Goal: Task Accomplishment & Management: Complete application form

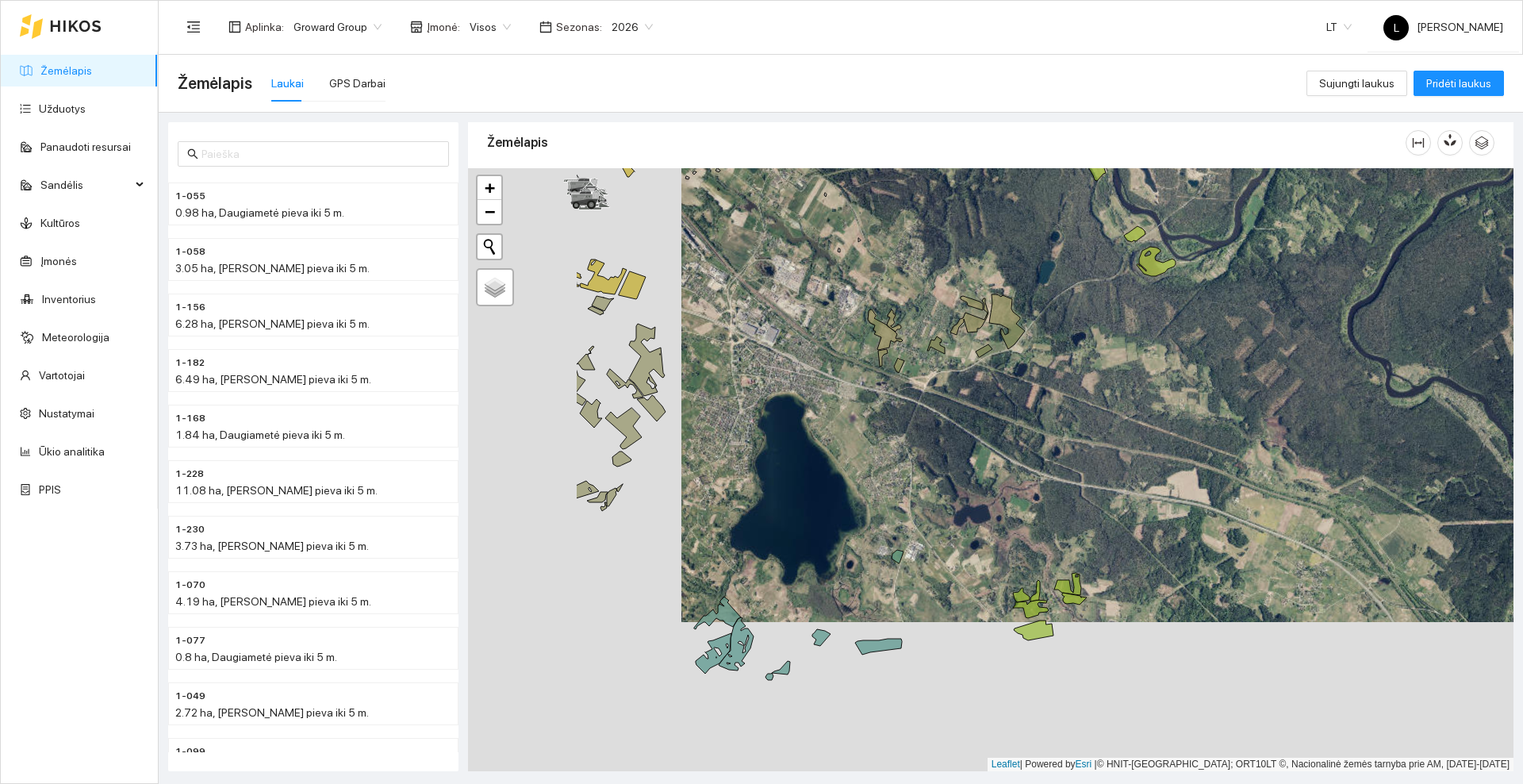
drag, startPoint x: 780, startPoint y: 390, endPoint x: 812, endPoint y: 363, distance: 41.9
click at [812, 363] on div at bounding box center [990, 469] width 1046 height 603
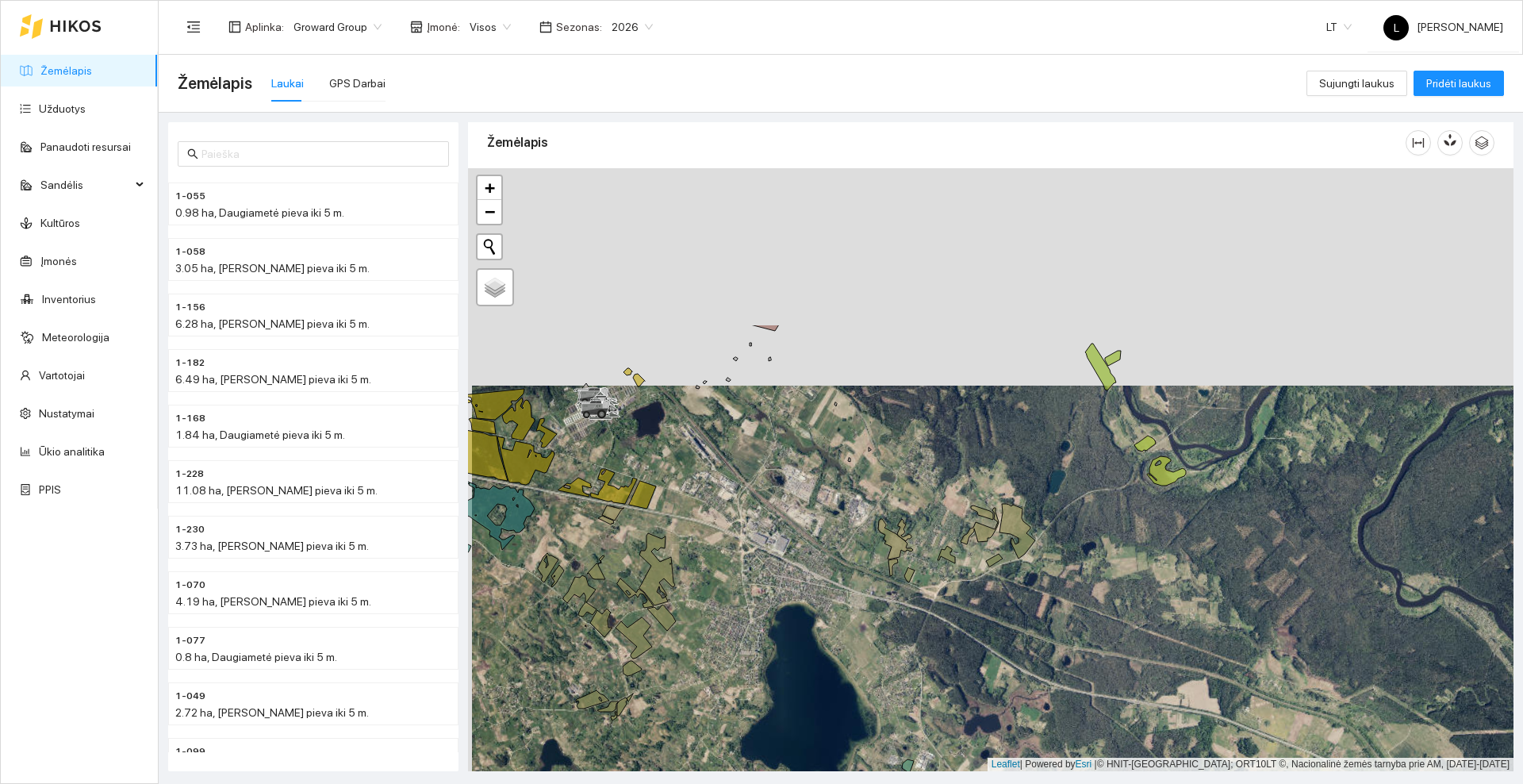
drag, startPoint x: 798, startPoint y: 244, endPoint x: 792, endPoint y: 545, distance: 301.1
click at [792, 545] on div at bounding box center [990, 469] width 1046 height 603
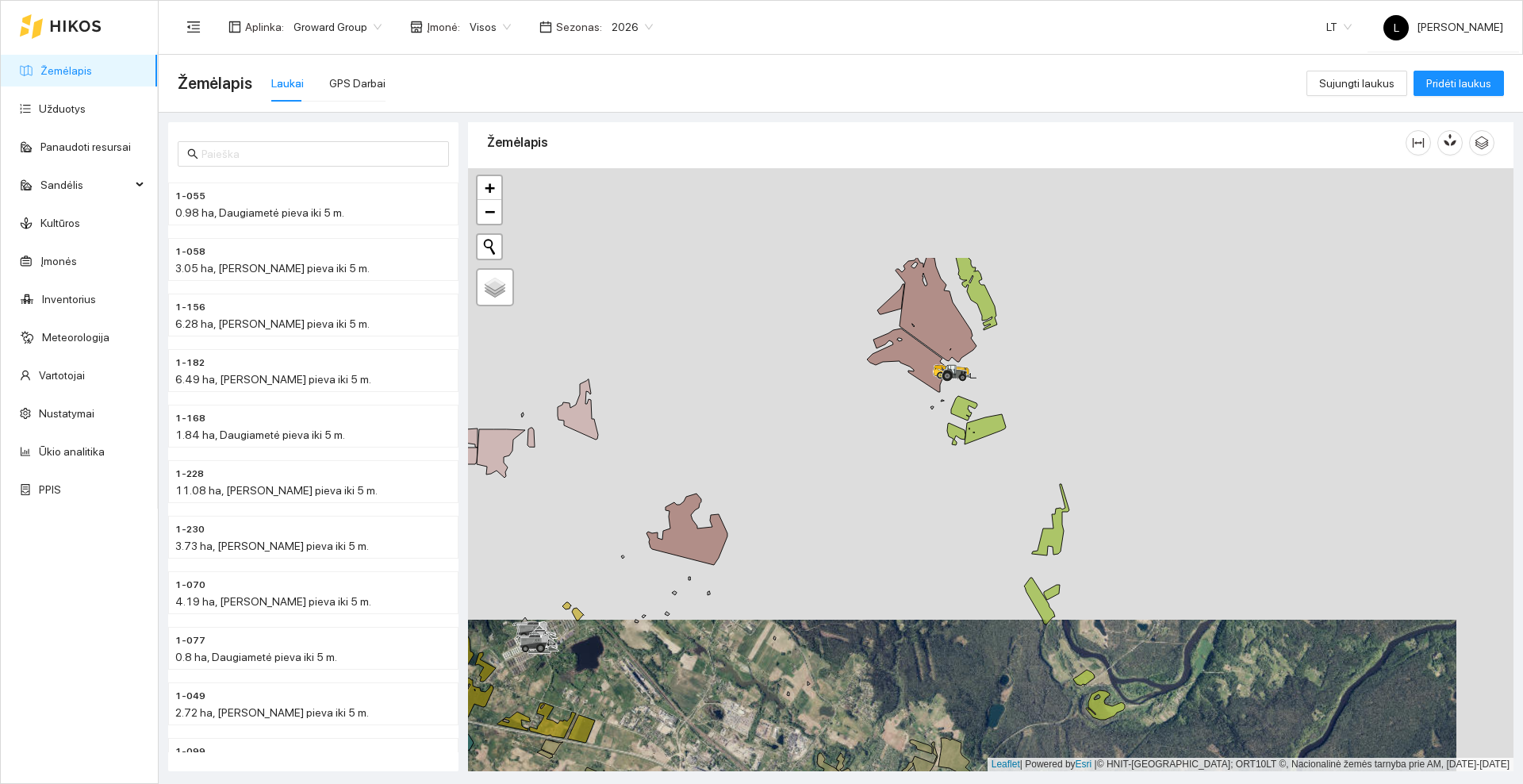
drag, startPoint x: 908, startPoint y: 255, endPoint x: 806, endPoint y: 539, distance: 301.8
click at [806, 539] on div at bounding box center [990, 469] width 1046 height 603
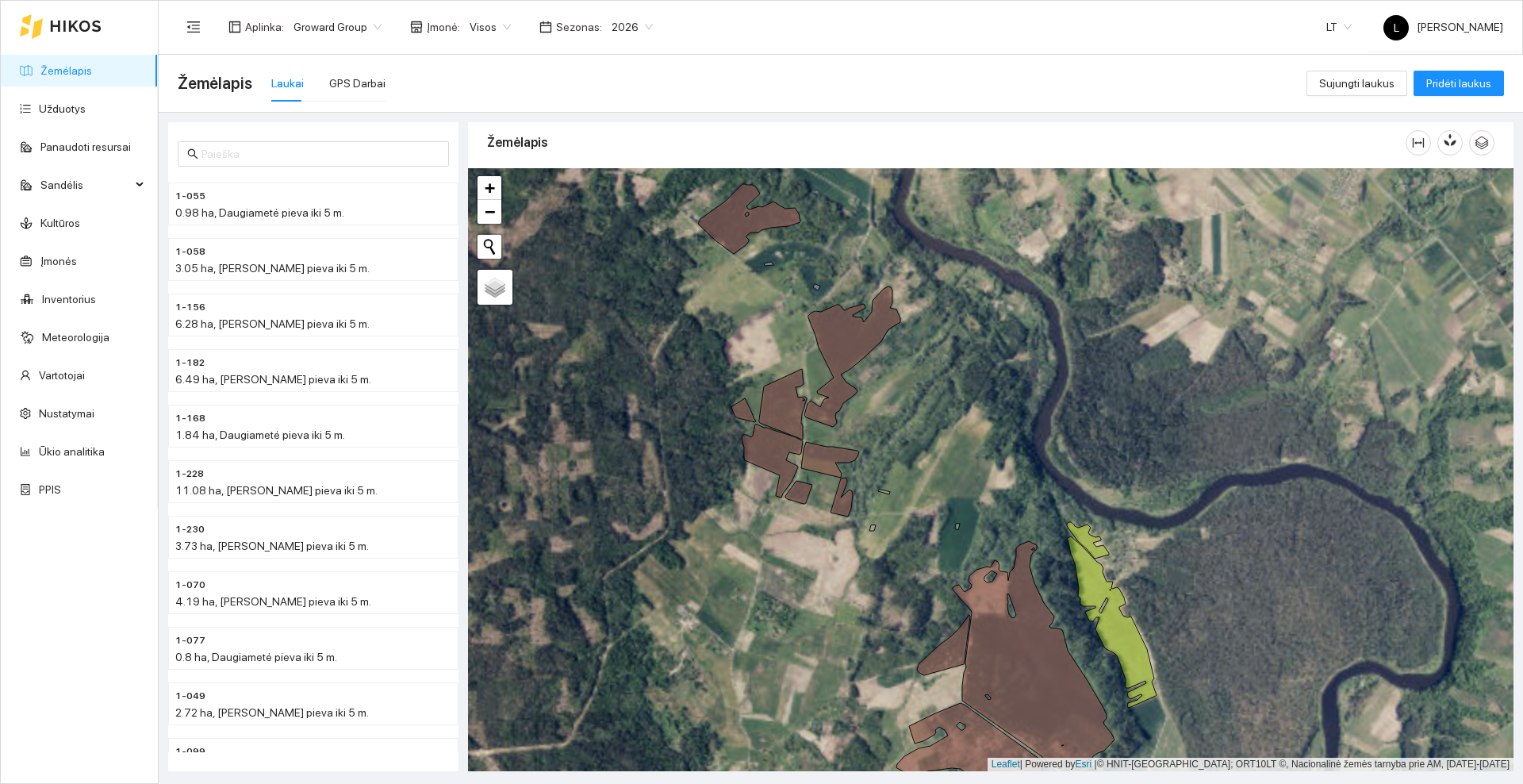
drag, startPoint x: 682, startPoint y: 485, endPoint x: 687, endPoint y: 229, distance: 256.0
click at [687, 229] on div at bounding box center [990, 469] width 1046 height 603
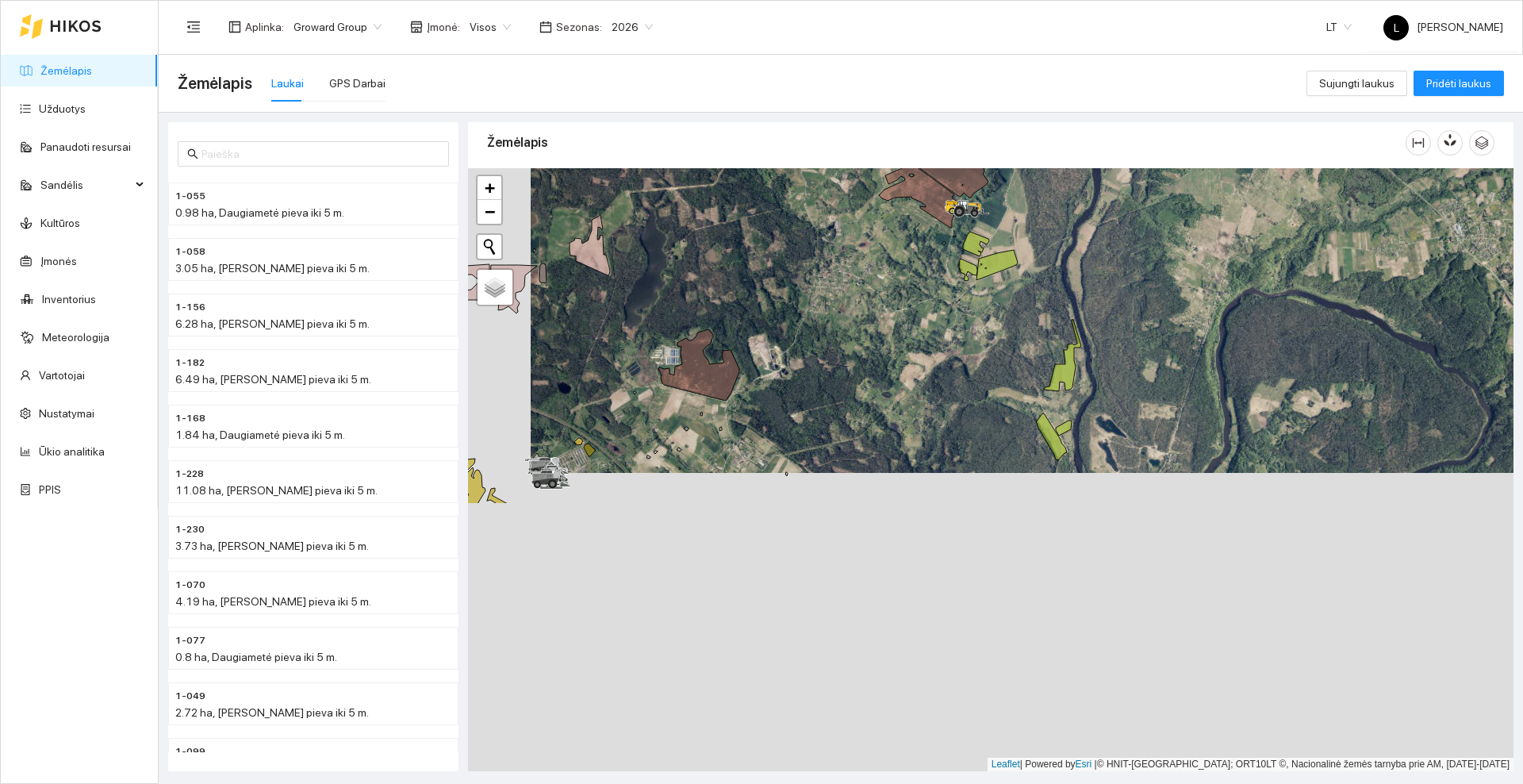
drag, startPoint x: 723, startPoint y: 618, endPoint x: 793, endPoint y: 305, distance: 320.7
click at [796, 305] on div at bounding box center [990, 469] width 1046 height 603
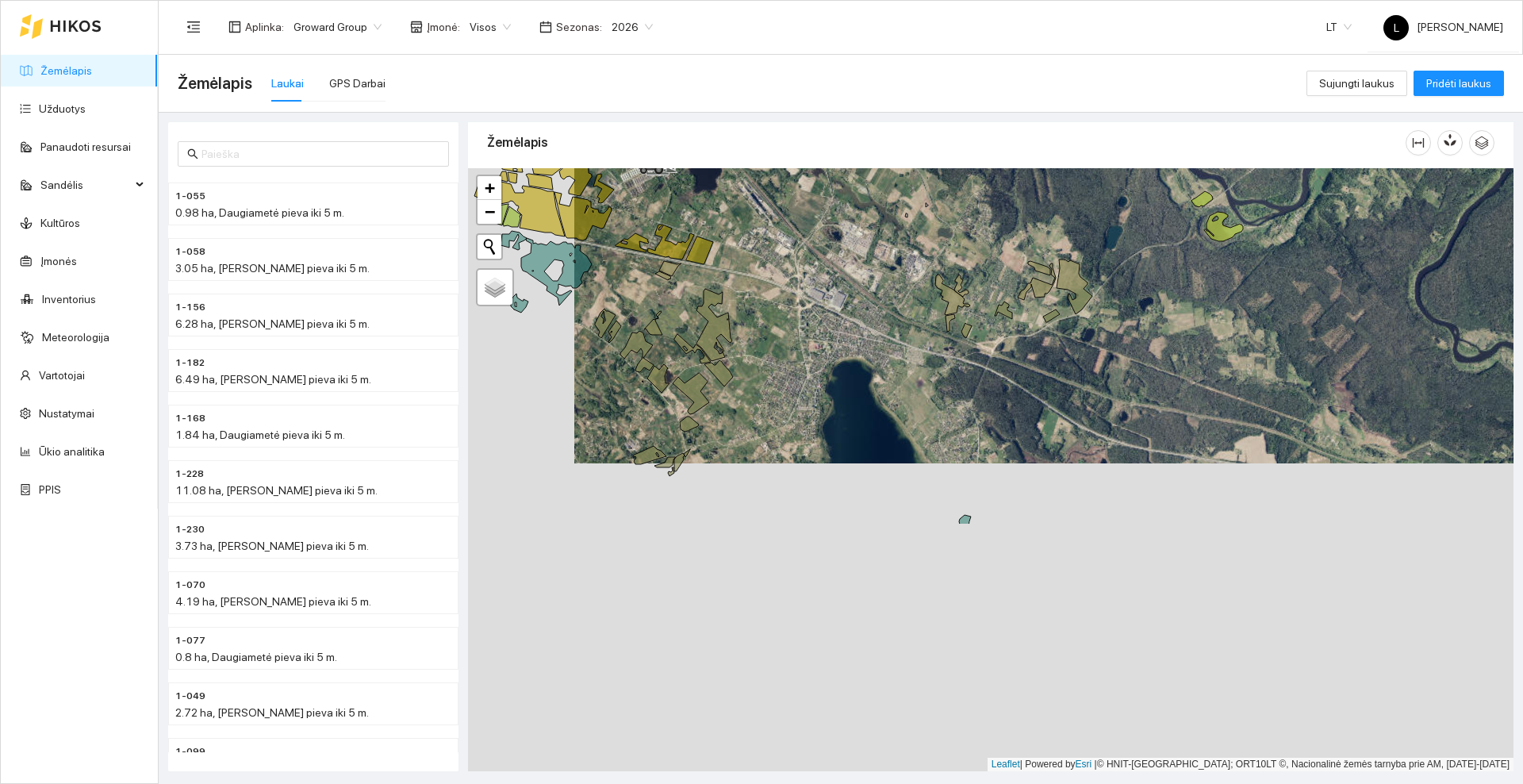
drag, startPoint x: 773, startPoint y: 587, endPoint x: 852, endPoint y: 373, distance: 228.1
click at [852, 373] on div at bounding box center [990, 469] width 1046 height 603
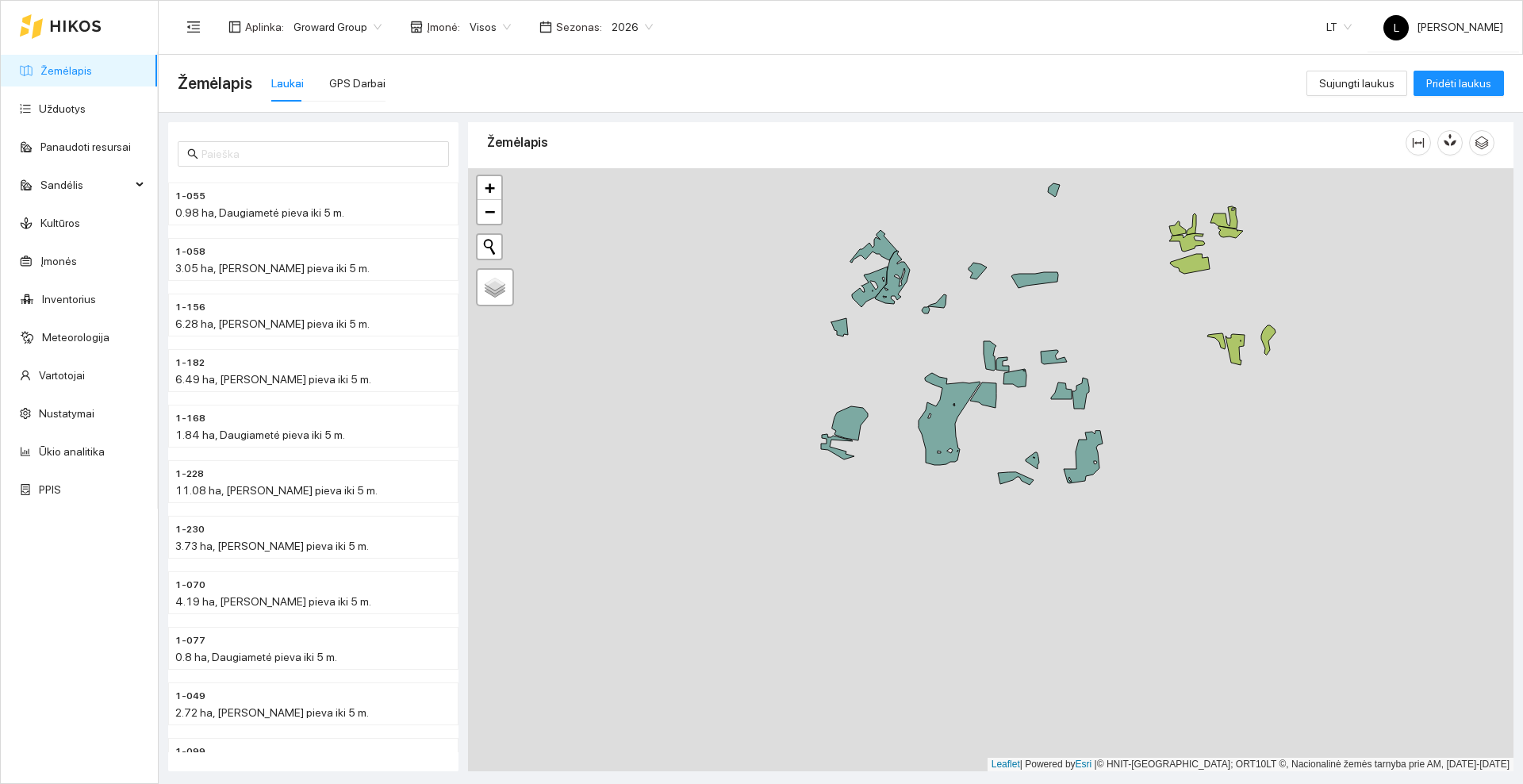
drag, startPoint x: 642, startPoint y: 651, endPoint x: 729, endPoint y: 328, distance: 334.5
click at [729, 328] on div at bounding box center [990, 469] width 1046 height 603
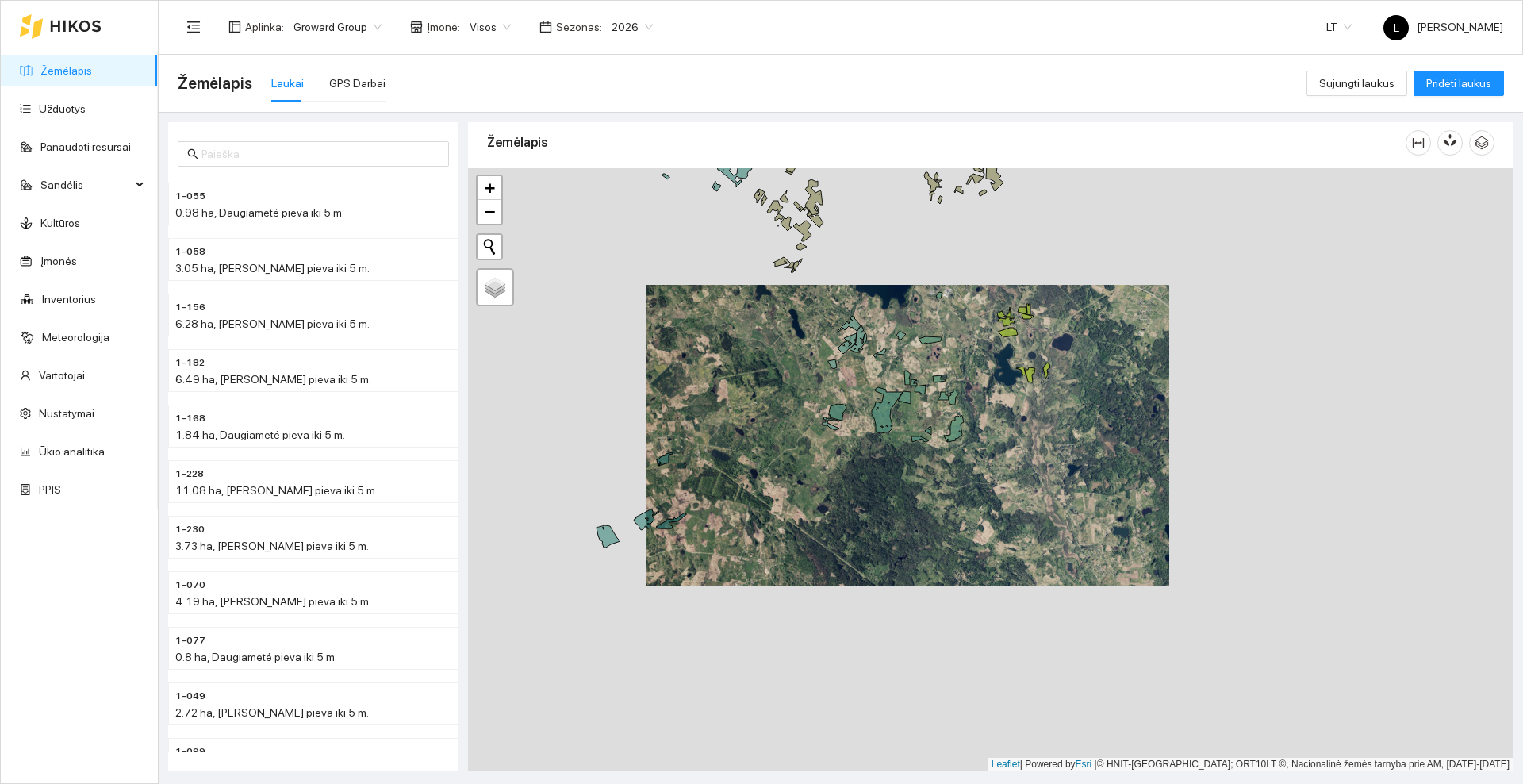
drag, startPoint x: 791, startPoint y: 363, endPoint x: 670, endPoint y: 570, distance: 239.8
click at [671, 573] on div at bounding box center [990, 469] width 1046 height 603
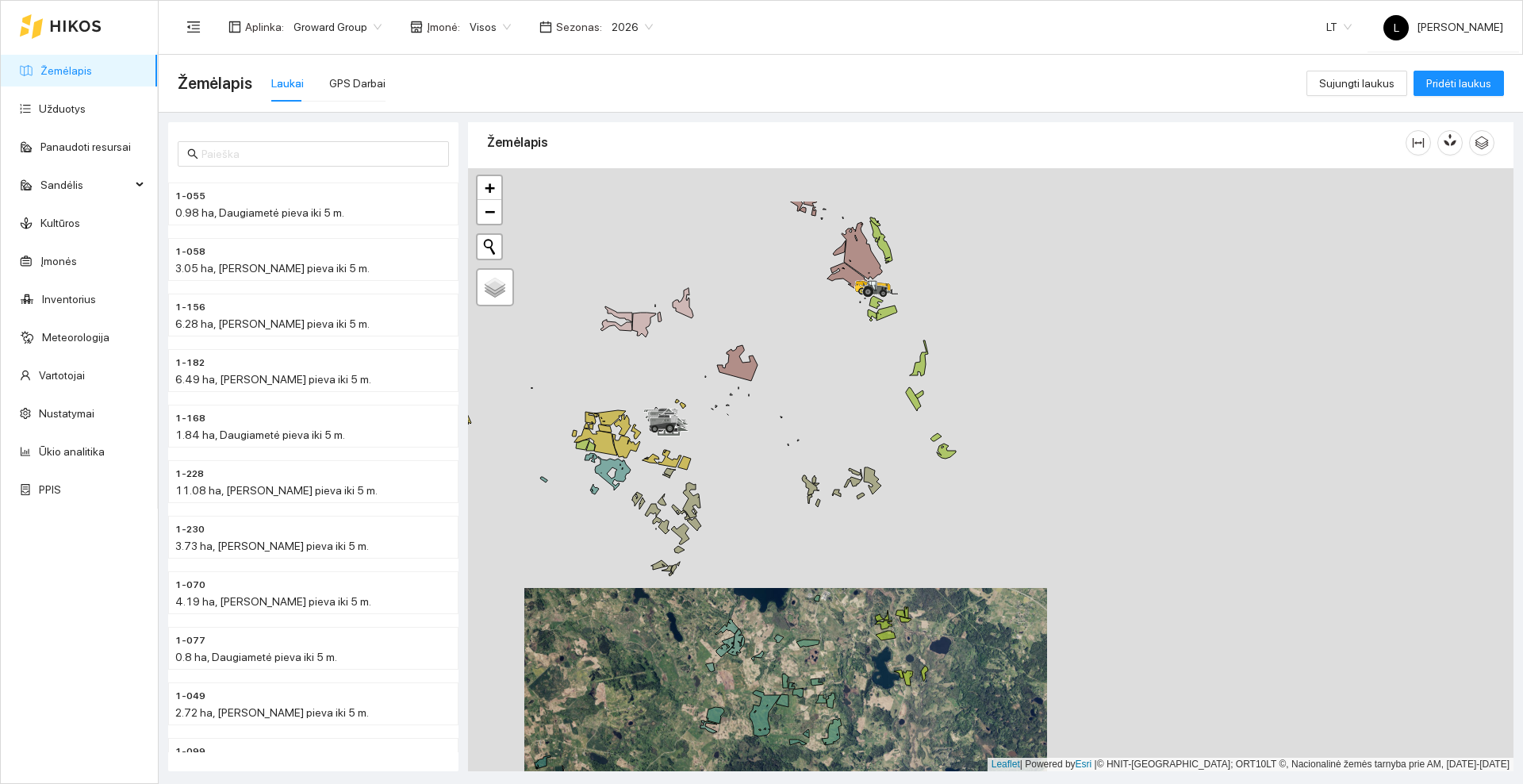
drag, startPoint x: 786, startPoint y: 301, endPoint x: 778, endPoint y: 468, distance: 167.2
click at [778, 468] on div at bounding box center [990, 469] width 1046 height 603
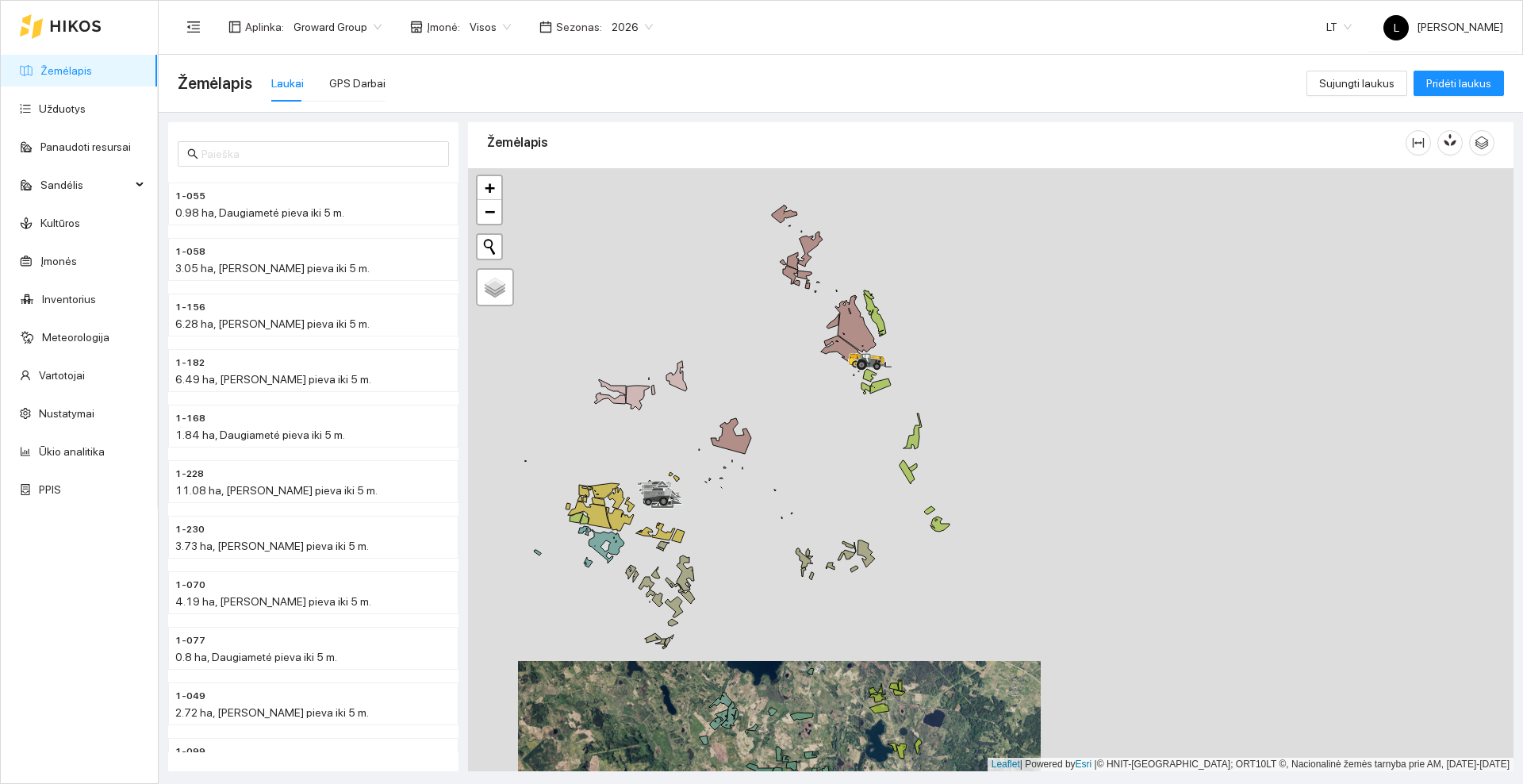
drag, startPoint x: 773, startPoint y: 565, endPoint x: 797, endPoint y: 335, distance: 231.2
click at [797, 335] on div at bounding box center [990, 469] width 1046 height 603
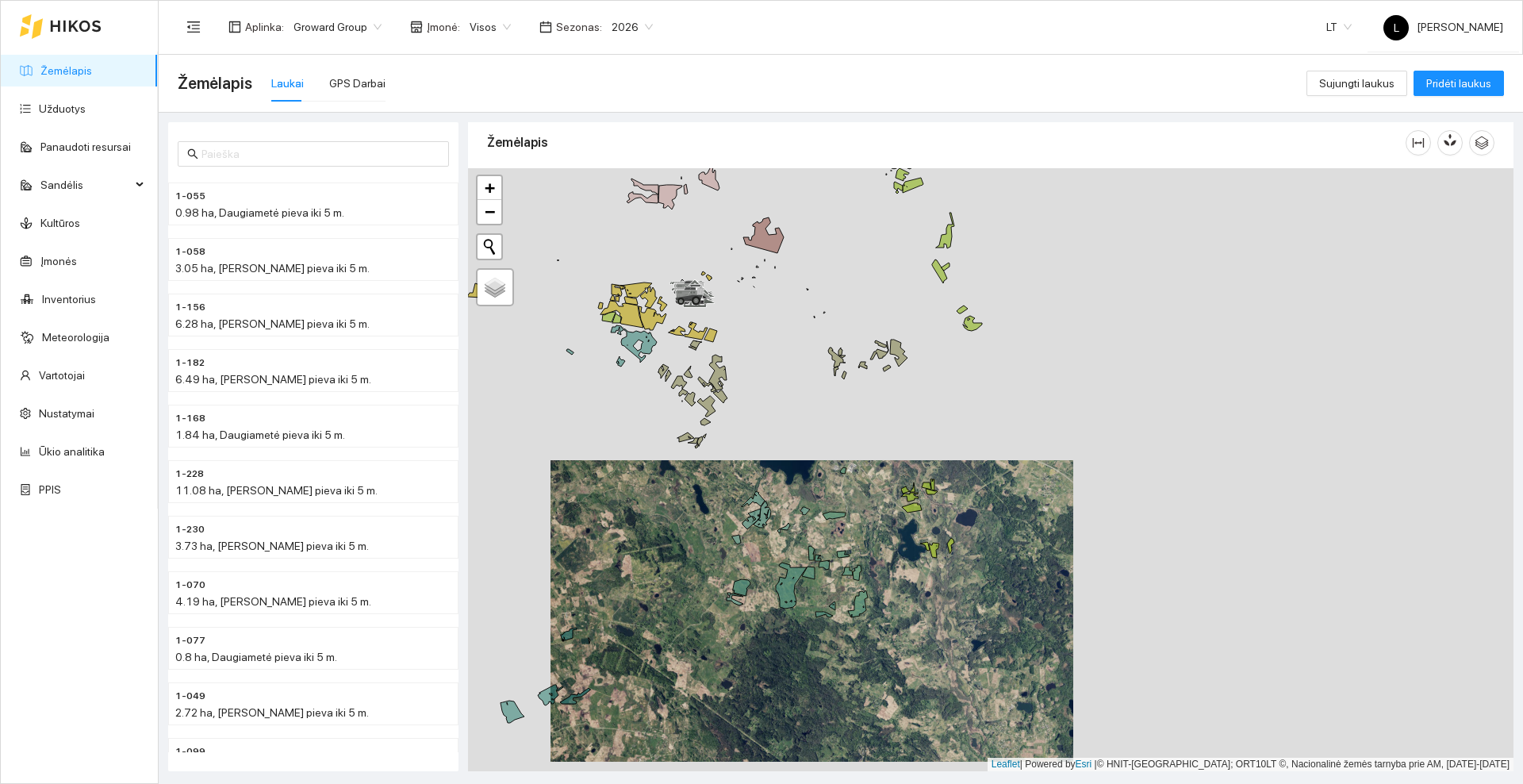
drag, startPoint x: 767, startPoint y: 296, endPoint x: 798, endPoint y: 418, distance: 125.9
click at [798, 418] on div at bounding box center [990, 469] width 1046 height 603
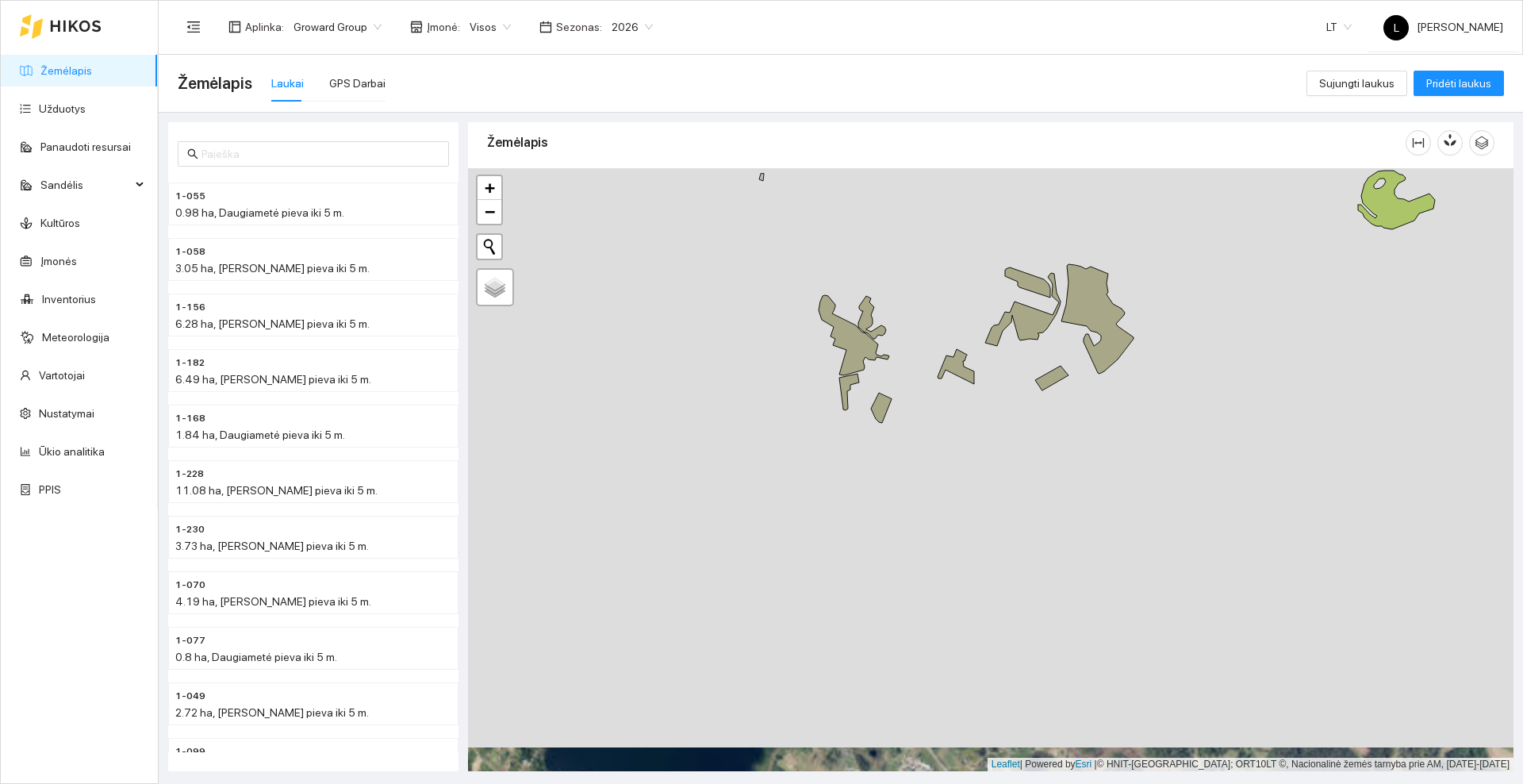
drag, startPoint x: 724, startPoint y: 397, endPoint x: 730, endPoint y: 382, distance: 16.2
click at [734, 384] on div at bounding box center [990, 469] width 1046 height 603
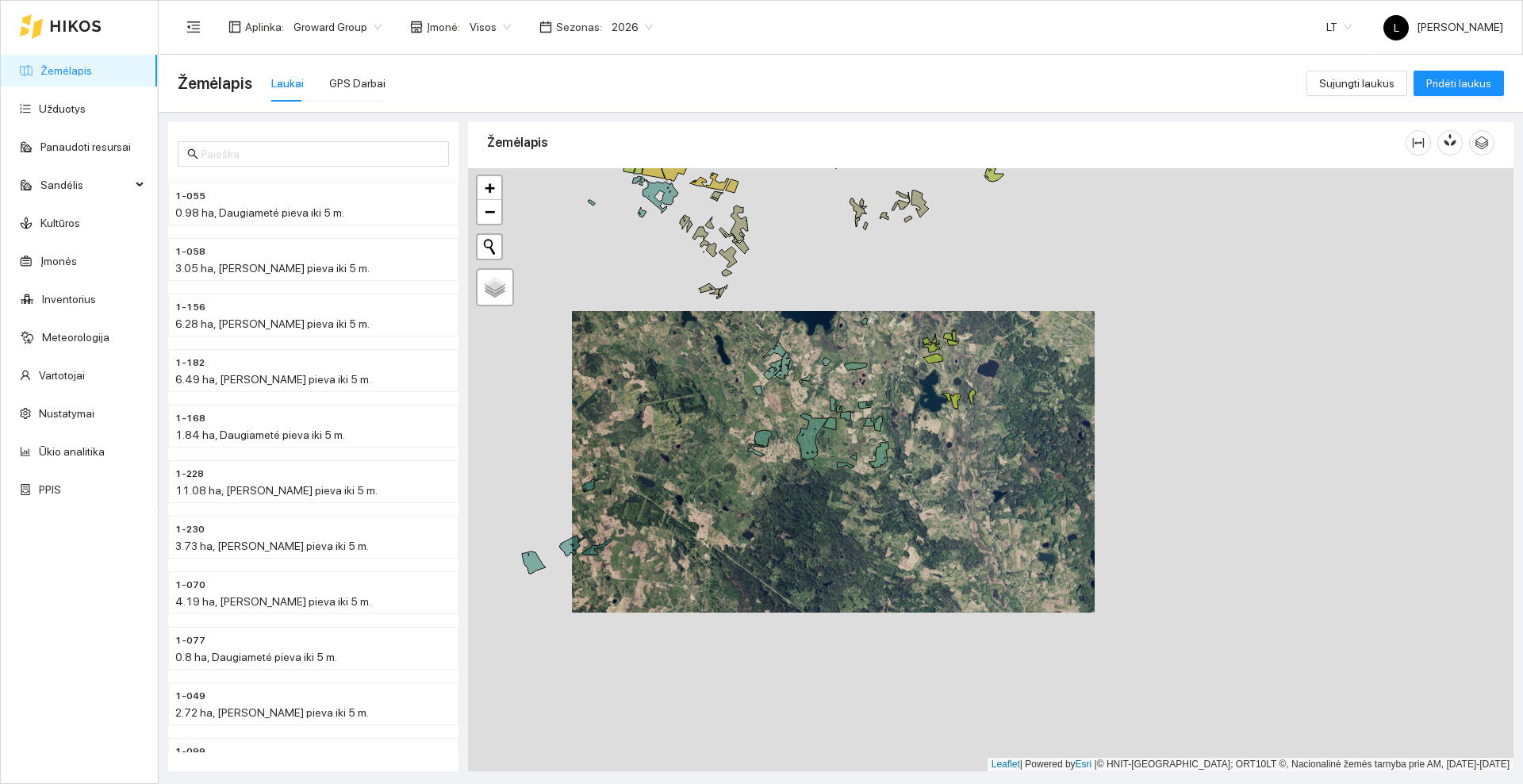
drag, startPoint x: 692, startPoint y: 467, endPoint x: 811, endPoint y: 282, distance: 220.0
click at [810, 283] on div at bounding box center [990, 469] width 1046 height 603
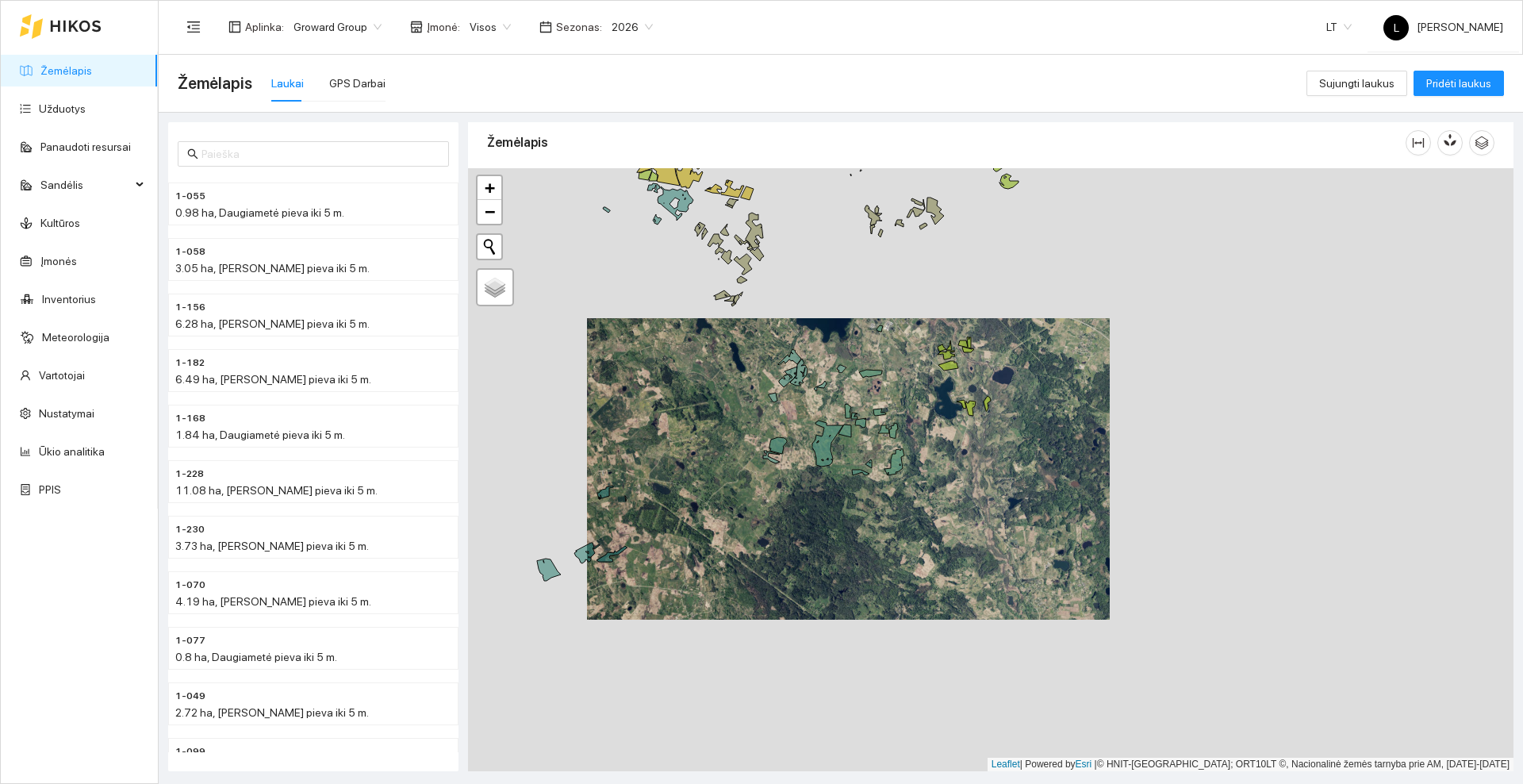
drag, startPoint x: 810, startPoint y: 251, endPoint x: 771, endPoint y: 471, distance: 223.4
click at [771, 471] on div at bounding box center [990, 469] width 1046 height 603
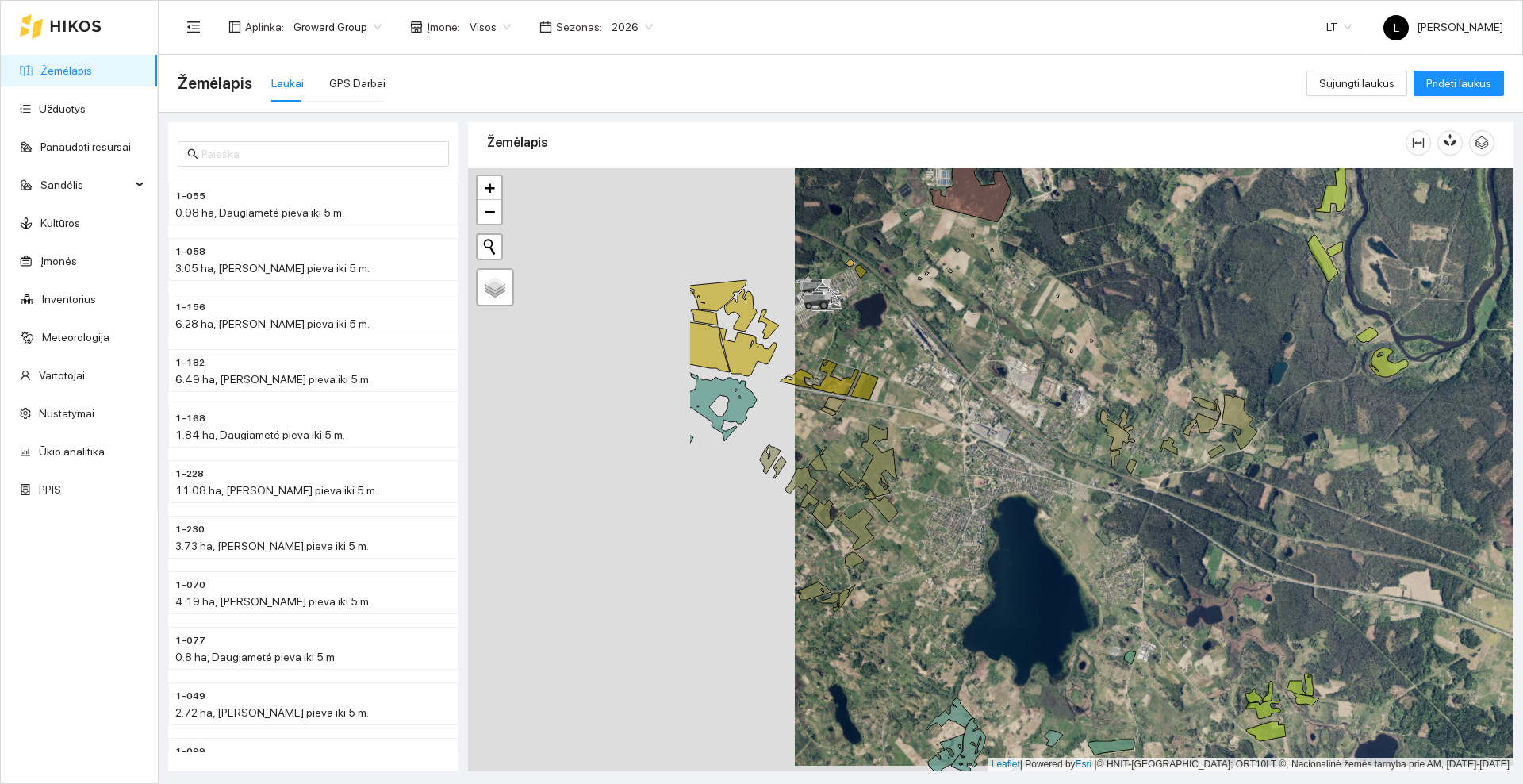
drag, startPoint x: 536, startPoint y: 348, endPoint x: 863, endPoint y: 343, distance: 327.0
click at [863, 343] on div at bounding box center [990, 469] width 1046 height 603
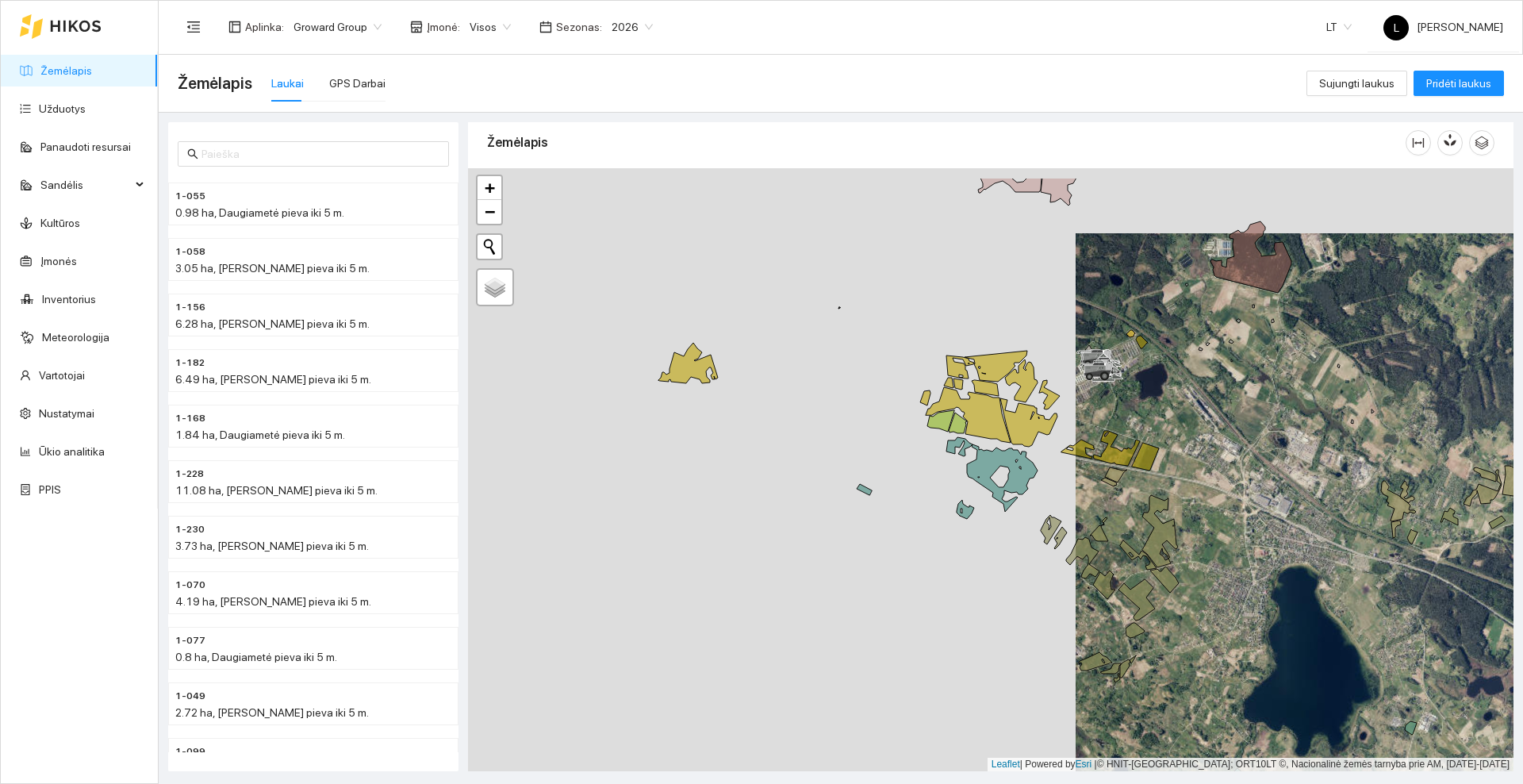
drag, startPoint x: 547, startPoint y: 360, endPoint x: 869, endPoint y: 435, distance: 330.6
click at [868, 435] on div at bounding box center [990, 469] width 1046 height 603
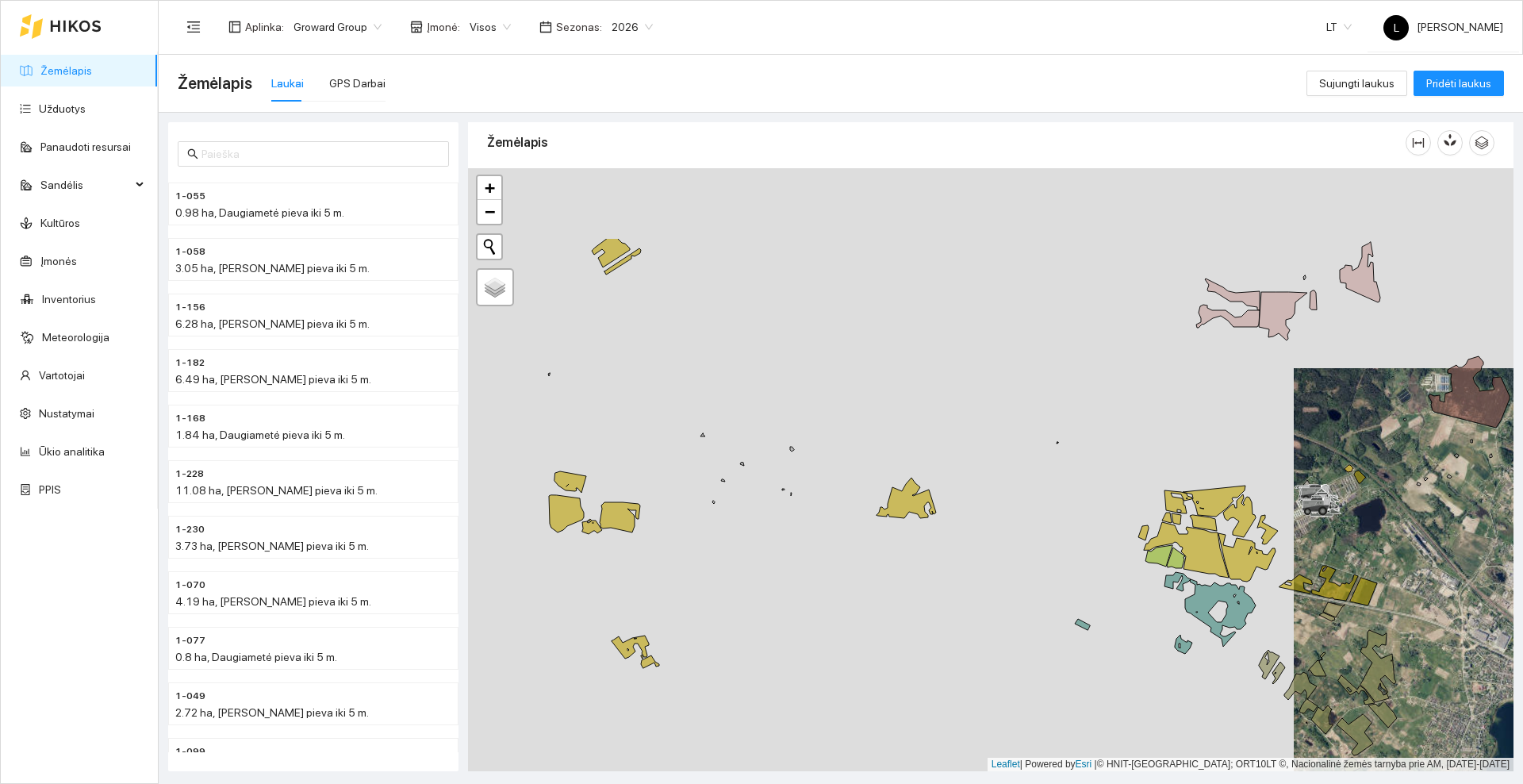
drag, startPoint x: 738, startPoint y: 487, endPoint x: 819, endPoint y: 509, distance: 83.9
click at [819, 522] on div at bounding box center [990, 469] width 1046 height 603
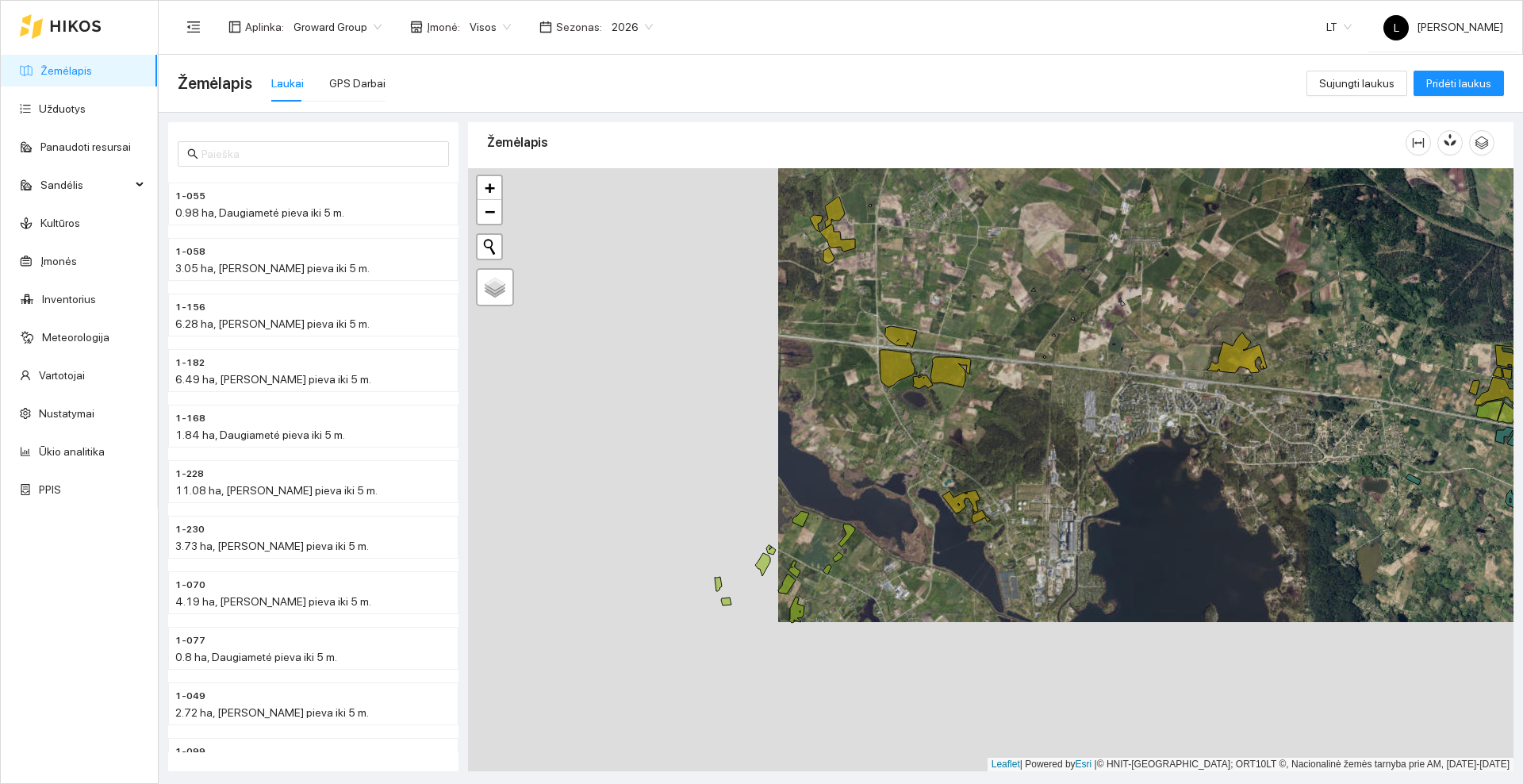
drag, startPoint x: 548, startPoint y: 440, endPoint x: 849, endPoint y: 294, distance: 334.5
click at [849, 294] on div at bounding box center [990, 469] width 1046 height 603
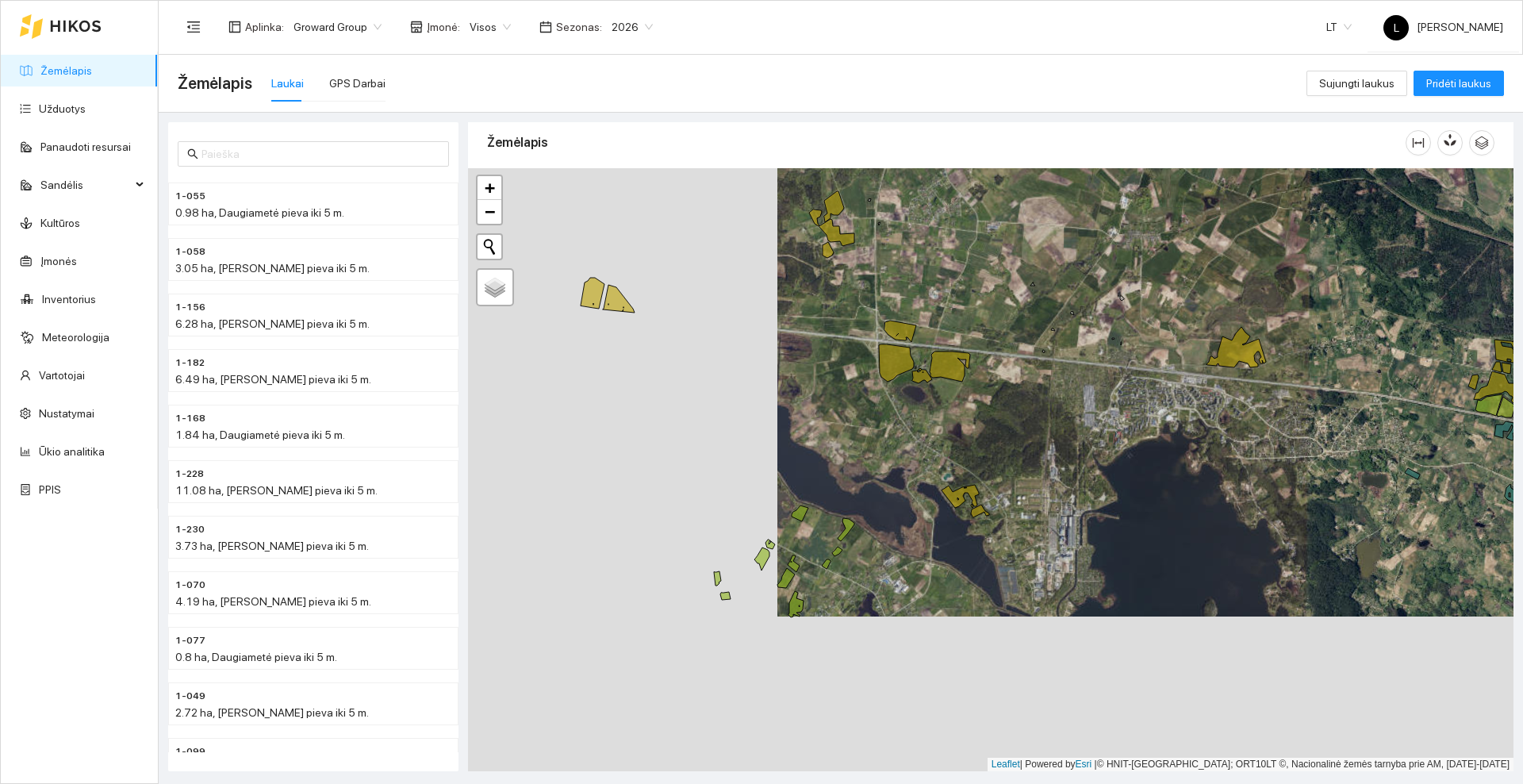
drag, startPoint x: 823, startPoint y: 445, endPoint x: 587, endPoint y: 248, distance: 307.4
click at [587, 248] on div at bounding box center [990, 469] width 1046 height 603
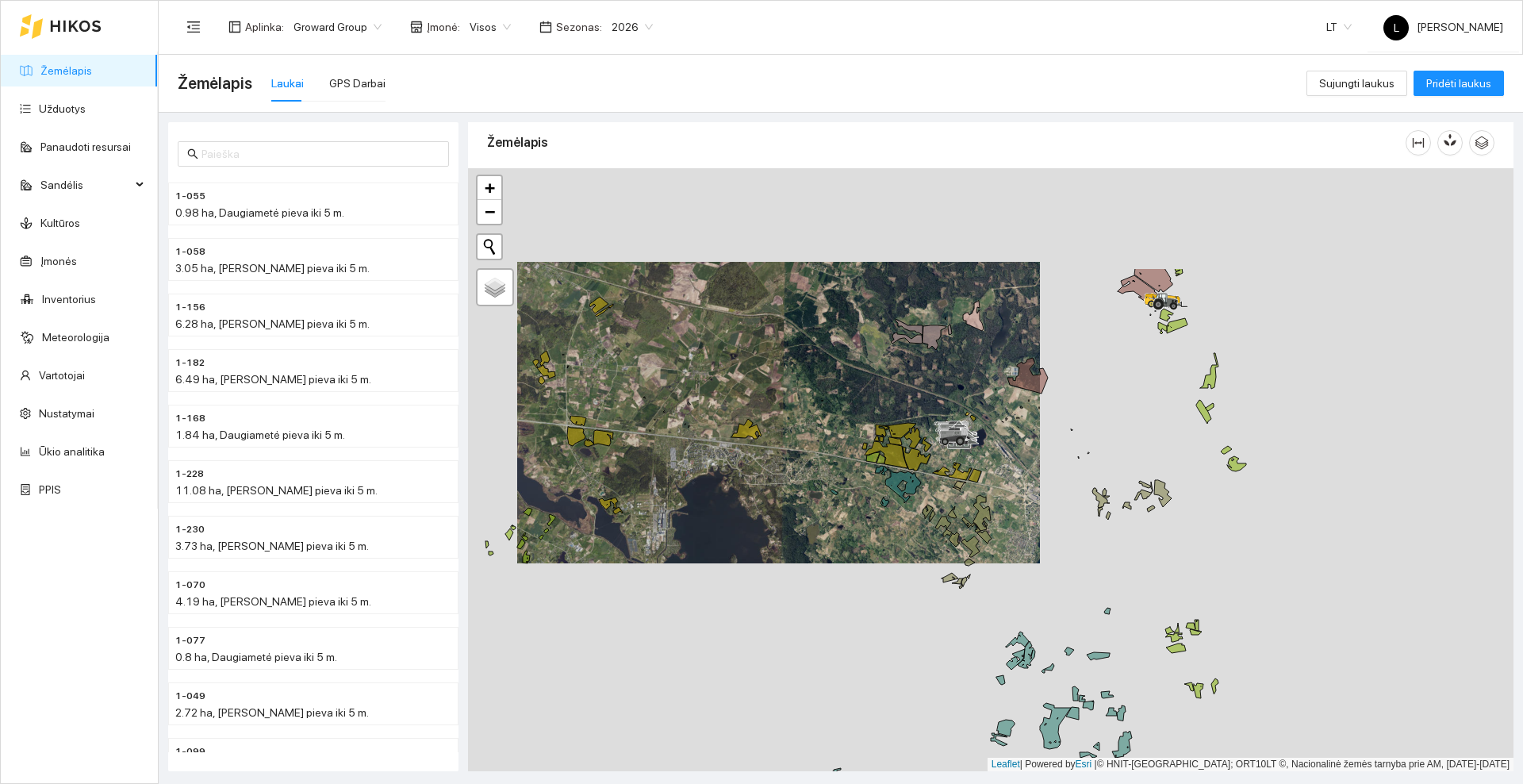
drag, startPoint x: 983, startPoint y: 315, endPoint x: 771, endPoint y: 503, distance: 283.4
click at [771, 503] on div at bounding box center [990, 469] width 1046 height 603
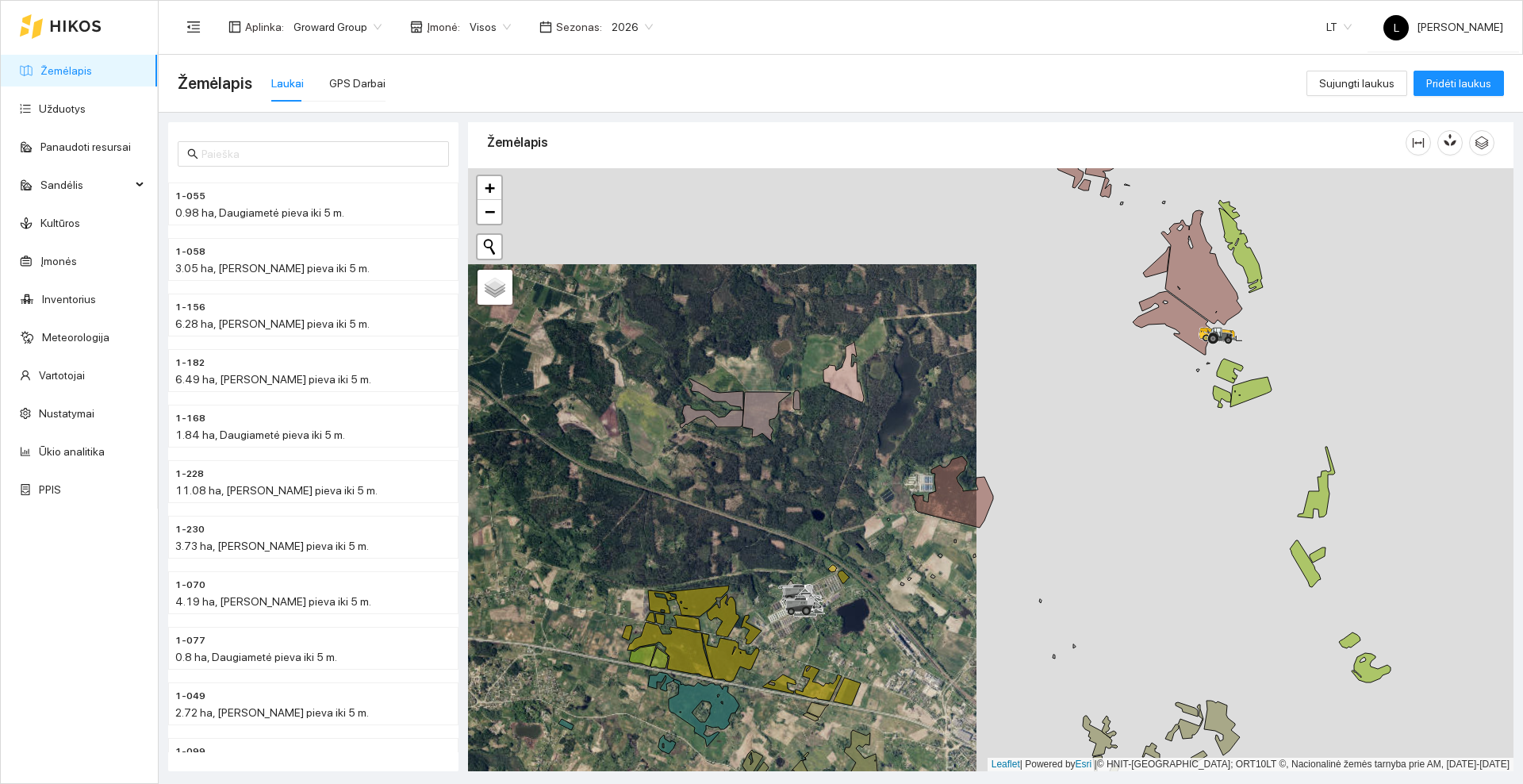
drag, startPoint x: 982, startPoint y: 385, endPoint x: 813, endPoint y: 423, distance: 173.2
click at [817, 444] on div at bounding box center [990, 469] width 1046 height 603
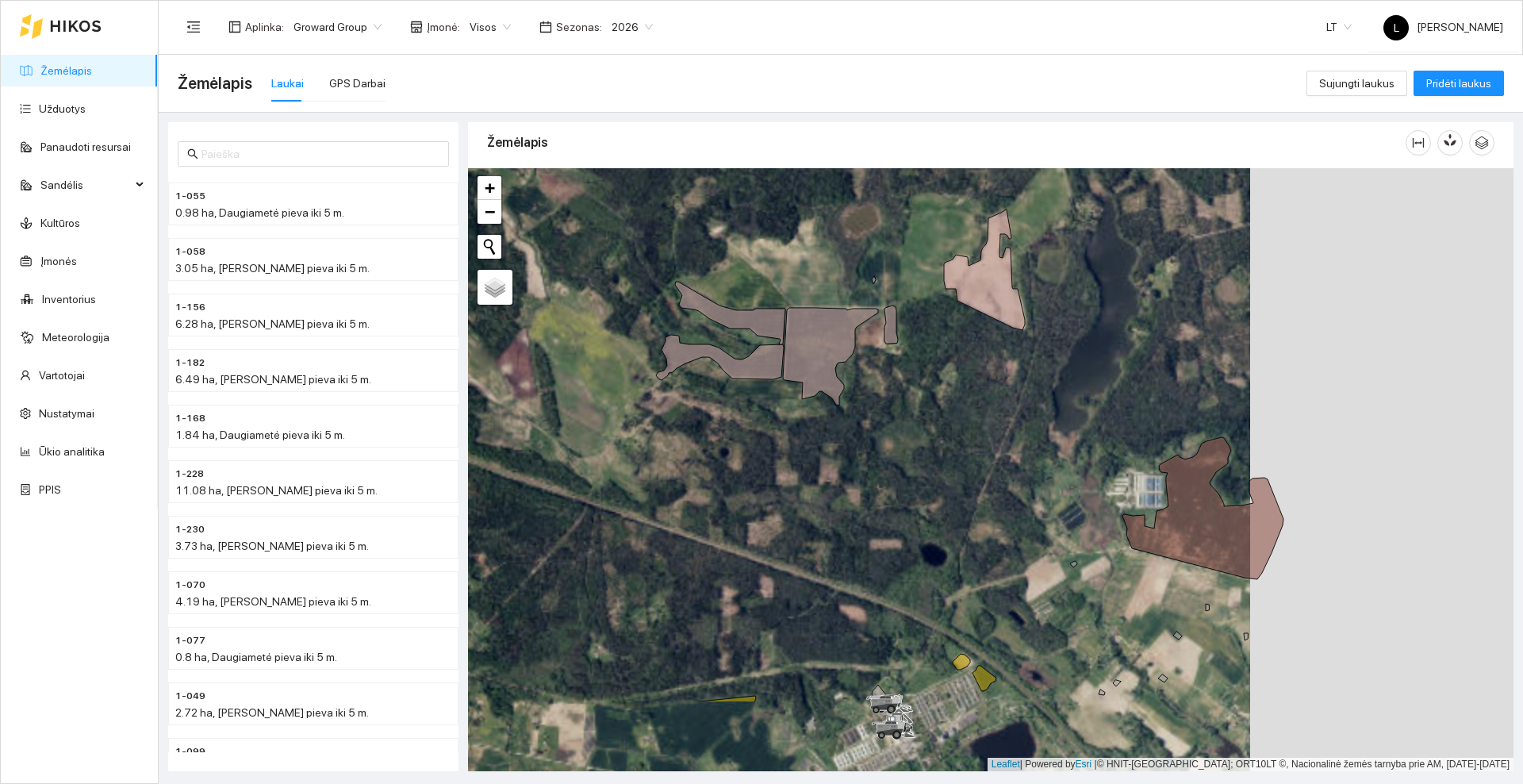
drag, startPoint x: 732, startPoint y: 486, endPoint x: 929, endPoint y: 398, distance: 215.8
click at [929, 398] on div at bounding box center [990, 469] width 1046 height 603
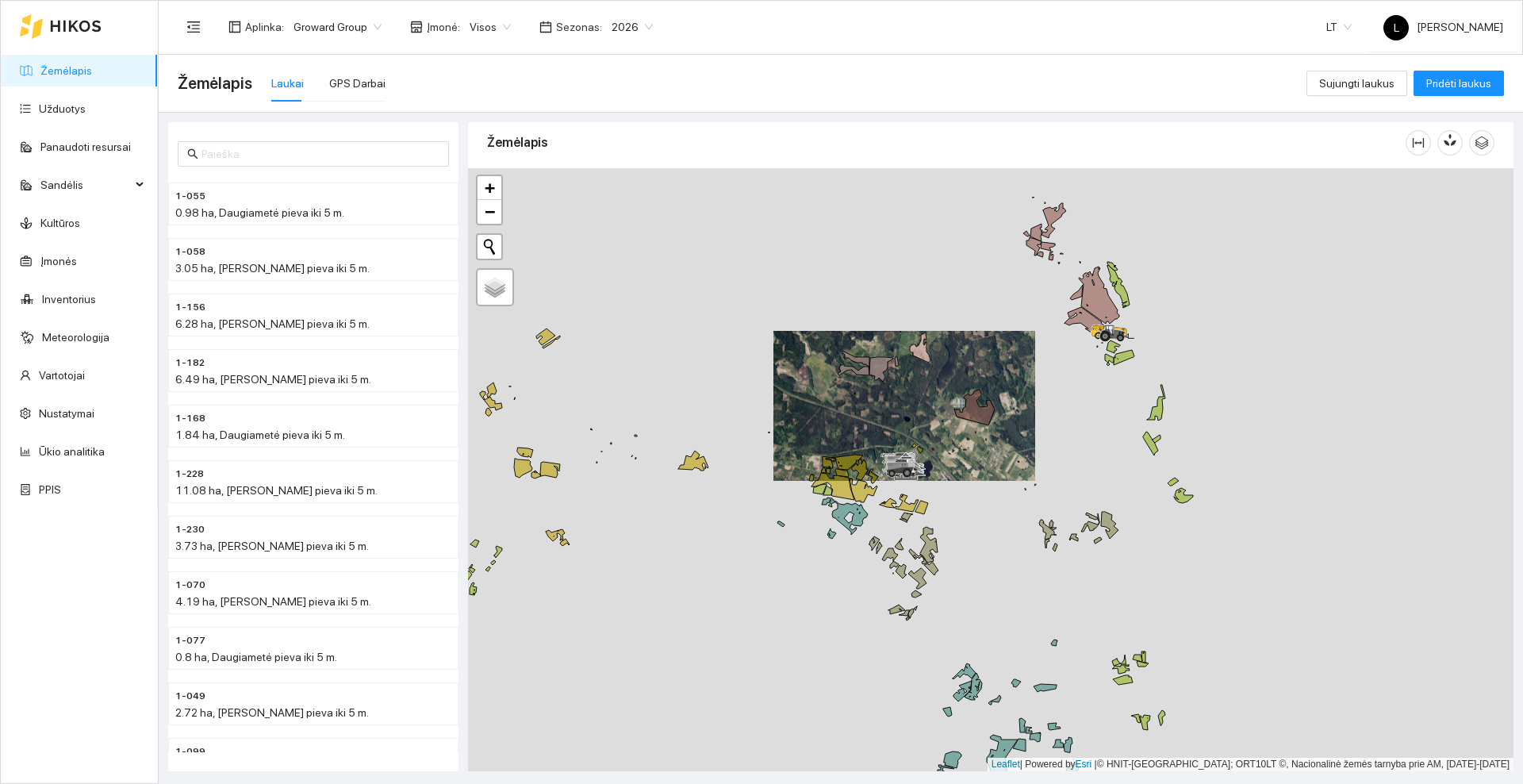
drag, startPoint x: 962, startPoint y: 399, endPoint x: 927, endPoint y: 392, distance: 35.7
click at [934, 416] on div at bounding box center [990, 469] width 1046 height 603
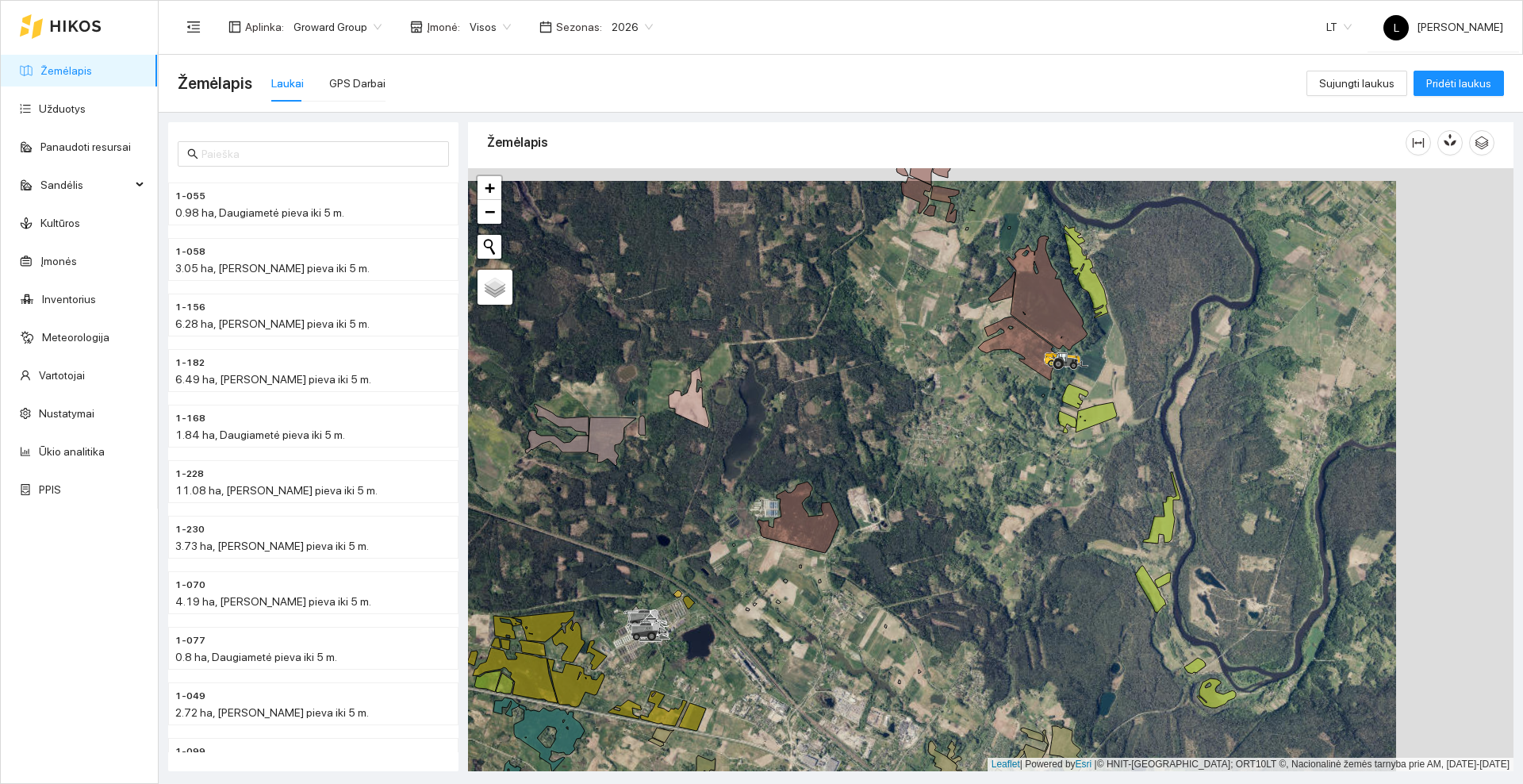
drag, startPoint x: 989, startPoint y: 420, endPoint x: 874, endPoint y: 439, distance: 116.6
click at [874, 439] on div at bounding box center [990, 469] width 1046 height 603
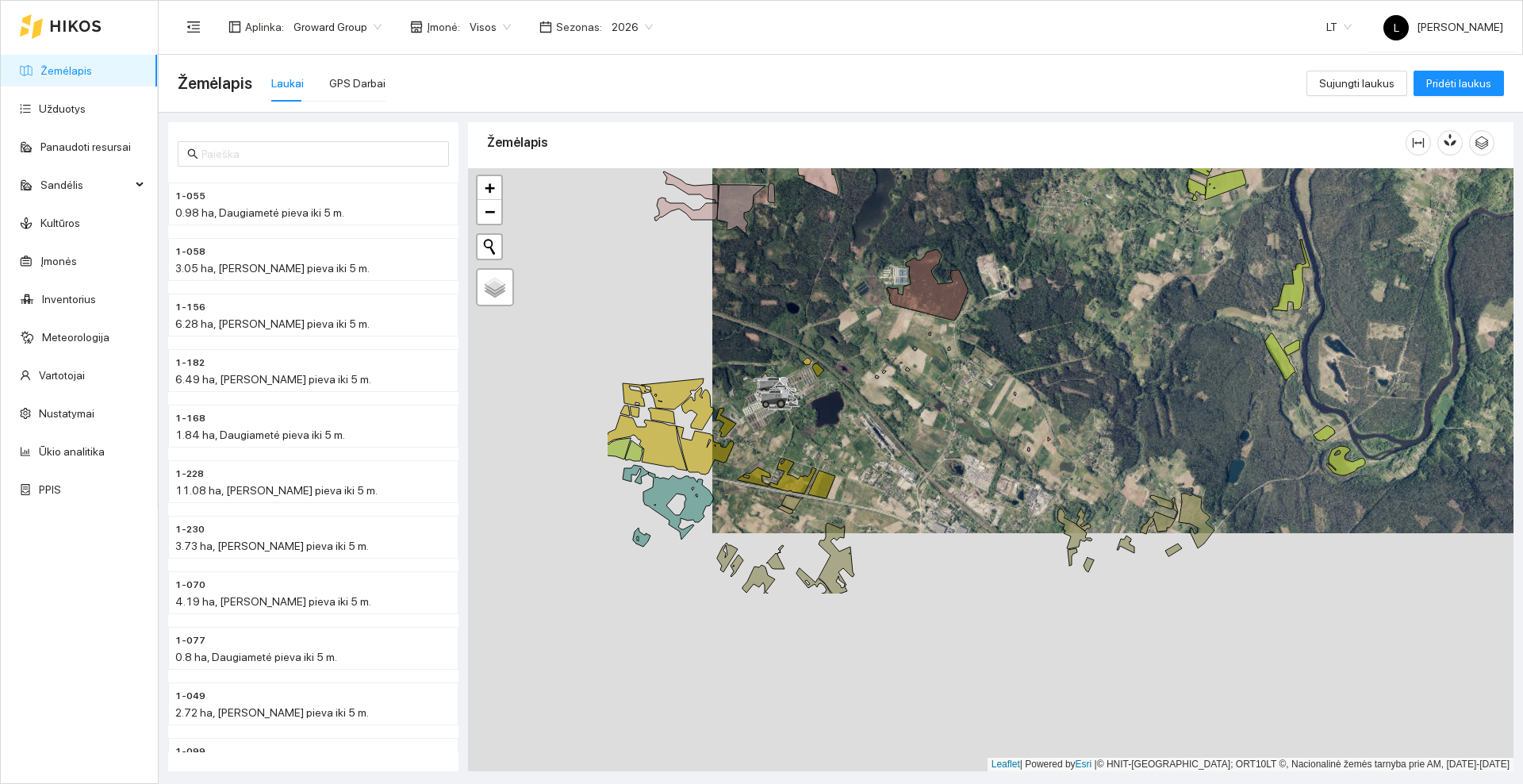
drag, startPoint x: 733, startPoint y: 680, endPoint x: 978, endPoint y: 443, distance: 340.9
click at [978, 443] on div at bounding box center [990, 469] width 1046 height 603
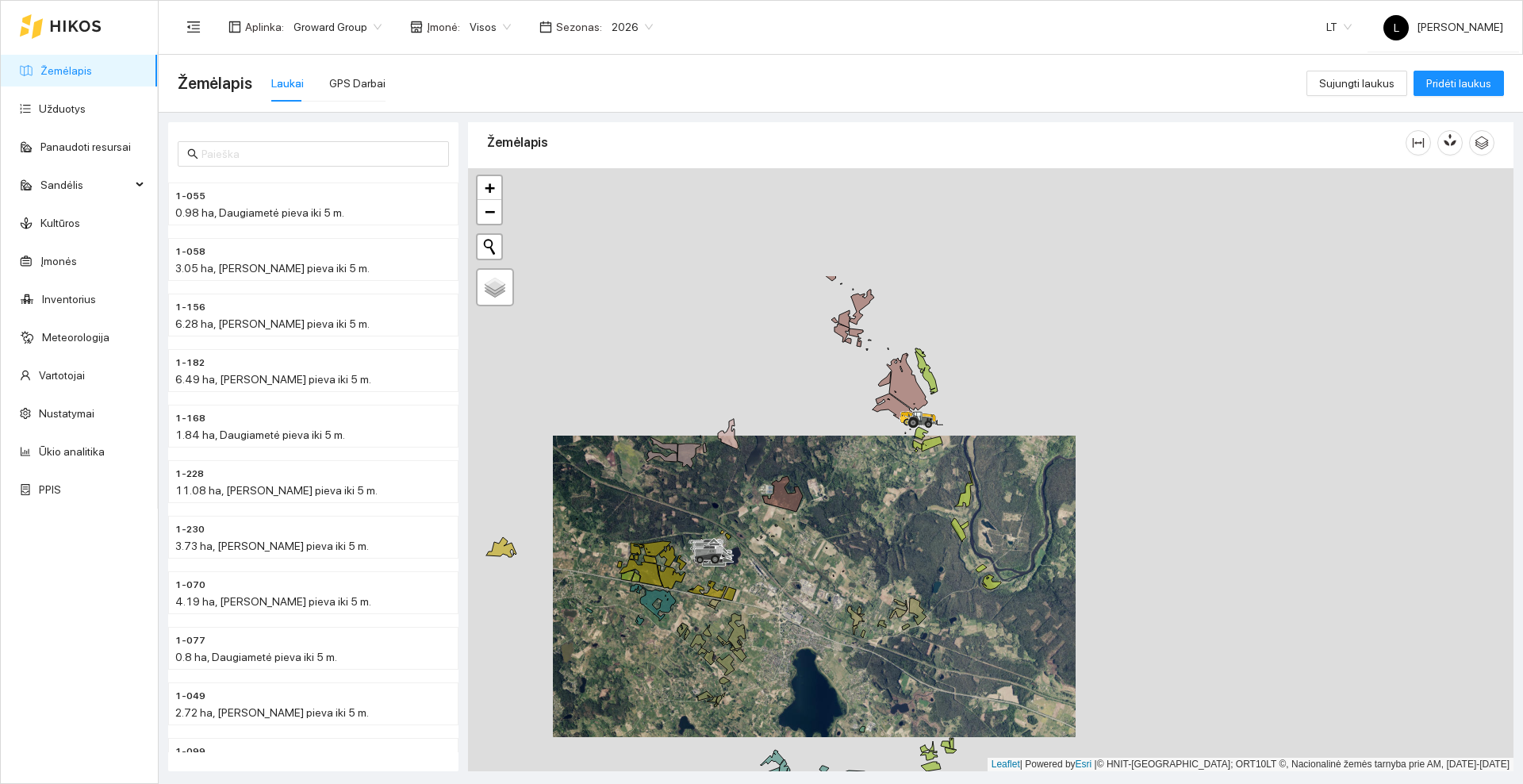
drag, startPoint x: 1027, startPoint y: 311, endPoint x: 853, endPoint y: 471, distance: 236.4
click at [853, 471] on div at bounding box center [990, 469] width 1046 height 603
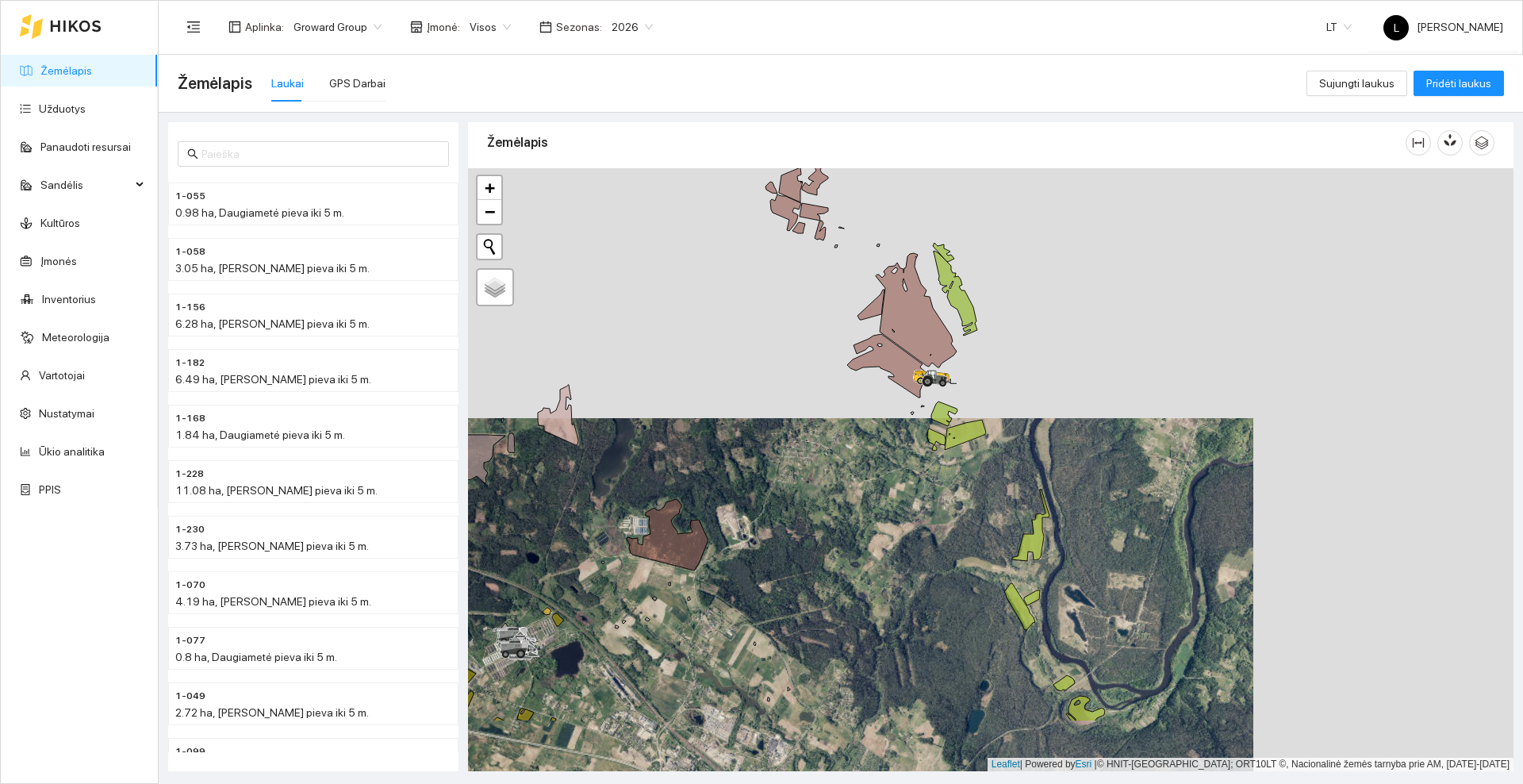
drag, startPoint x: 777, startPoint y: 500, endPoint x: 780, endPoint y: 381, distance: 119.0
click at [780, 382] on div at bounding box center [990, 469] width 1046 height 603
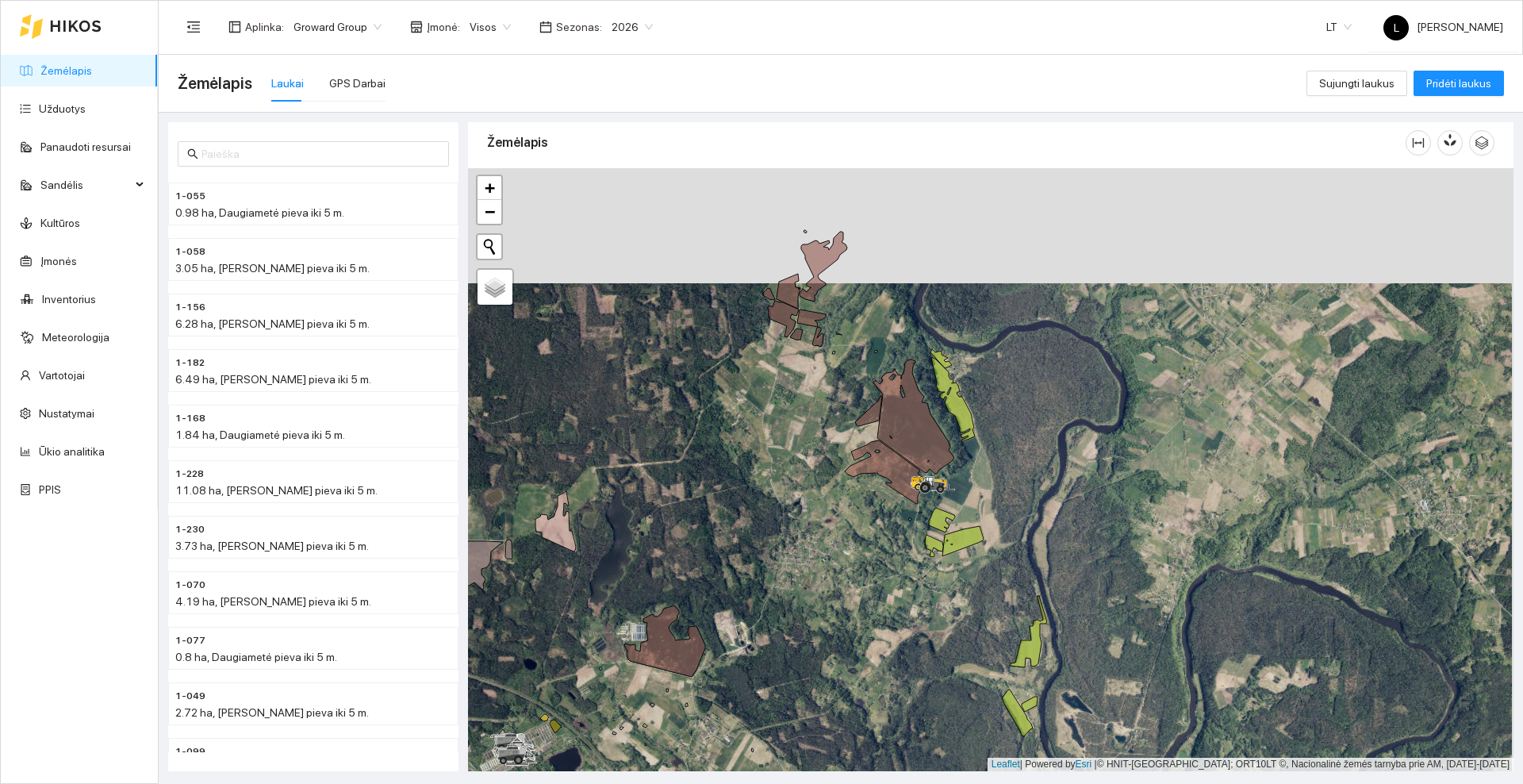
drag, startPoint x: 737, startPoint y: 304, endPoint x: 727, endPoint y: 464, distance: 160.3
click at [727, 464] on div at bounding box center [990, 469] width 1046 height 603
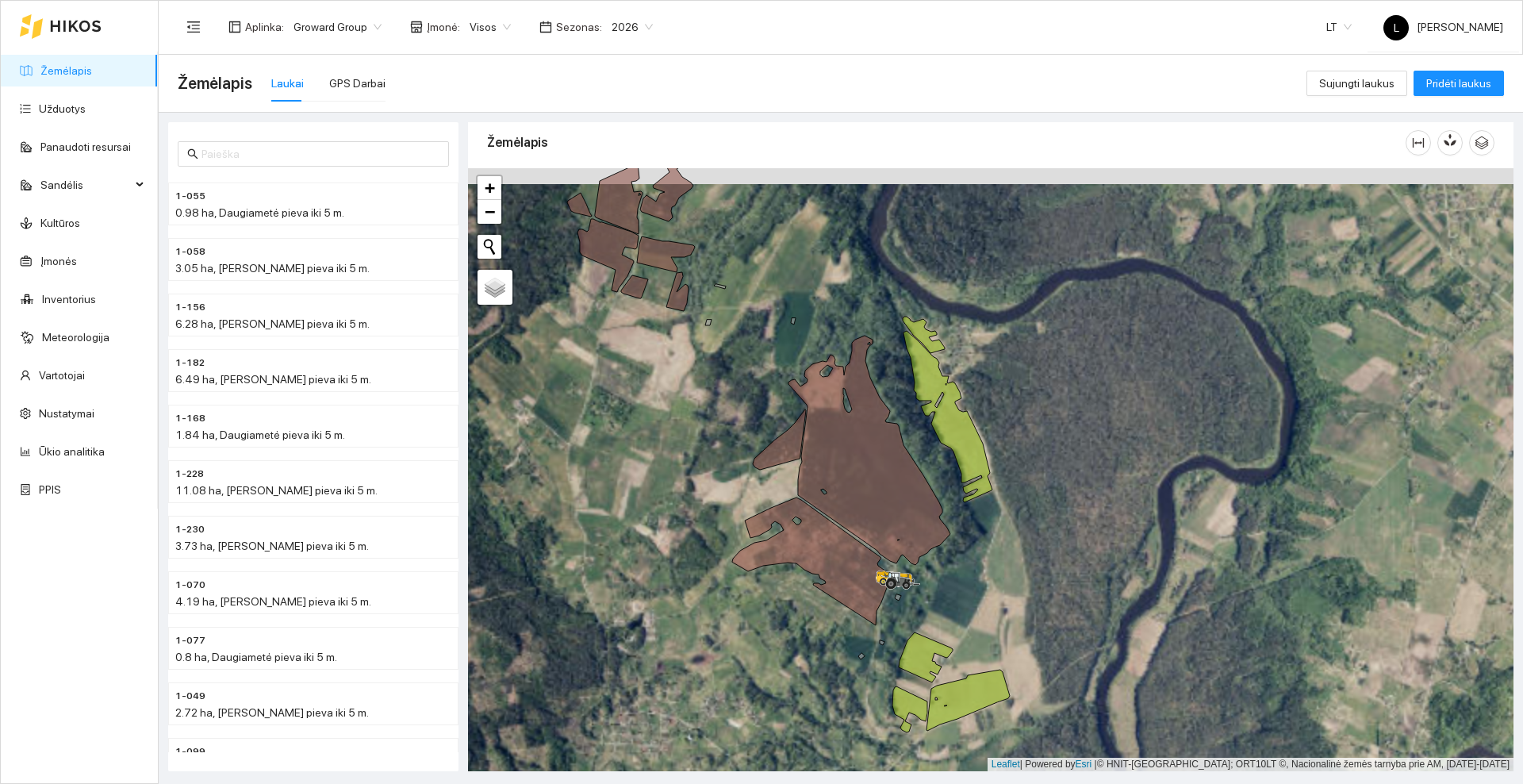
drag, startPoint x: 990, startPoint y: 575, endPoint x: 990, endPoint y: 324, distance: 251.0
click at [990, 325] on div at bounding box center [990, 469] width 1046 height 603
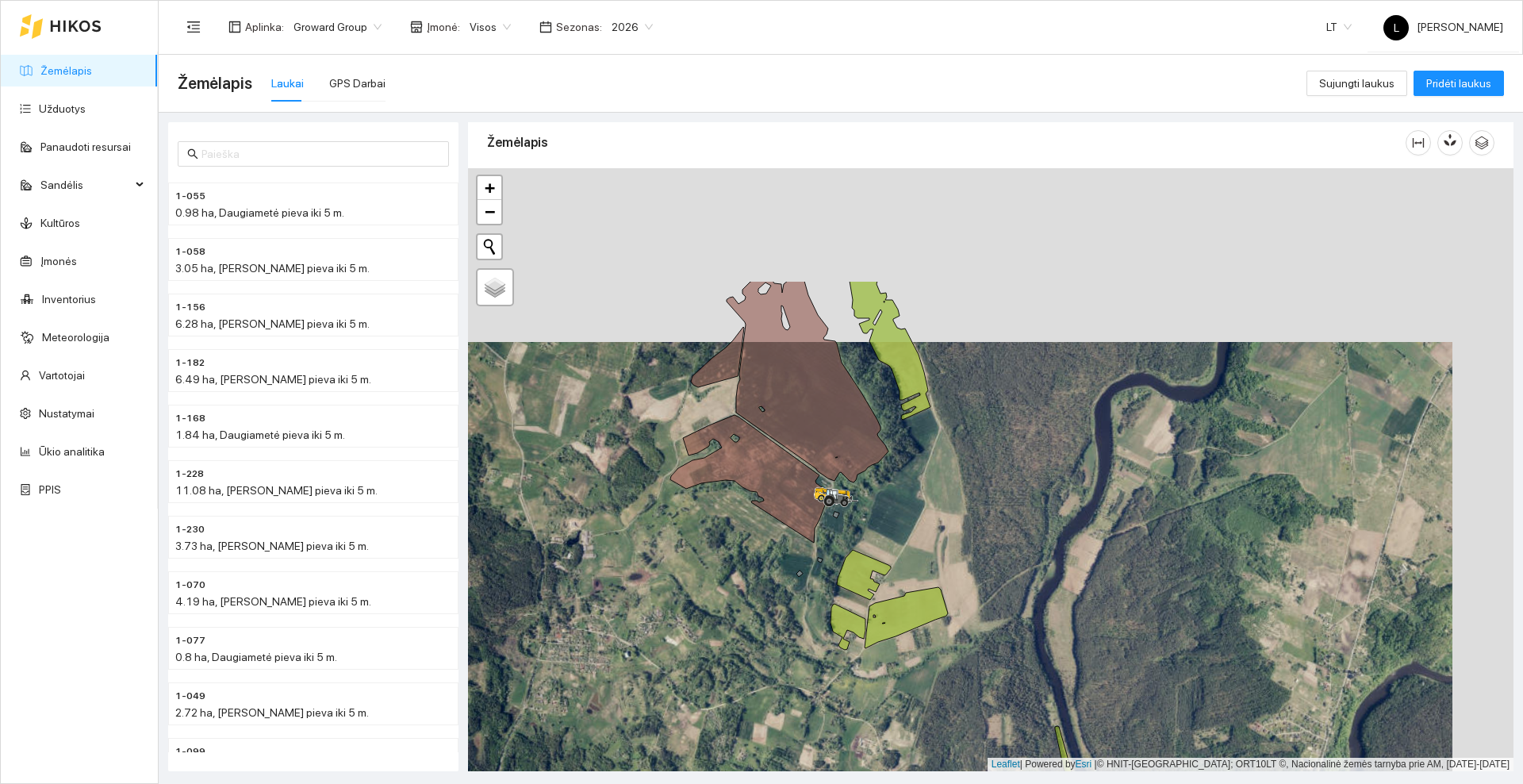
drag, startPoint x: 748, startPoint y: 394, endPoint x: 687, endPoint y: 563, distance: 179.7
click at [693, 565] on div at bounding box center [990, 469] width 1046 height 603
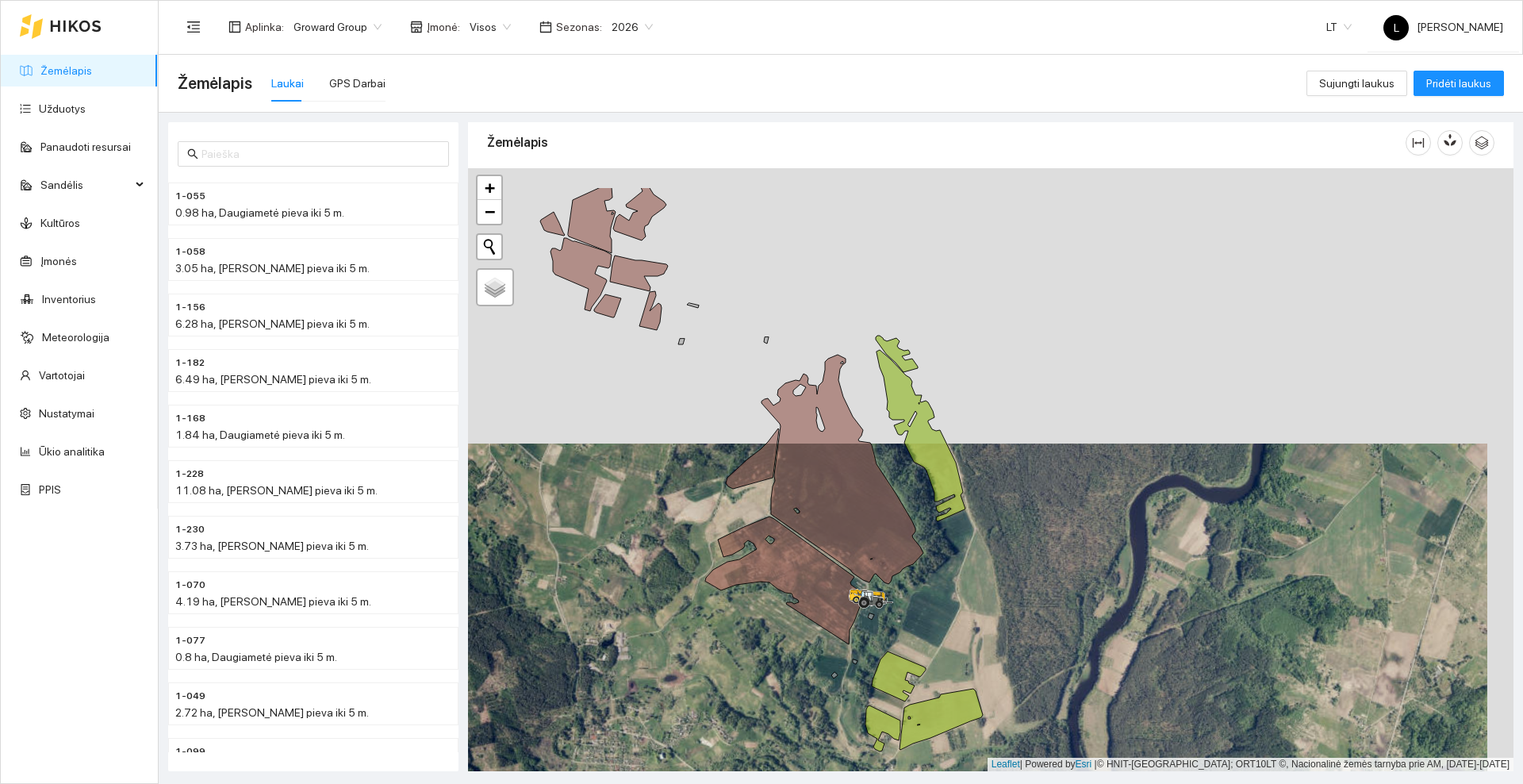
drag, startPoint x: 613, startPoint y: 294, endPoint x: 722, endPoint y: 540, distance: 269.1
click at [722, 539] on div at bounding box center [990, 469] width 1046 height 603
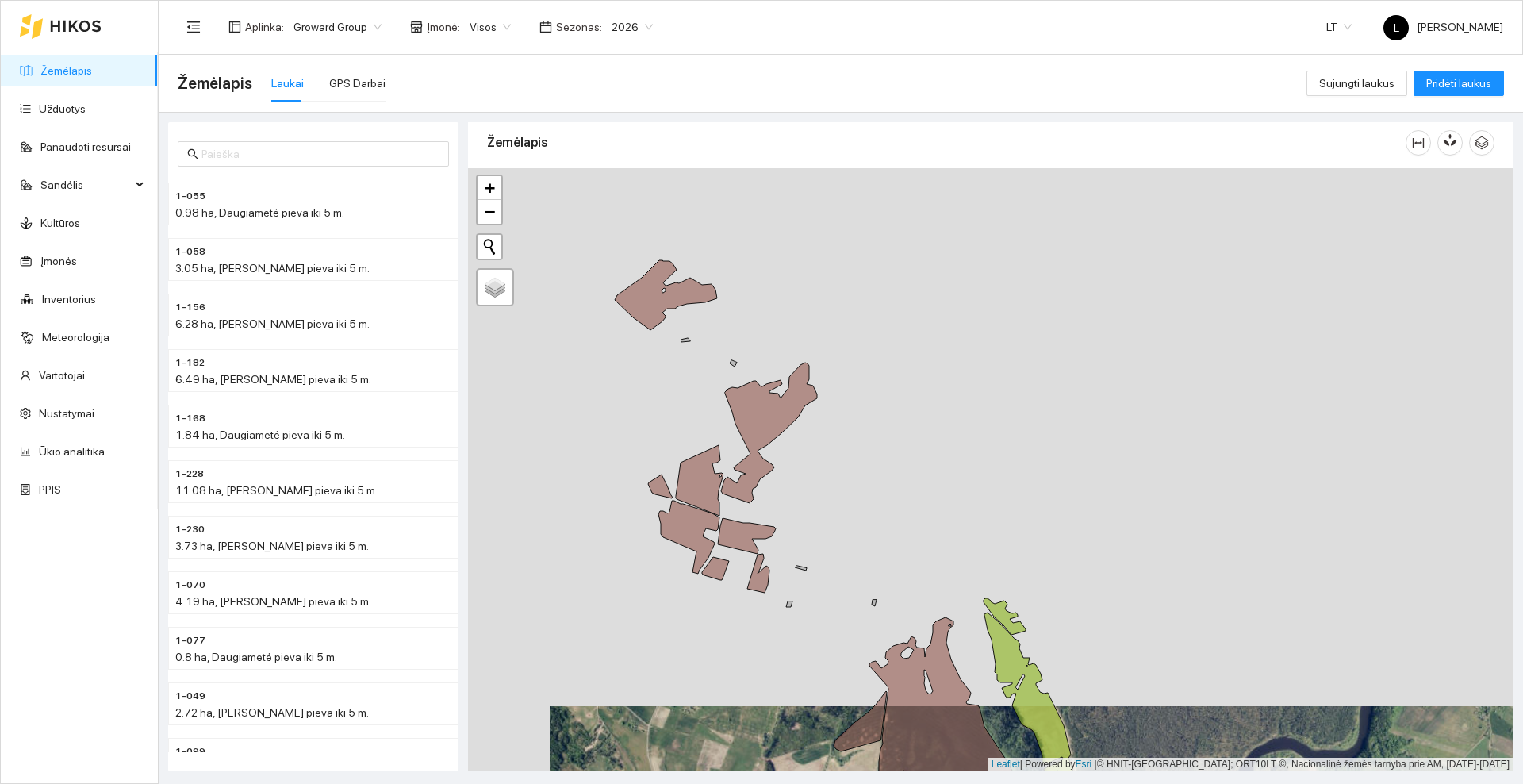
drag, startPoint x: 861, startPoint y: 443, endPoint x: 895, endPoint y: 519, distance: 83.3
click at [895, 519] on div at bounding box center [990, 469] width 1046 height 603
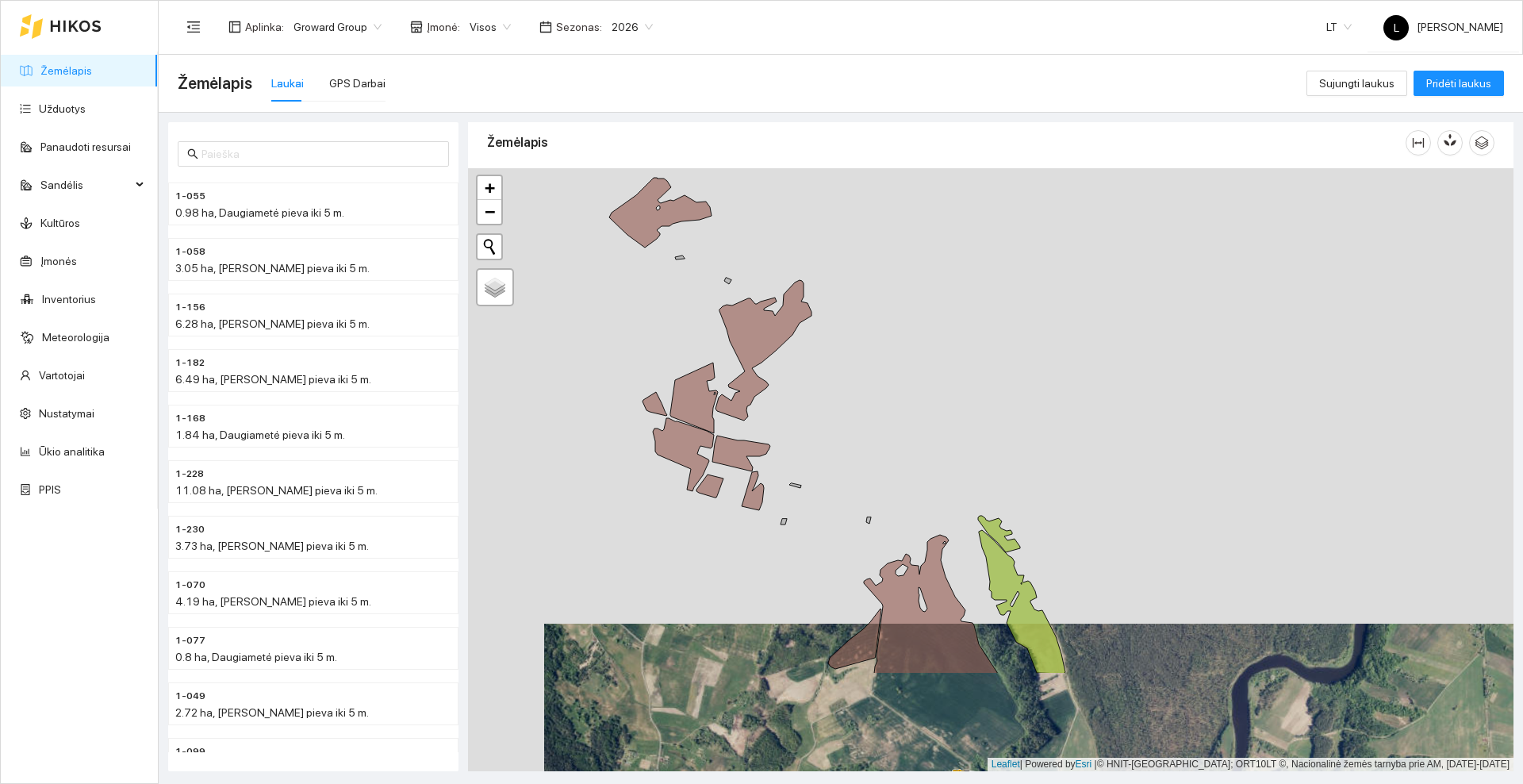
drag, startPoint x: 890, startPoint y: 564, endPoint x: 849, endPoint y: 404, distance: 165.2
click at [849, 404] on div at bounding box center [990, 469] width 1046 height 603
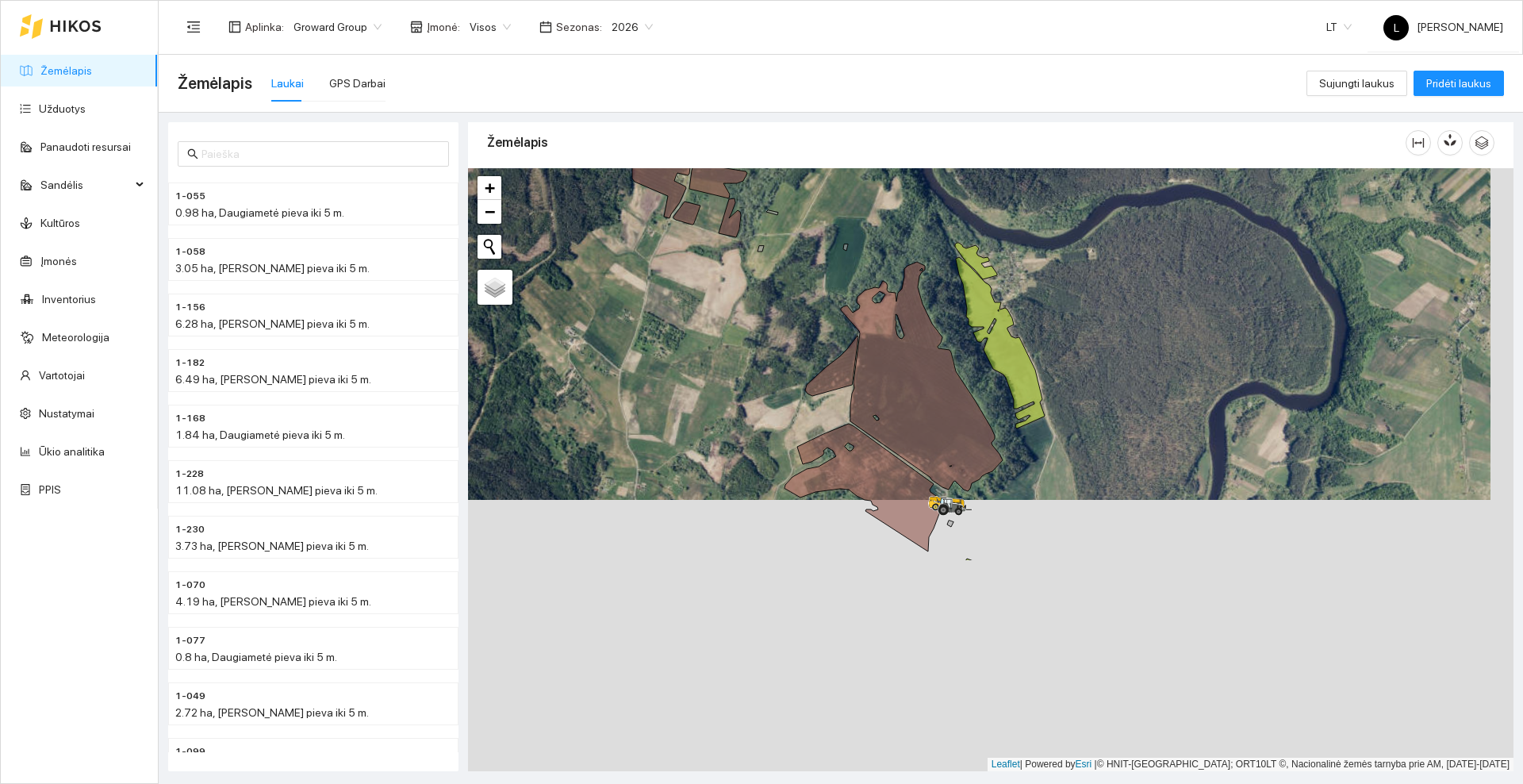
drag, startPoint x: 778, startPoint y: 548, endPoint x: 761, endPoint y: 294, distance: 254.6
click at [761, 294] on div at bounding box center [990, 469] width 1046 height 603
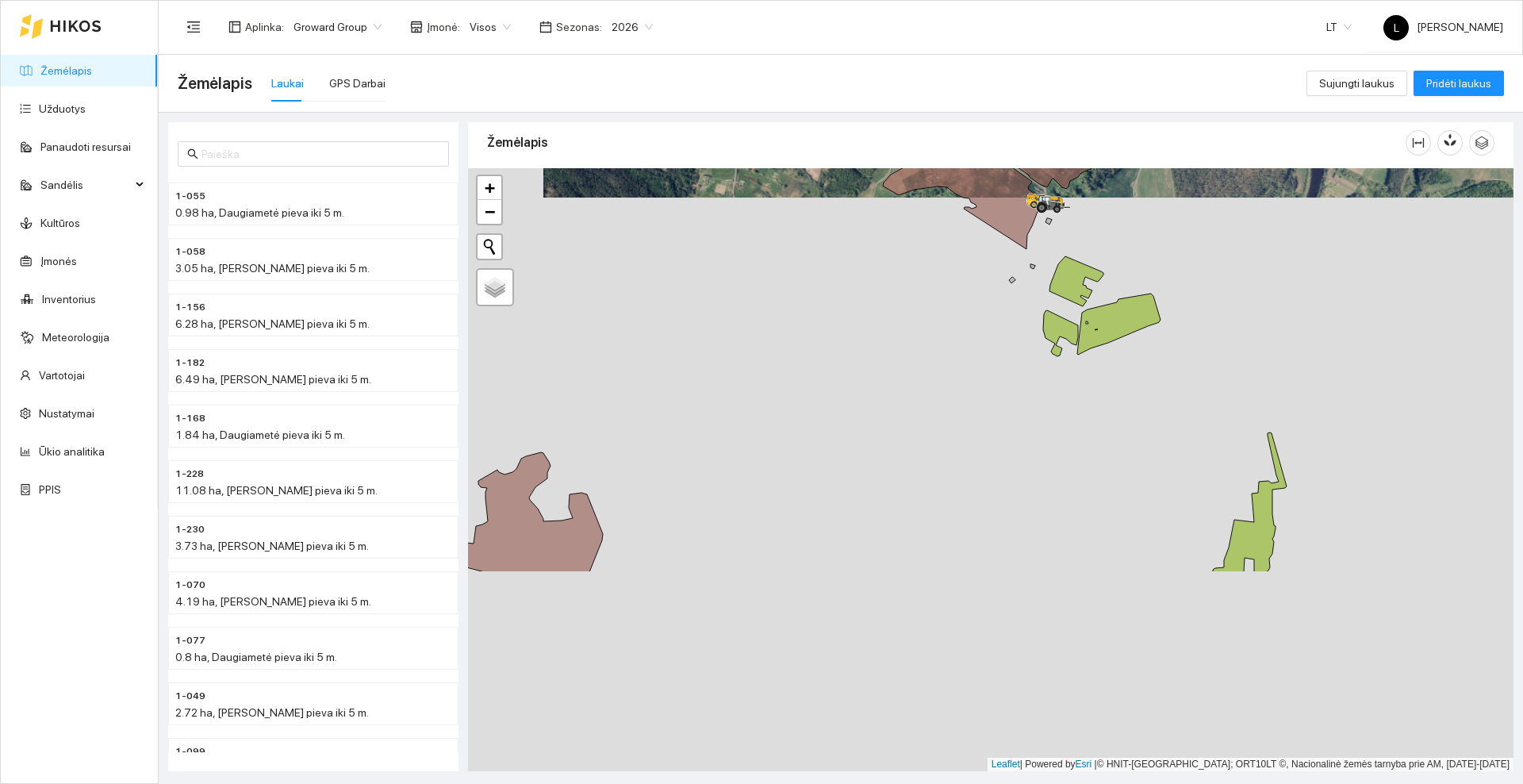
drag, startPoint x: 779, startPoint y: 519, endPoint x: 881, endPoint y: 309, distance: 233.5
click at [881, 309] on div at bounding box center [990, 469] width 1046 height 603
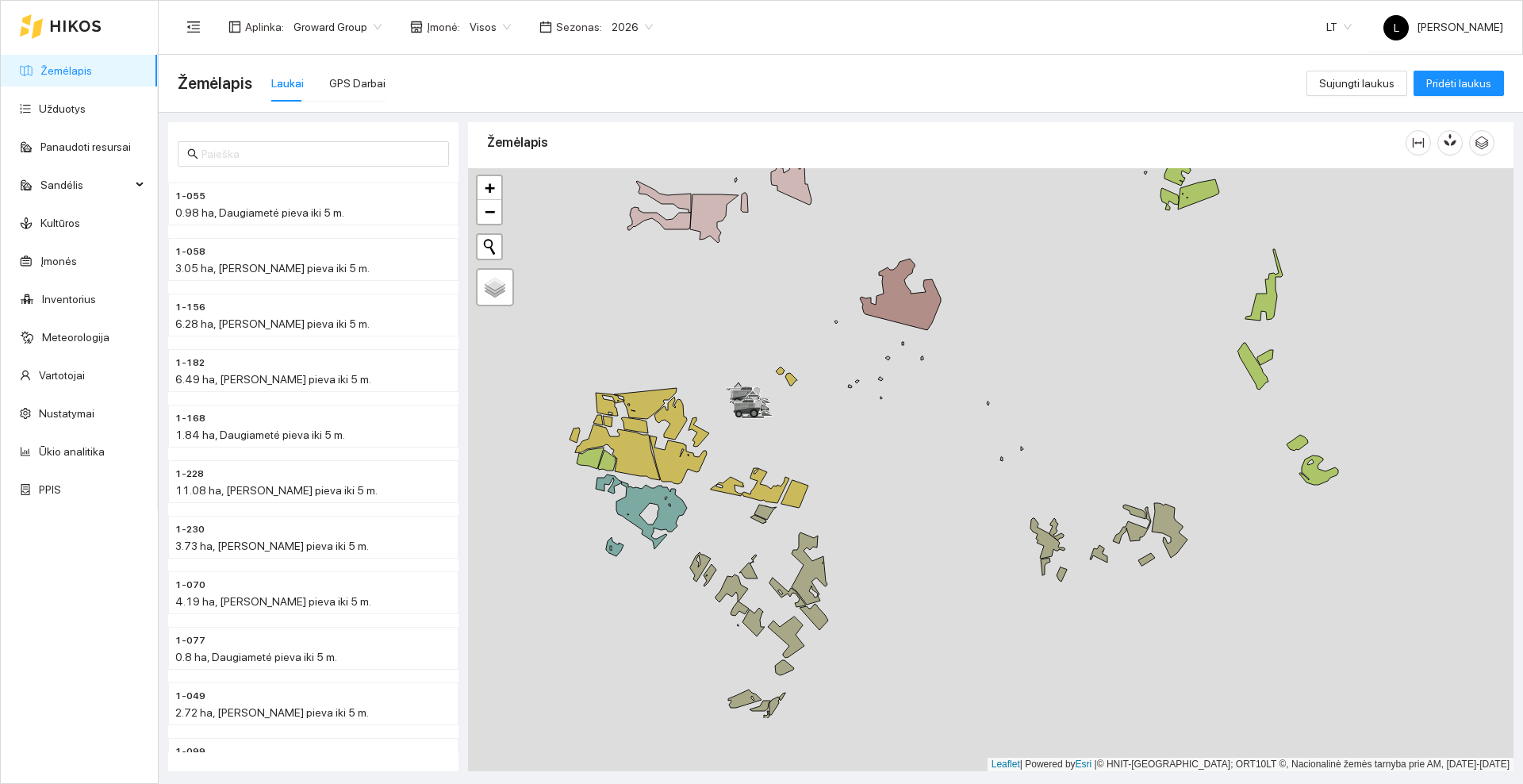
drag, startPoint x: 916, startPoint y: 391, endPoint x: 980, endPoint y: 350, distance: 76.0
click at [979, 352] on div at bounding box center [990, 469] width 1046 height 603
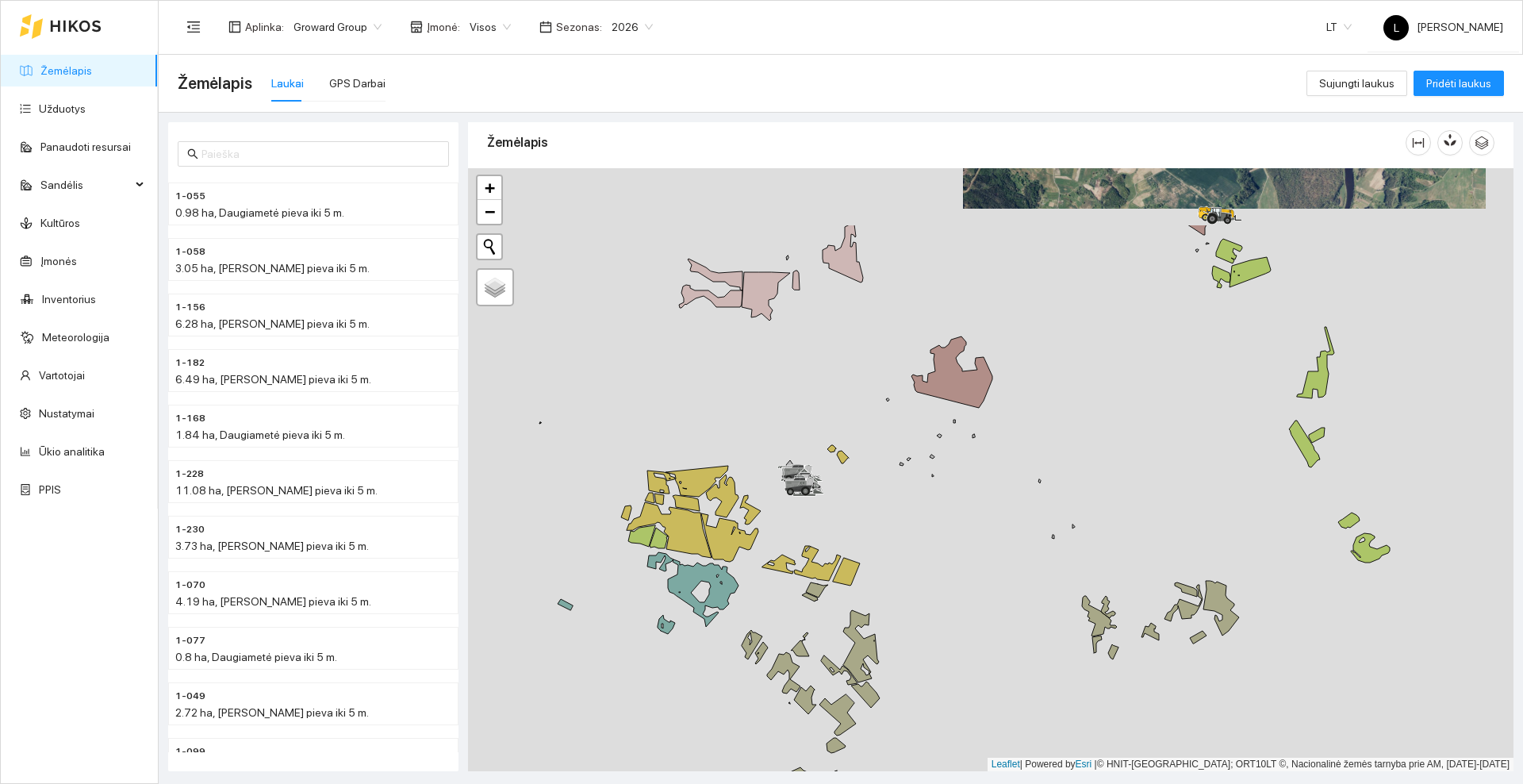
drag, startPoint x: 780, startPoint y: 248, endPoint x: 775, endPoint y: 332, distance: 84.1
click at [775, 332] on div at bounding box center [990, 469] width 1046 height 603
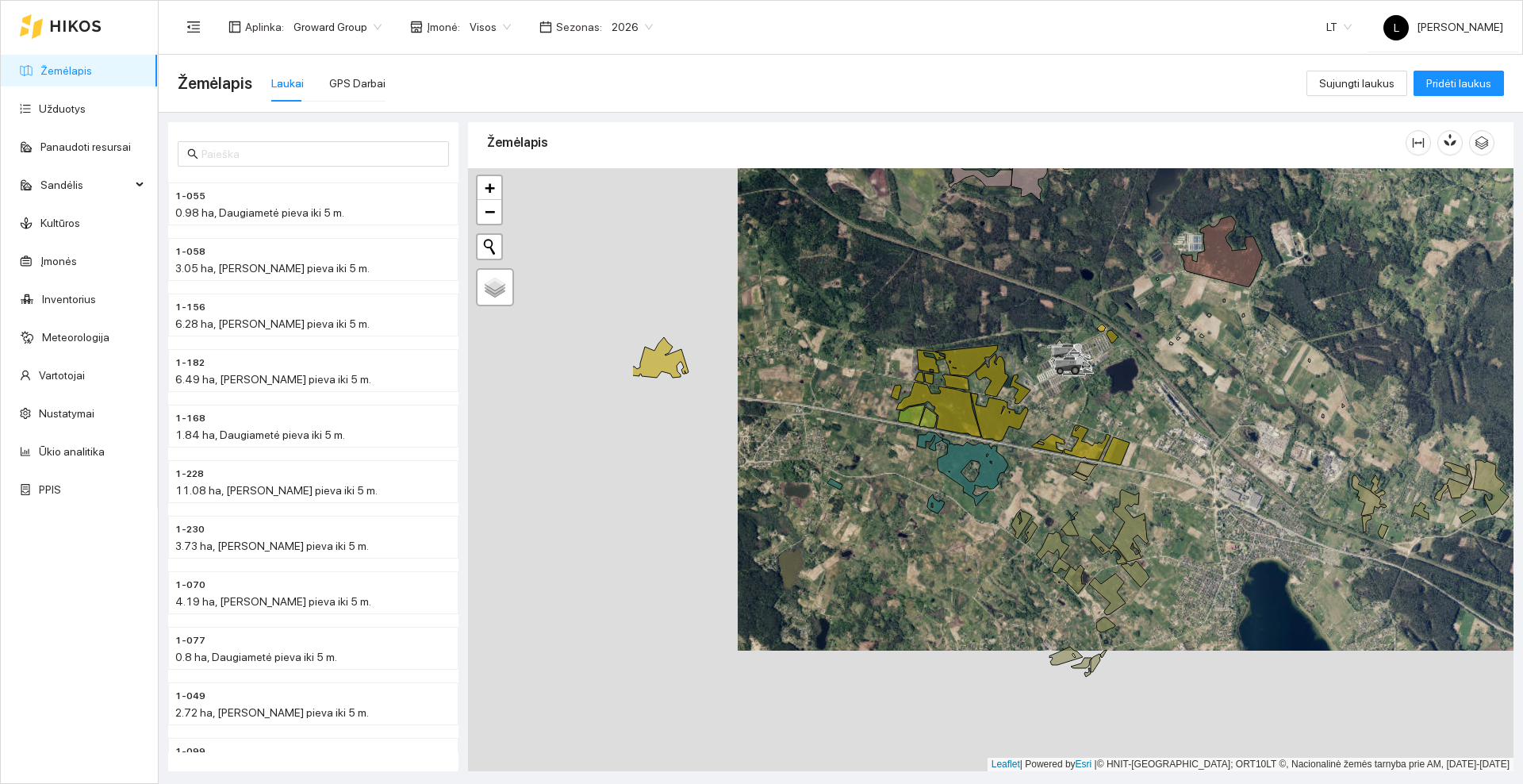
drag, startPoint x: 913, startPoint y: 291, endPoint x: 934, endPoint y: 281, distance: 23.3
click at [934, 281] on div at bounding box center [990, 469] width 1046 height 603
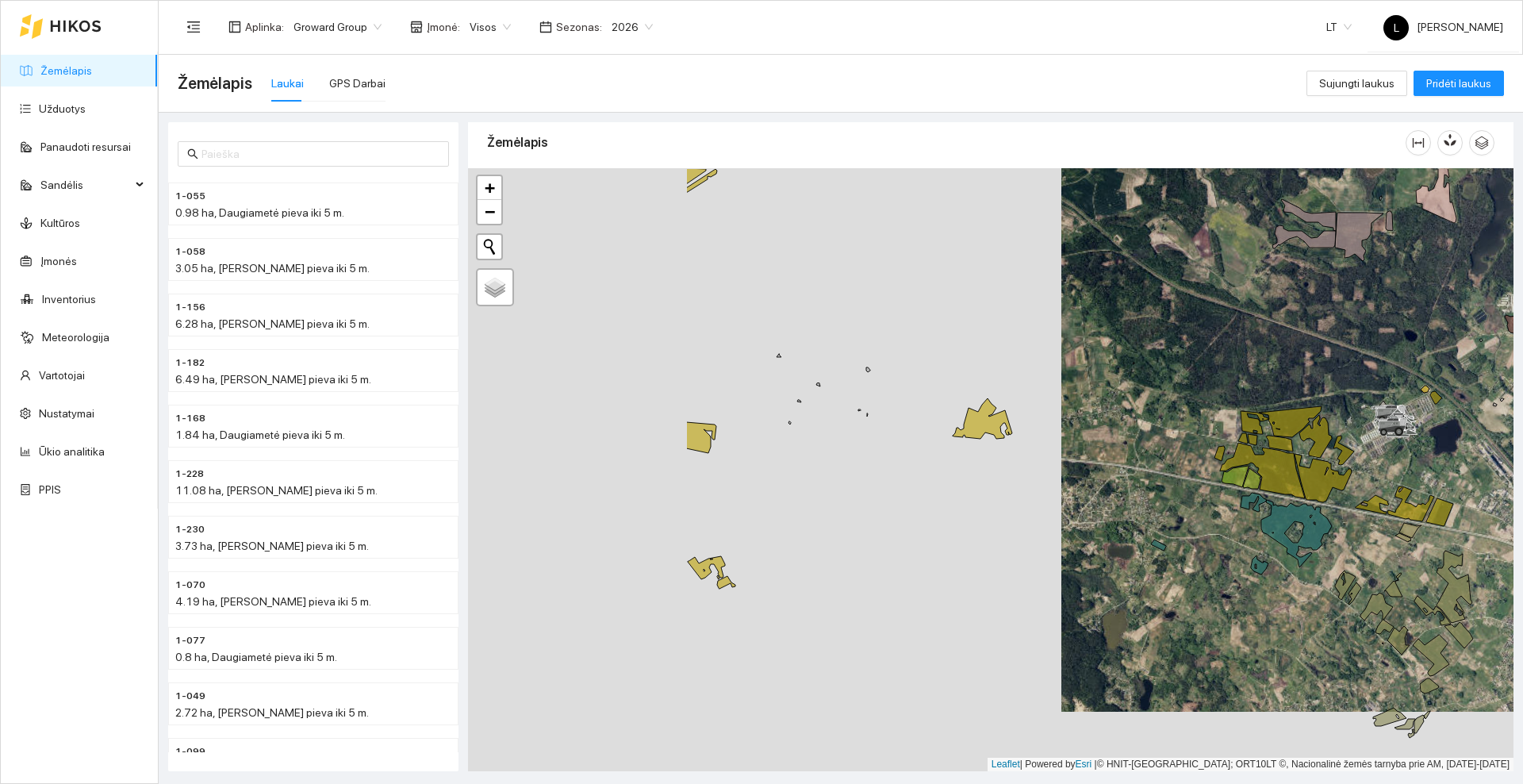
drag, startPoint x: 651, startPoint y: 286, endPoint x: 1005, endPoint y: 409, distance: 374.8
click at [1005, 409] on div at bounding box center [990, 469] width 1046 height 603
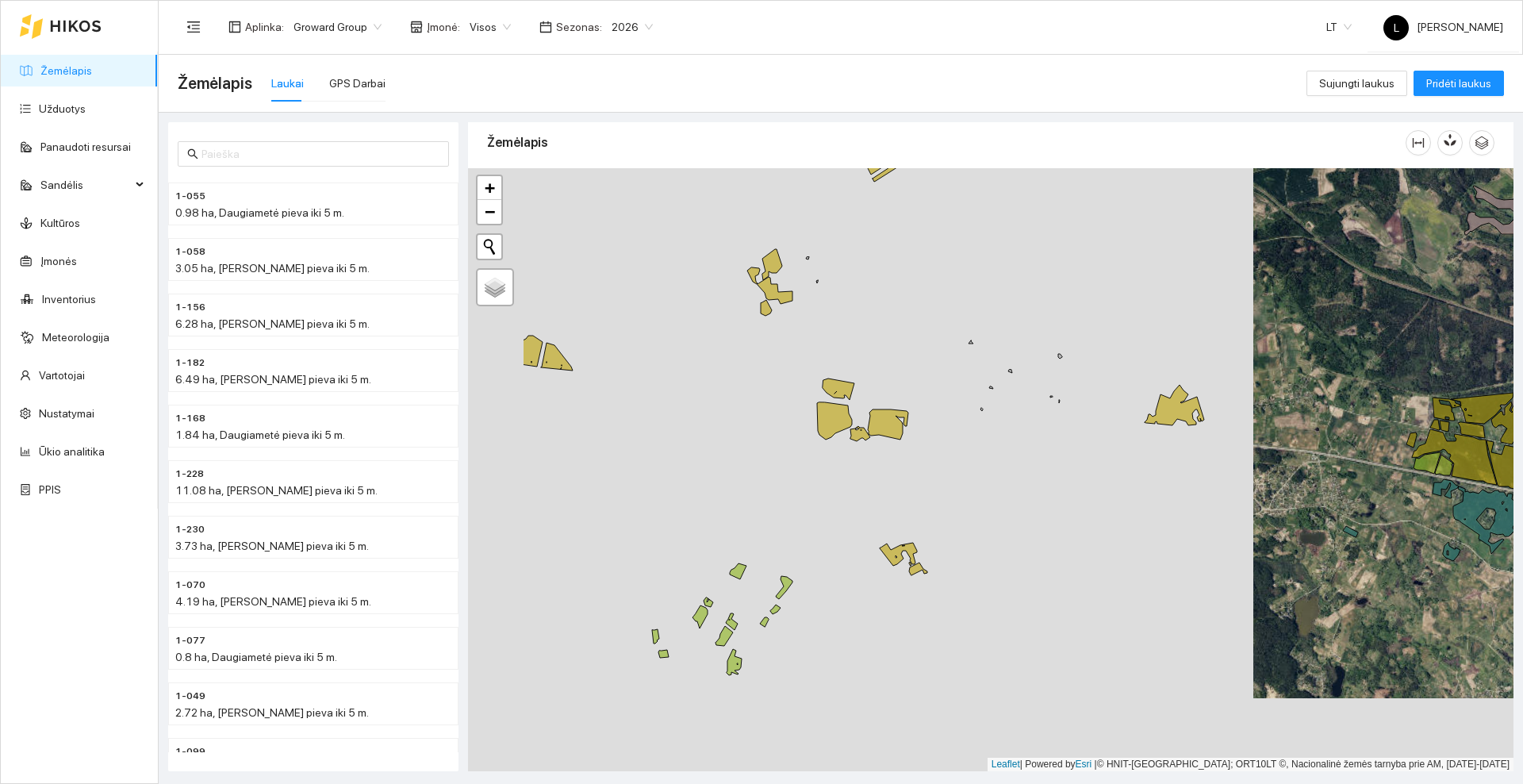
drag, startPoint x: 920, startPoint y: 306, endPoint x: 1042, endPoint y: 250, distance: 134.2
click at [1042, 250] on div at bounding box center [990, 469] width 1046 height 603
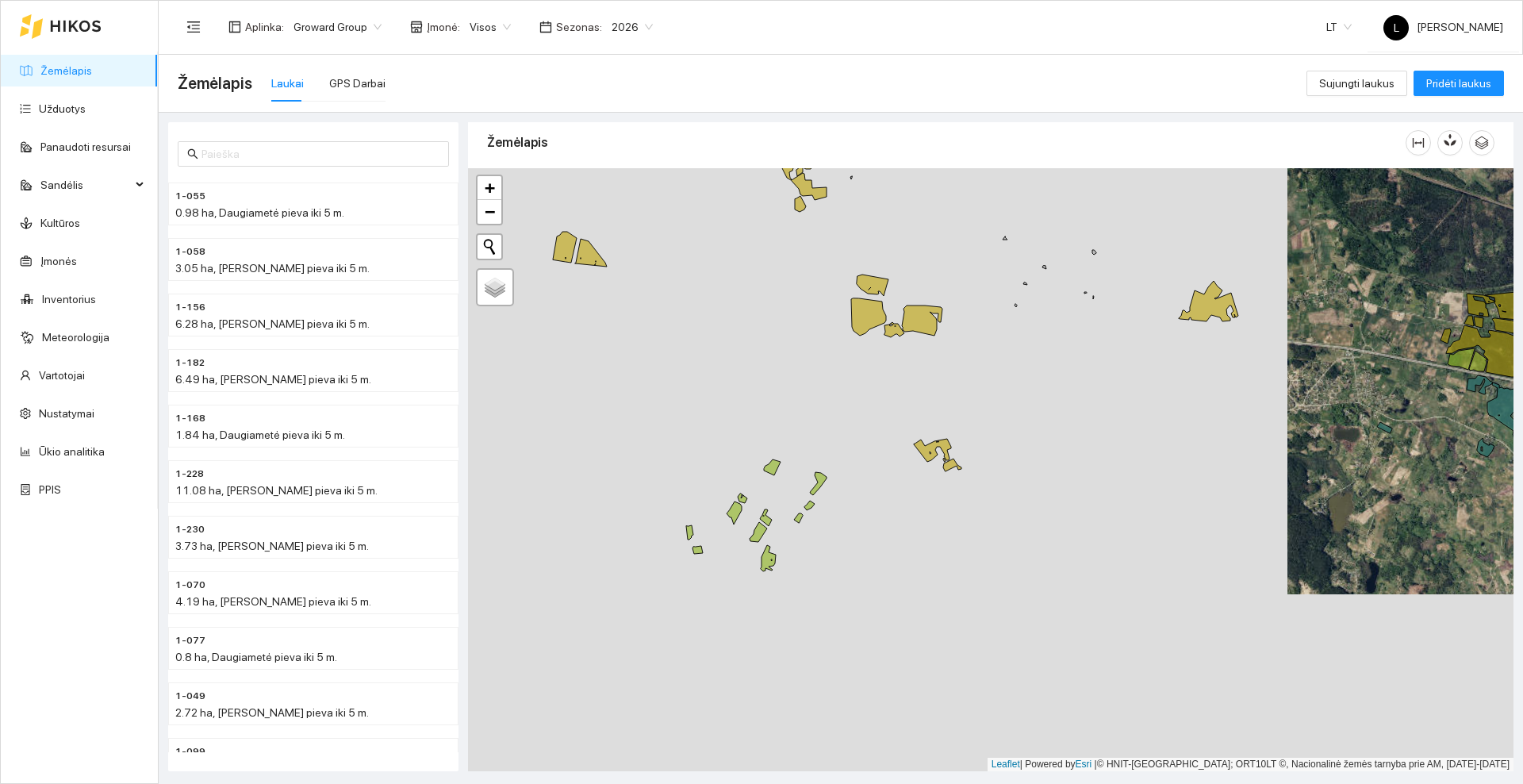
drag, startPoint x: 858, startPoint y: 443, endPoint x: 812, endPoint y: 412, distance: 55.5
click at [812, 412] on div at bounding box center [990, 469] width 1046 height 603
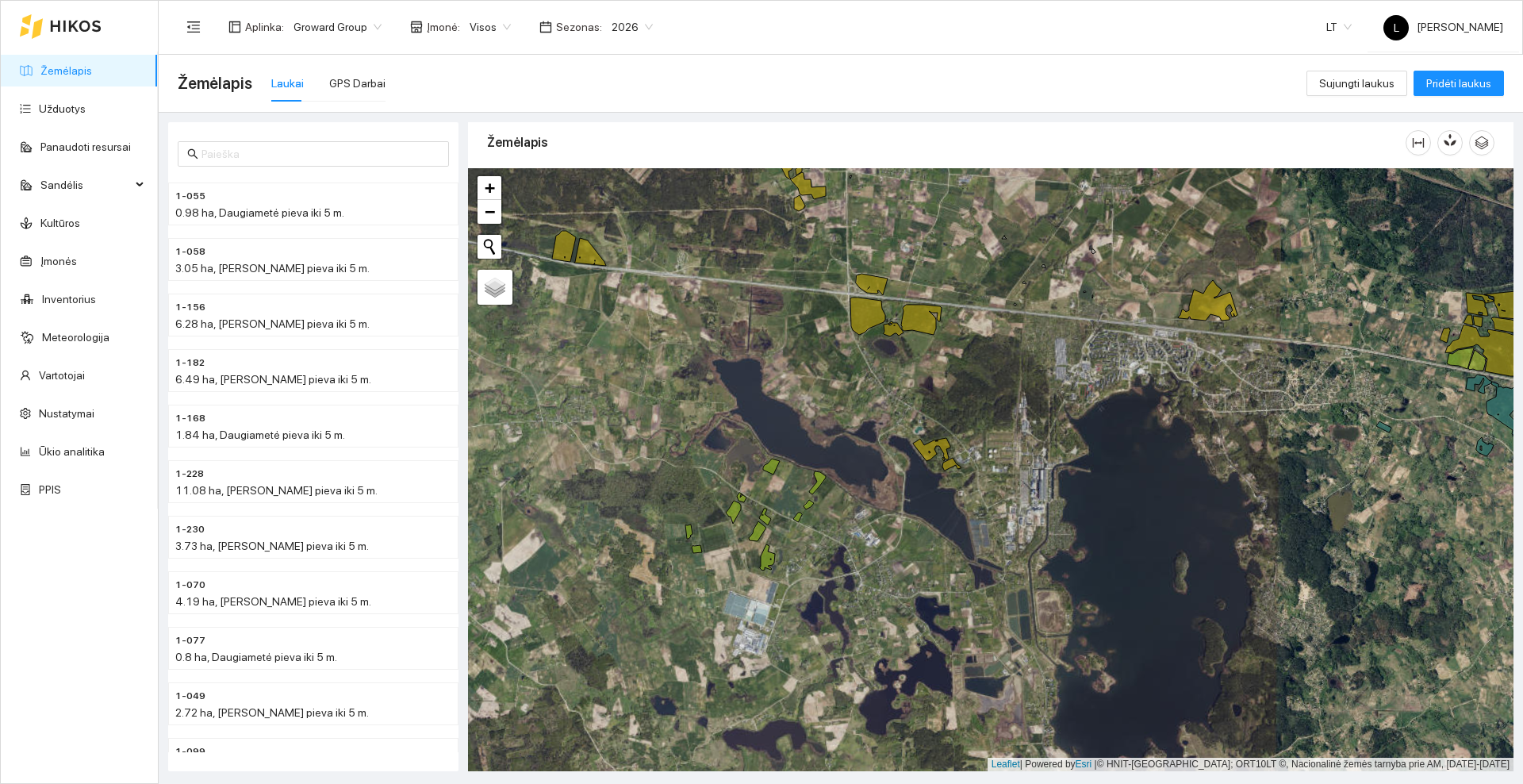
click at [690, 358] on div at bounding box center [990, 469] width 1046 height 603
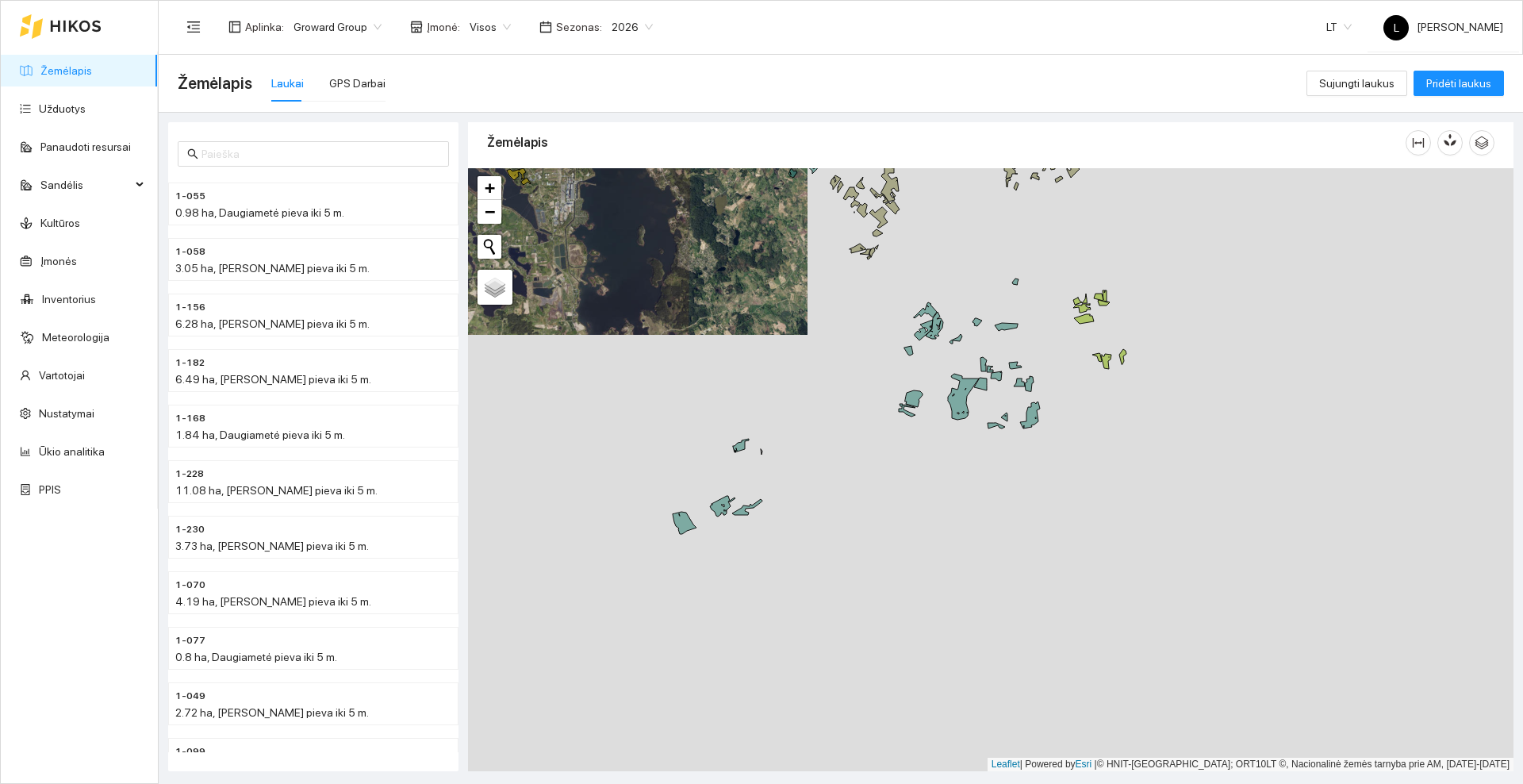
drag, startPoint x: 1001, startPoint y: 487, endPoint x: 835, endPoint y: 355, distance: 212.1
click at [835, 355] on div at bounding box center [990, 469] width 1046 height 603
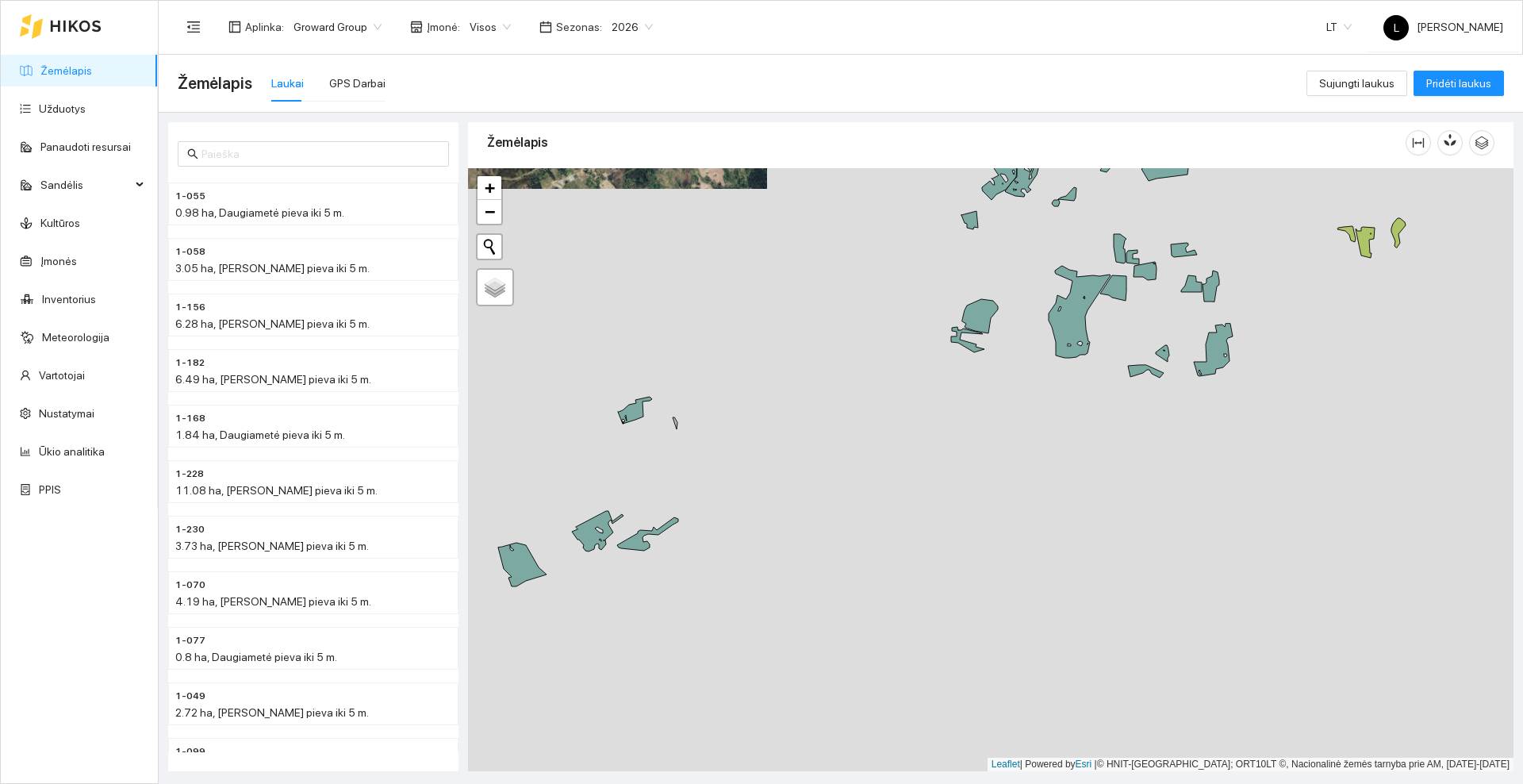
drag, startPoint x: 757, startPoint y: 598, endPoint x: 746, endPoint y: 611, distance: 17.0
click at [748, 610] on div at bounding box center [990, 469] width 1046 height 603
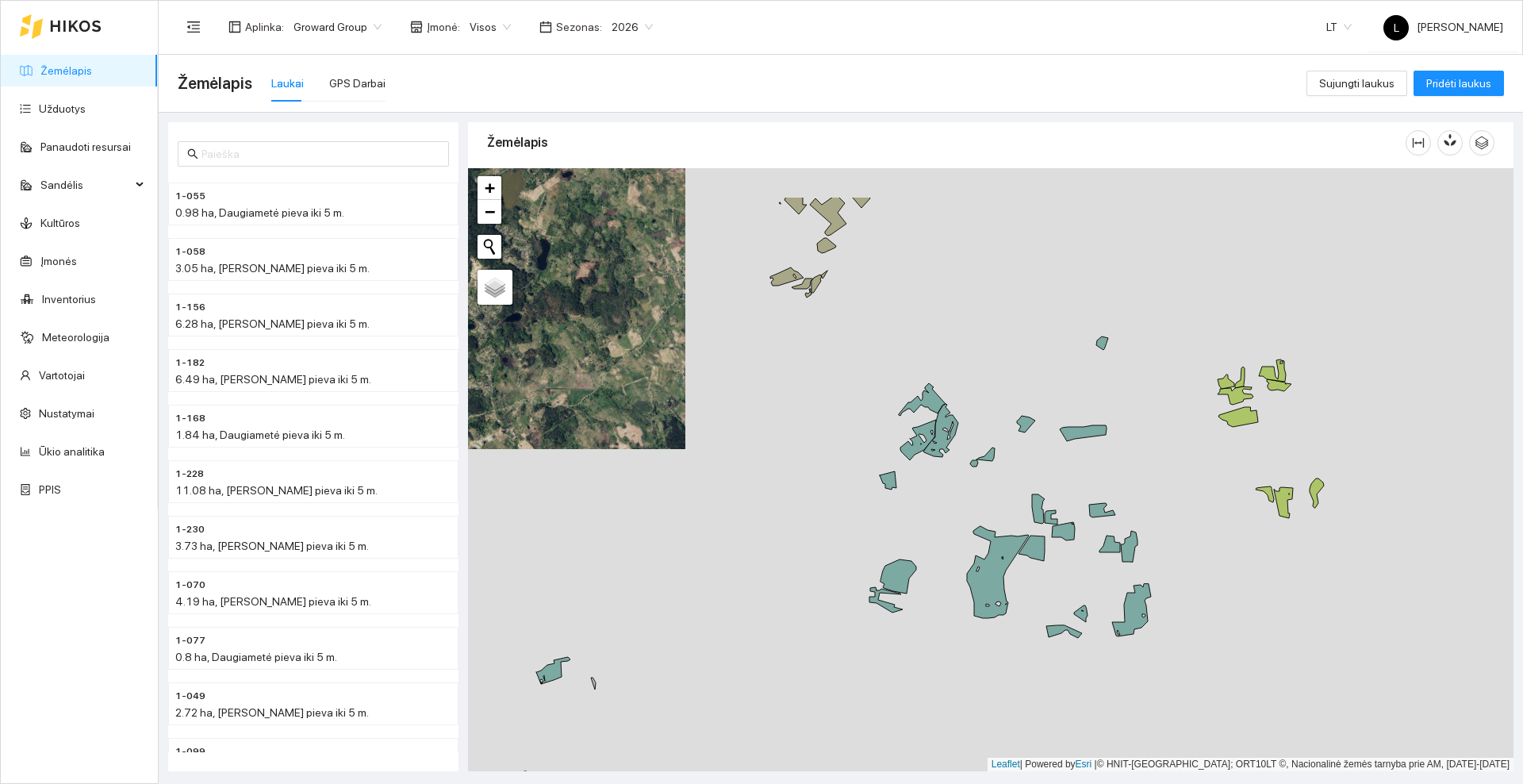
drag, startPoint x: 966, startPoint y: 214, endPoint x: 886, endPoint y: 449, distance: 248.2
click at [886, 449] on div at bounding box center [990, 469] width 1046 height 603
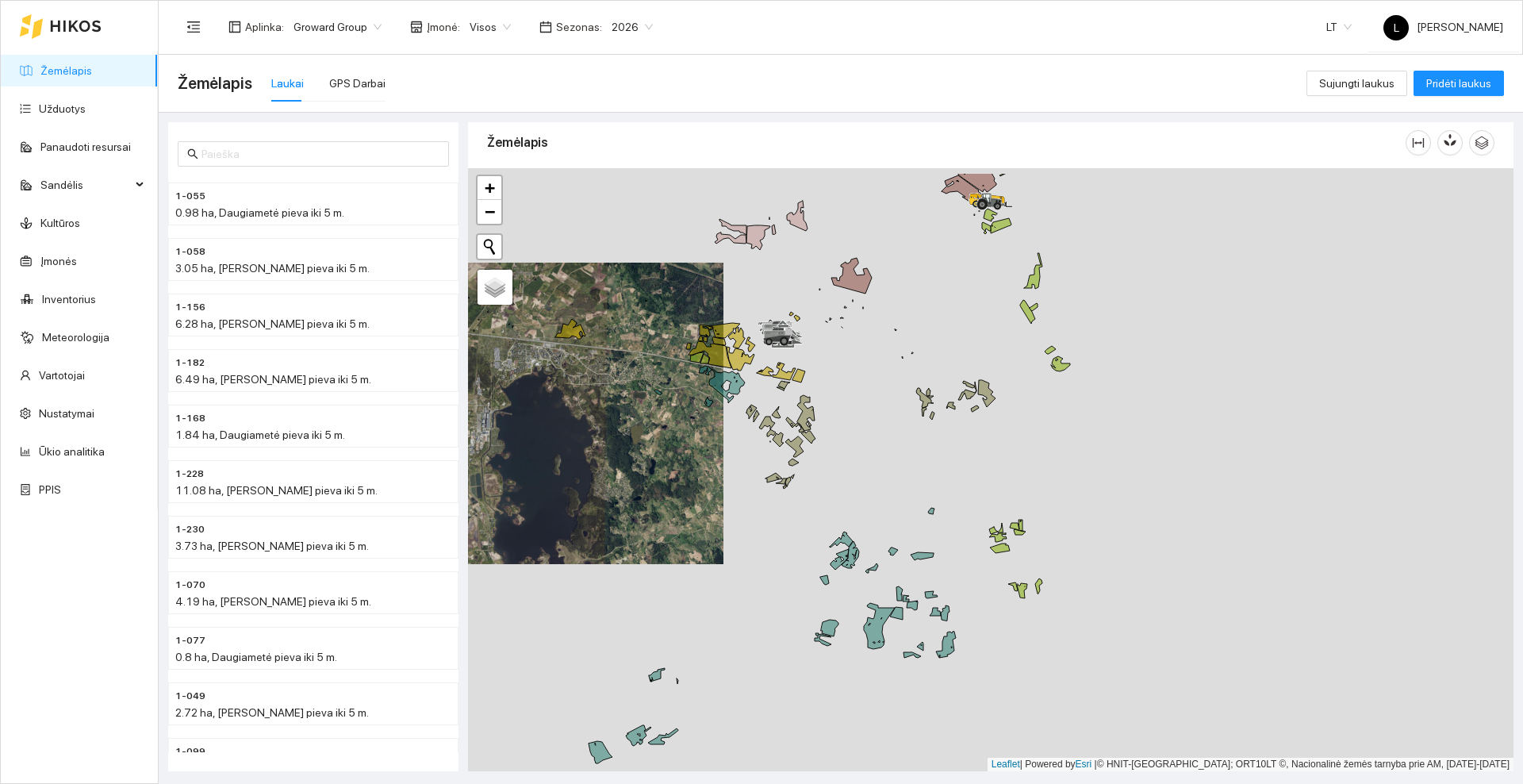
drag, startPoint x: 914, startPoint y: 366, endPoint x: 829, endPoint y: 483, distance: 144.6
click at [829, 483] on div at bounding box center [990, 469] width 1046 height 603
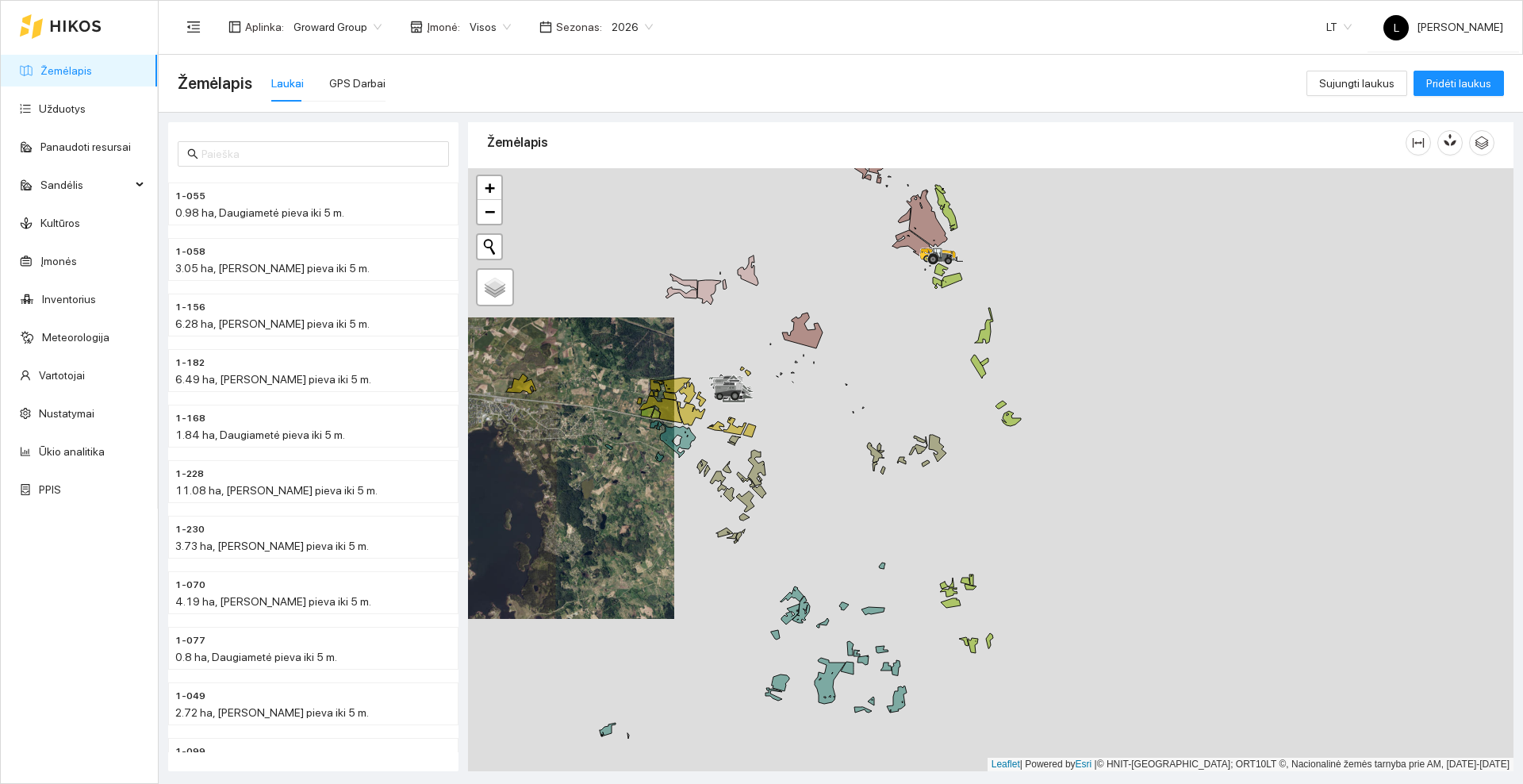
click at [65, 28] on icon at bounding box center [76, 27] width 50 height 12
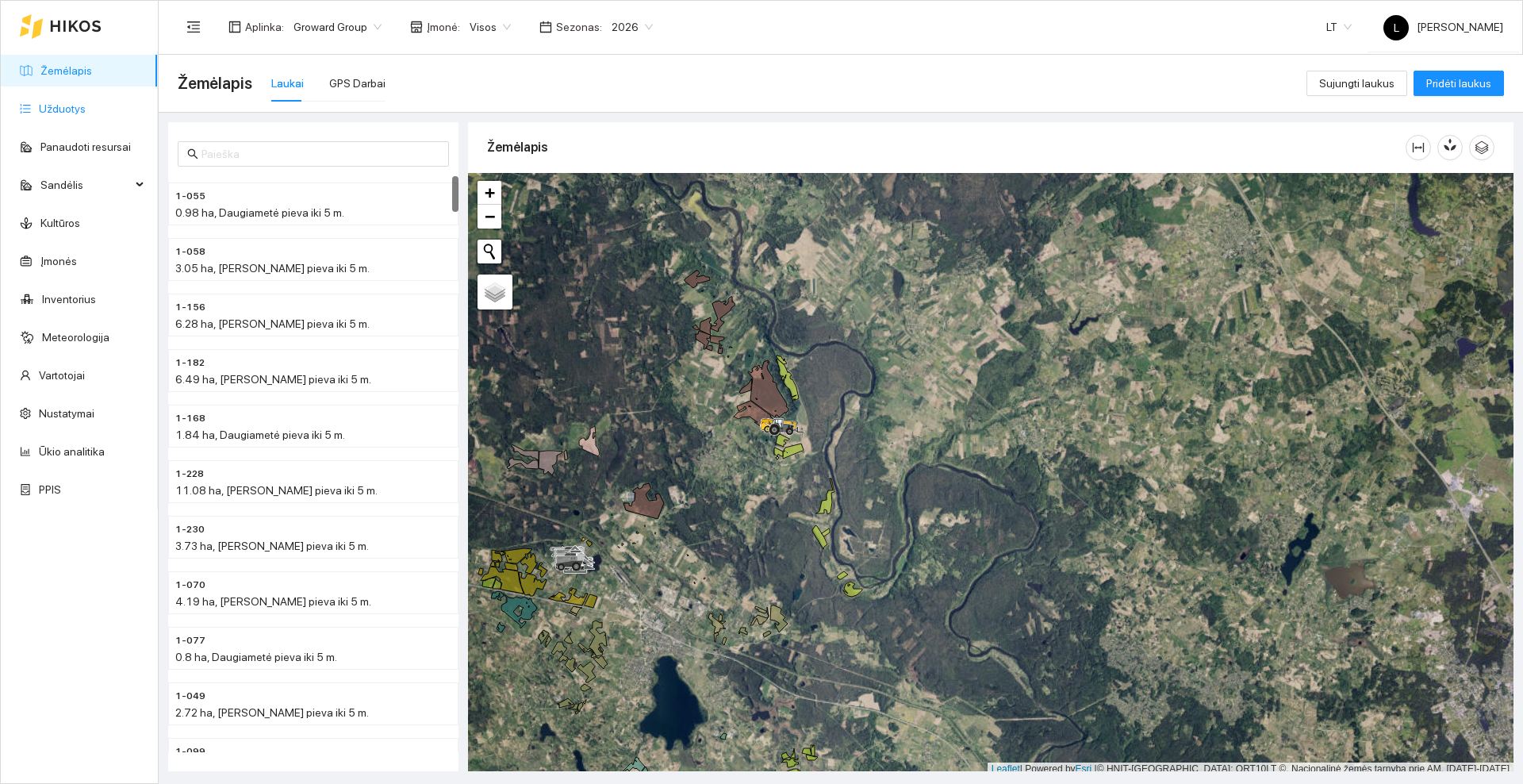
click at [58, 113] on link "Užduotys" at bounding box center [62, 108] width 47 height 12
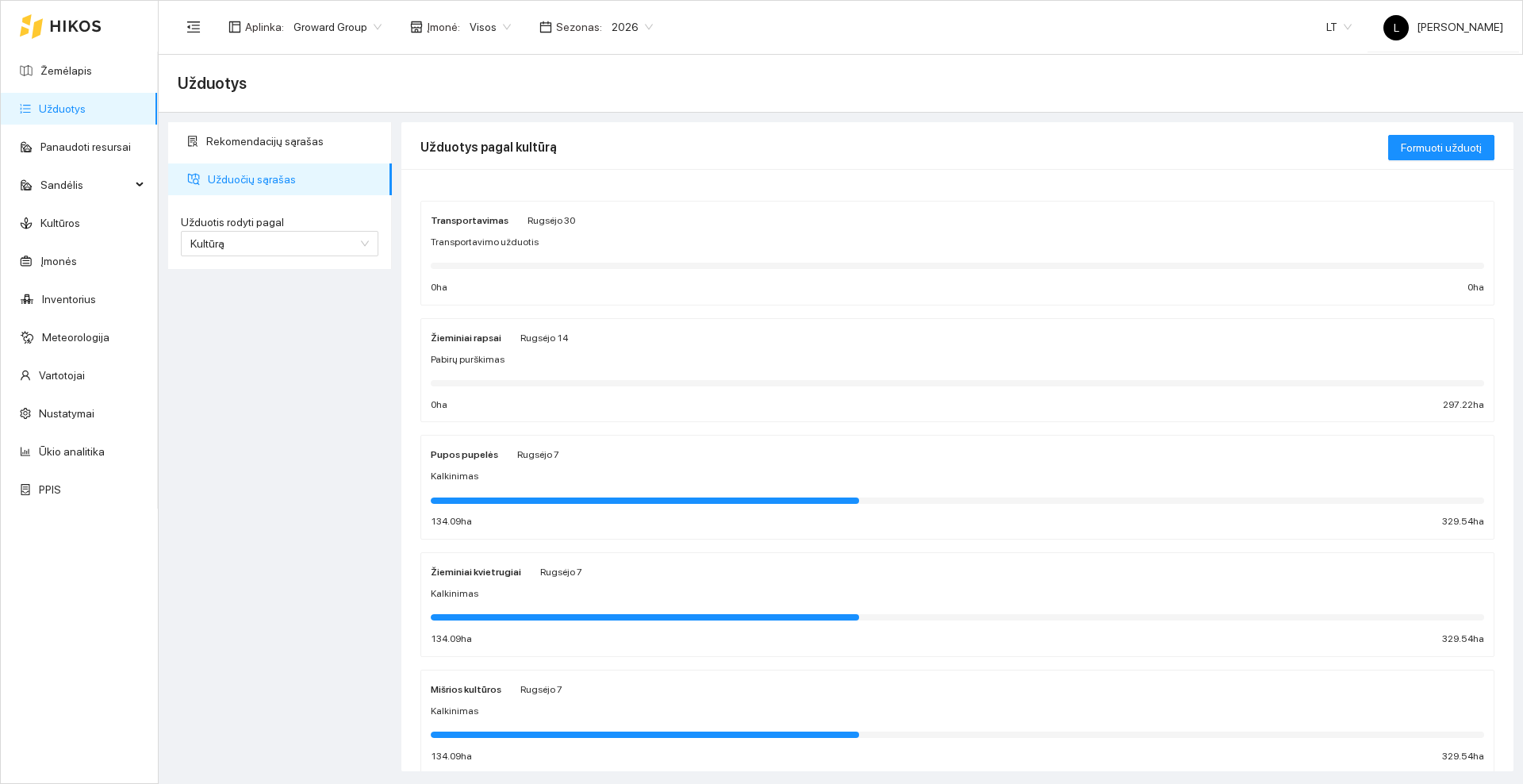
click at [88, 20] on icon at bounding box center [76, 26] width 52 height 12
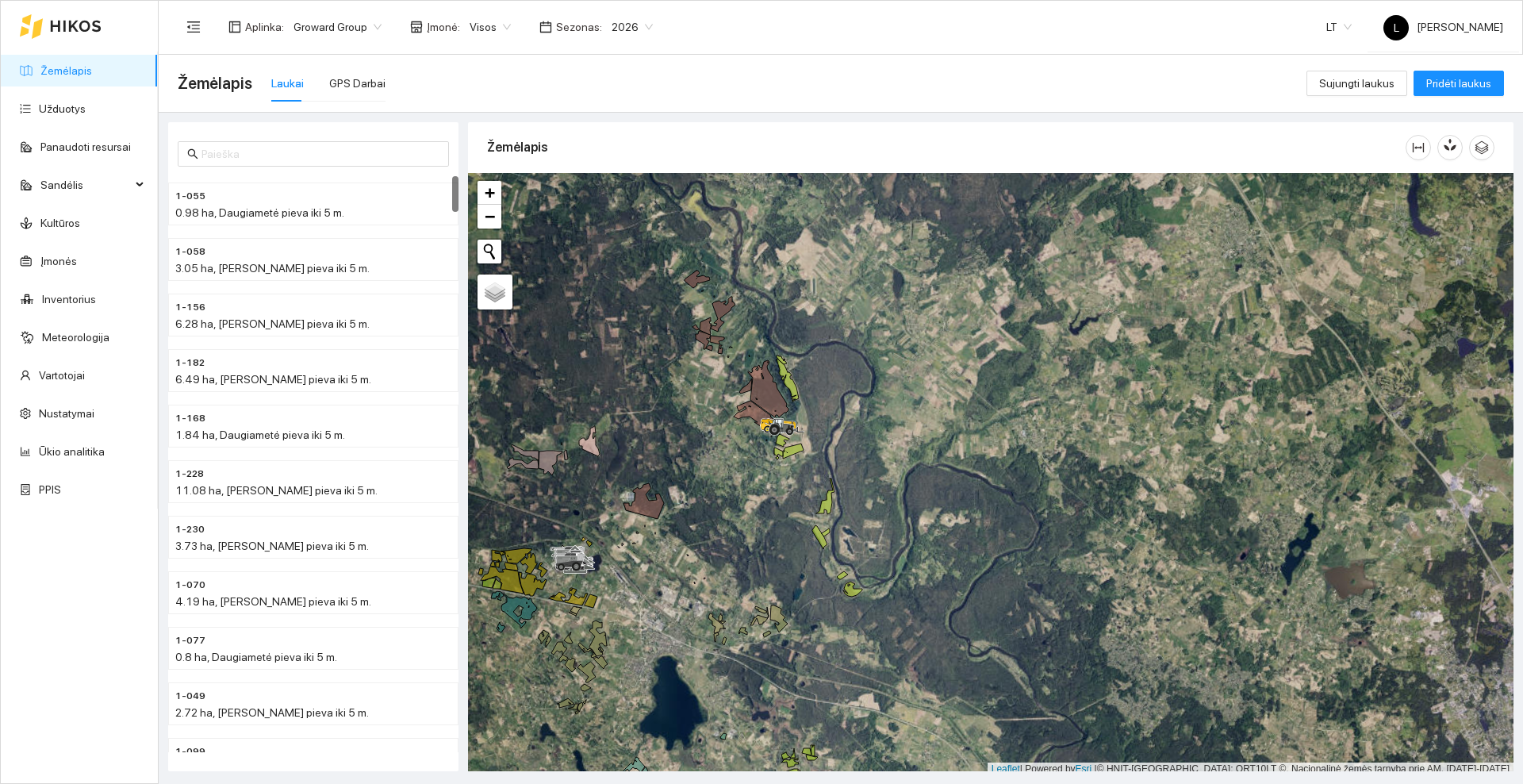
scroll to position [5, 0]
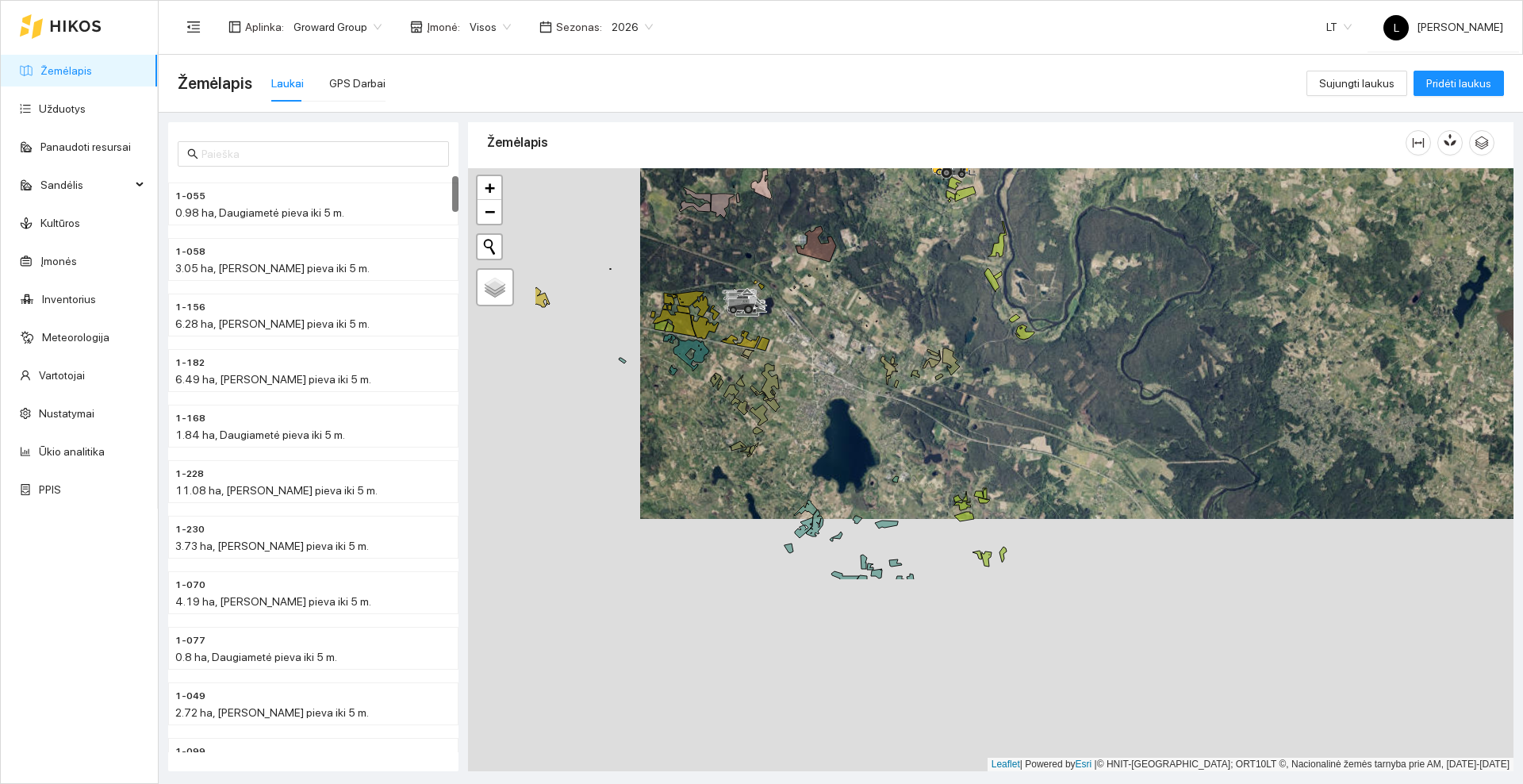
drag, startPoint x: 780, startPoint y: 643, endPoint x: 955, endPoint y: 389, distance: 308.4
click at [955, 389] on div at bounding box center [990, 469] width 1046 height 603
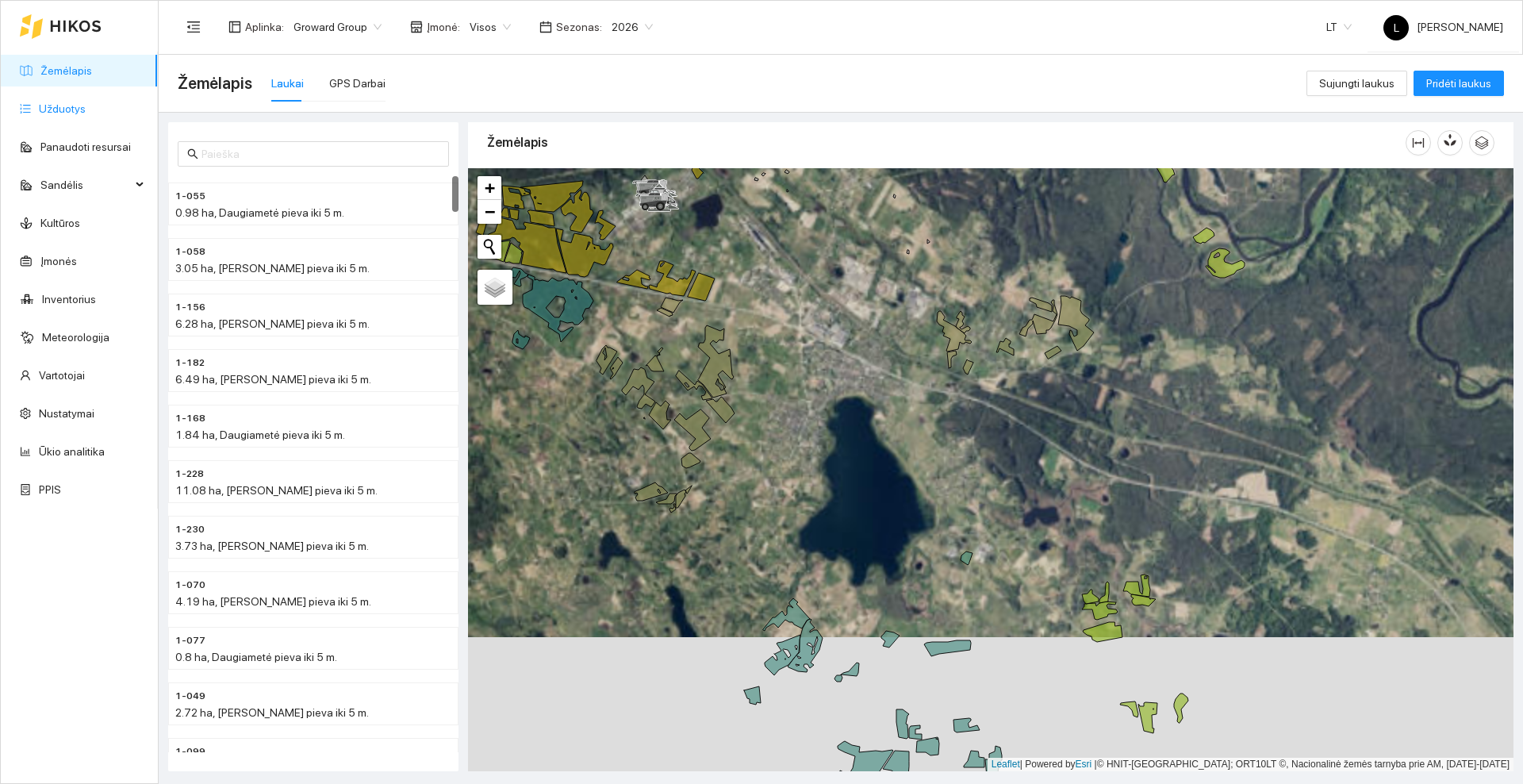
click at [85, 104] on link "Užduotys" at bounding box center [62, 108] width 47 height 12
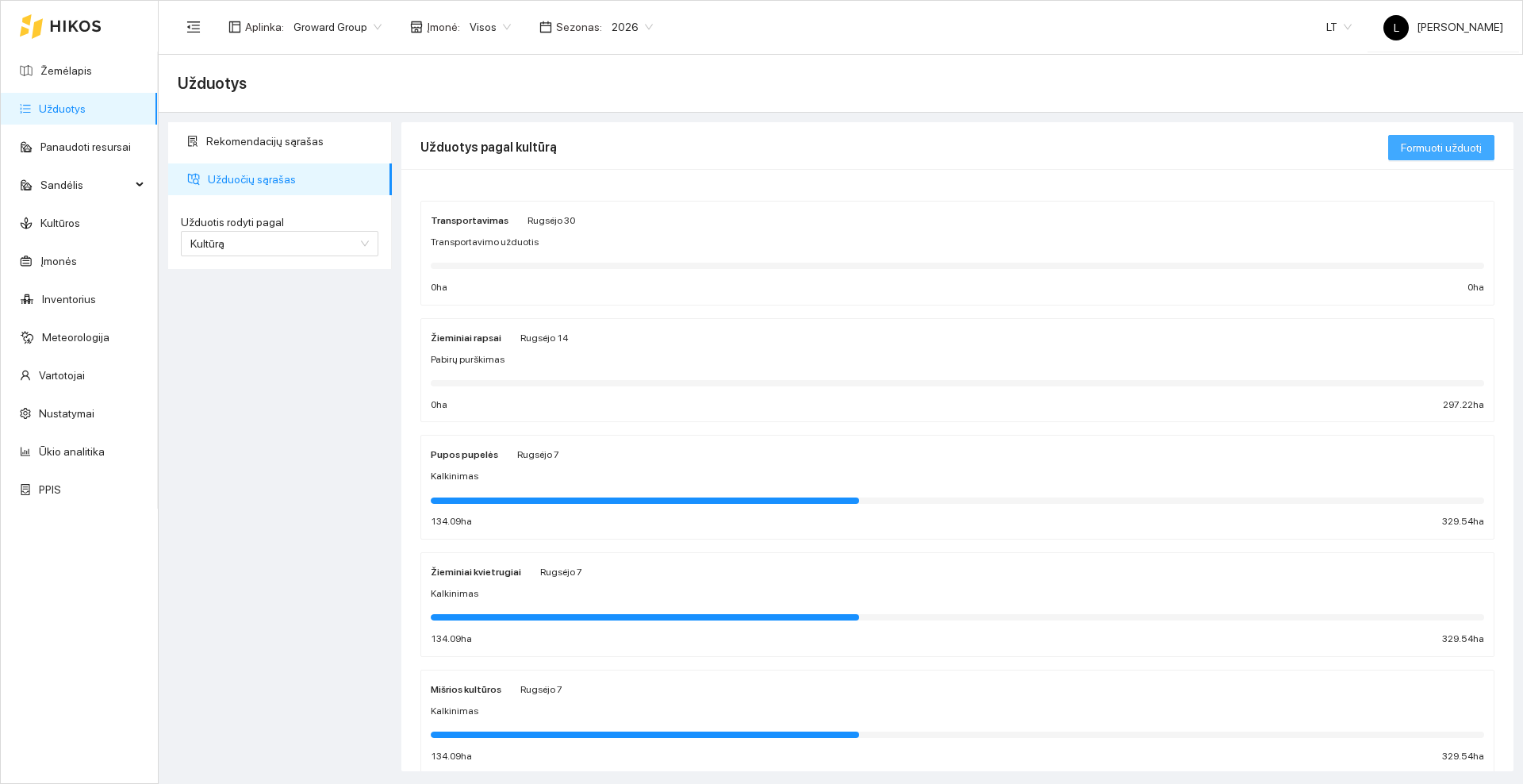
click at [1465, 143] on span "Formuoti užduotį" at bounding box center [1442, 148] width 81 height 17
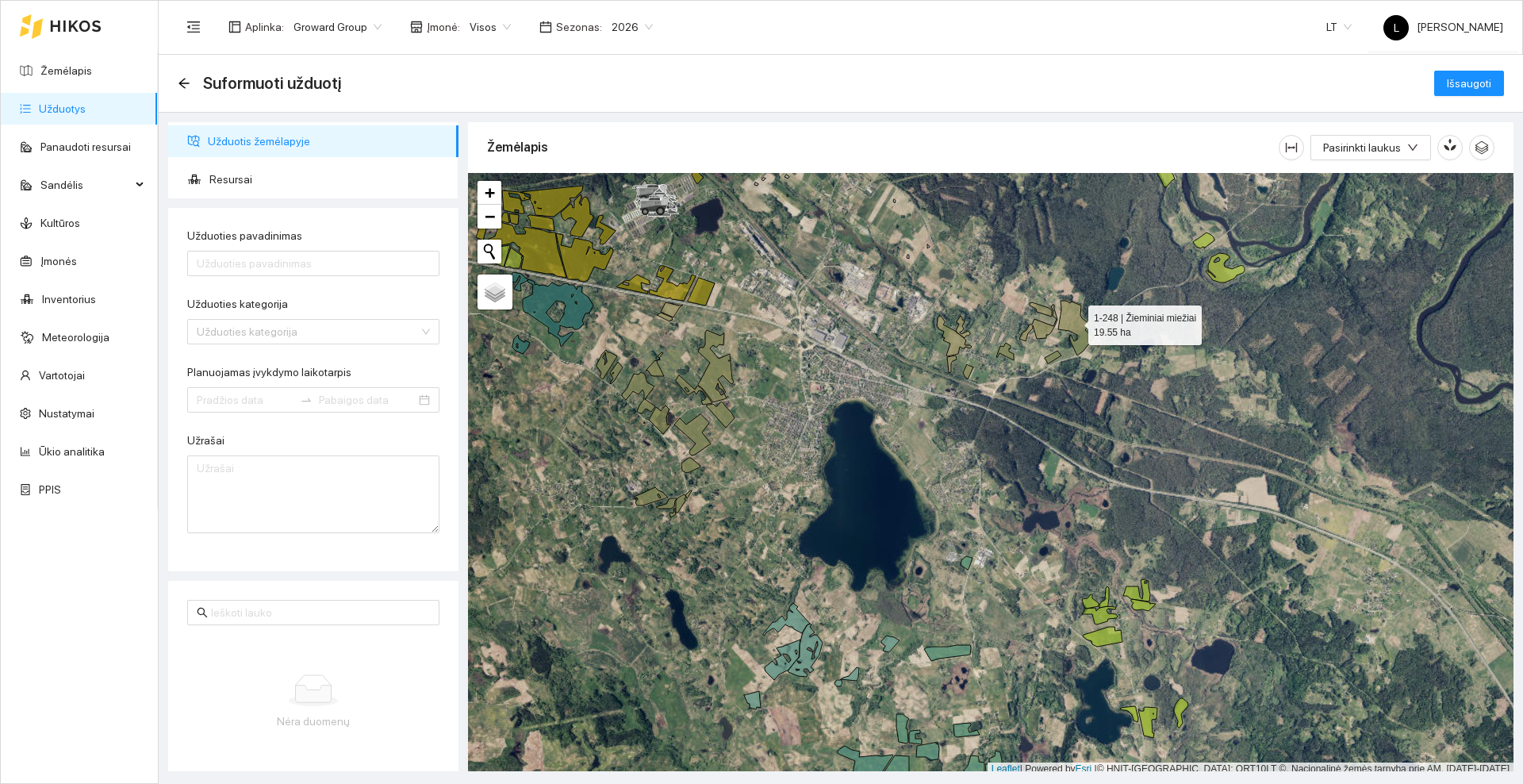
click at [1074, 320] on icon at bounding box center [1075, 328] width 35 height 55
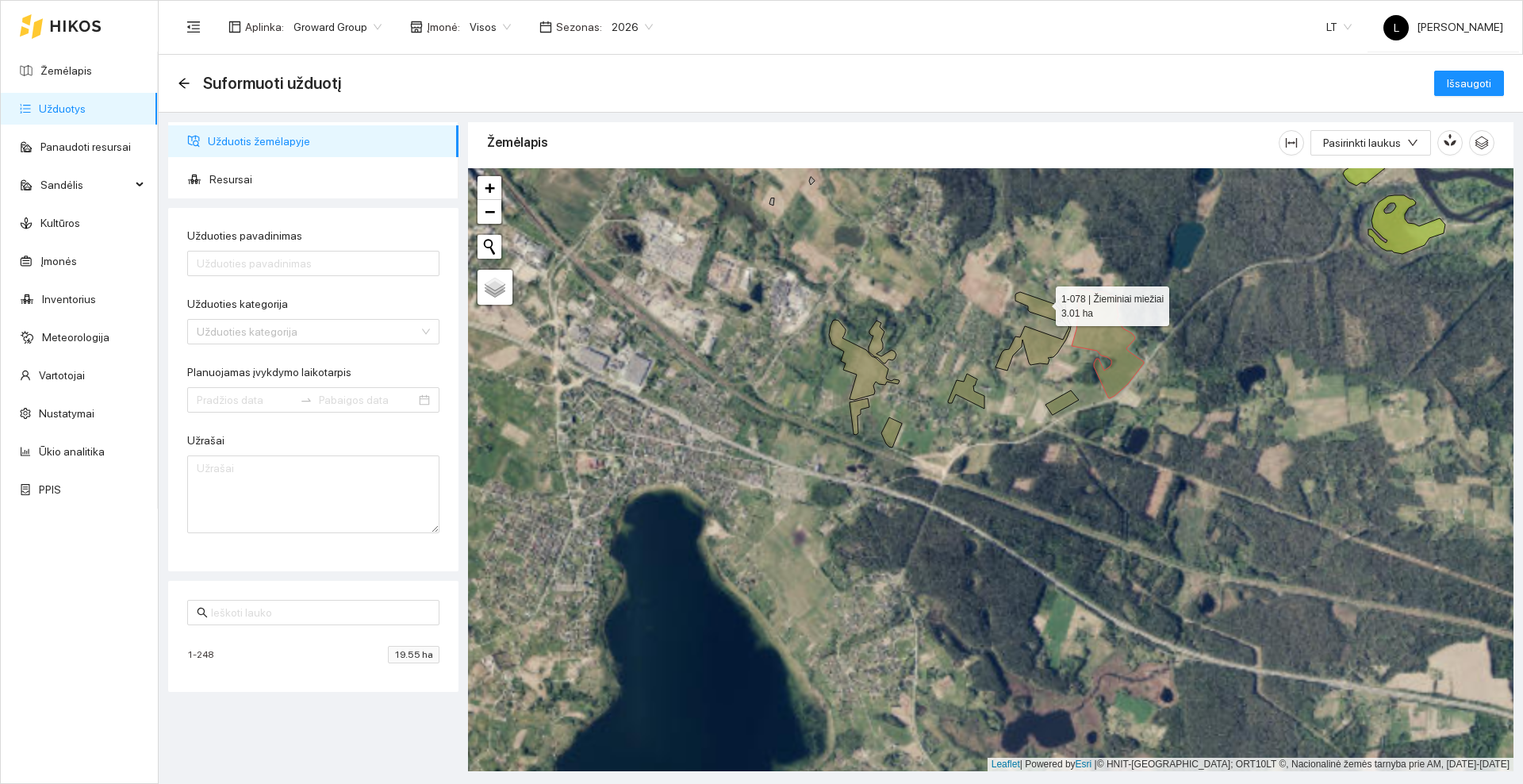
click at [1042, 302] on icon at bounding box center [1037, 307] width 45 height 30
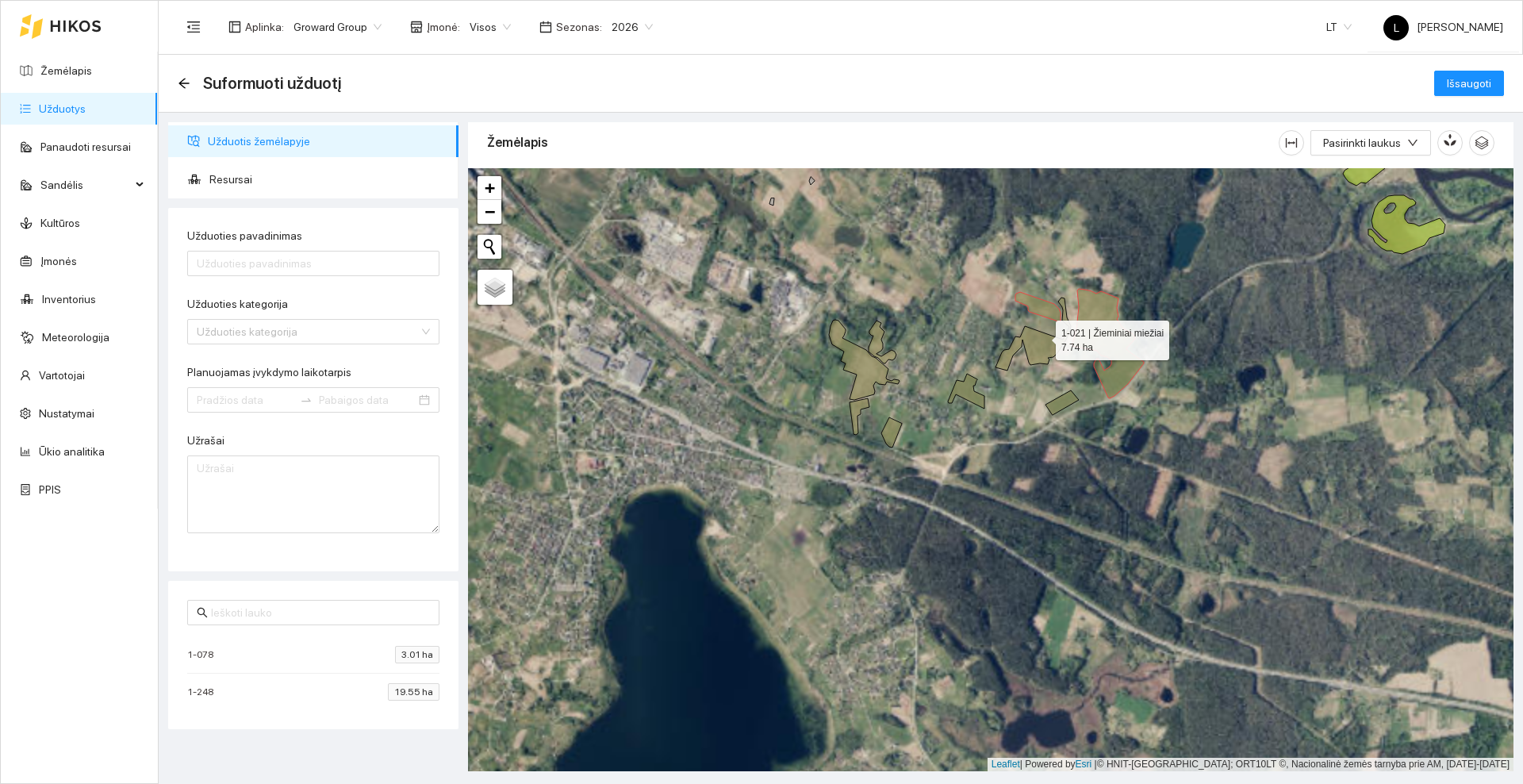
click at [1040, 347] on icon at bounding box center [1033, 334] width 76 height 73
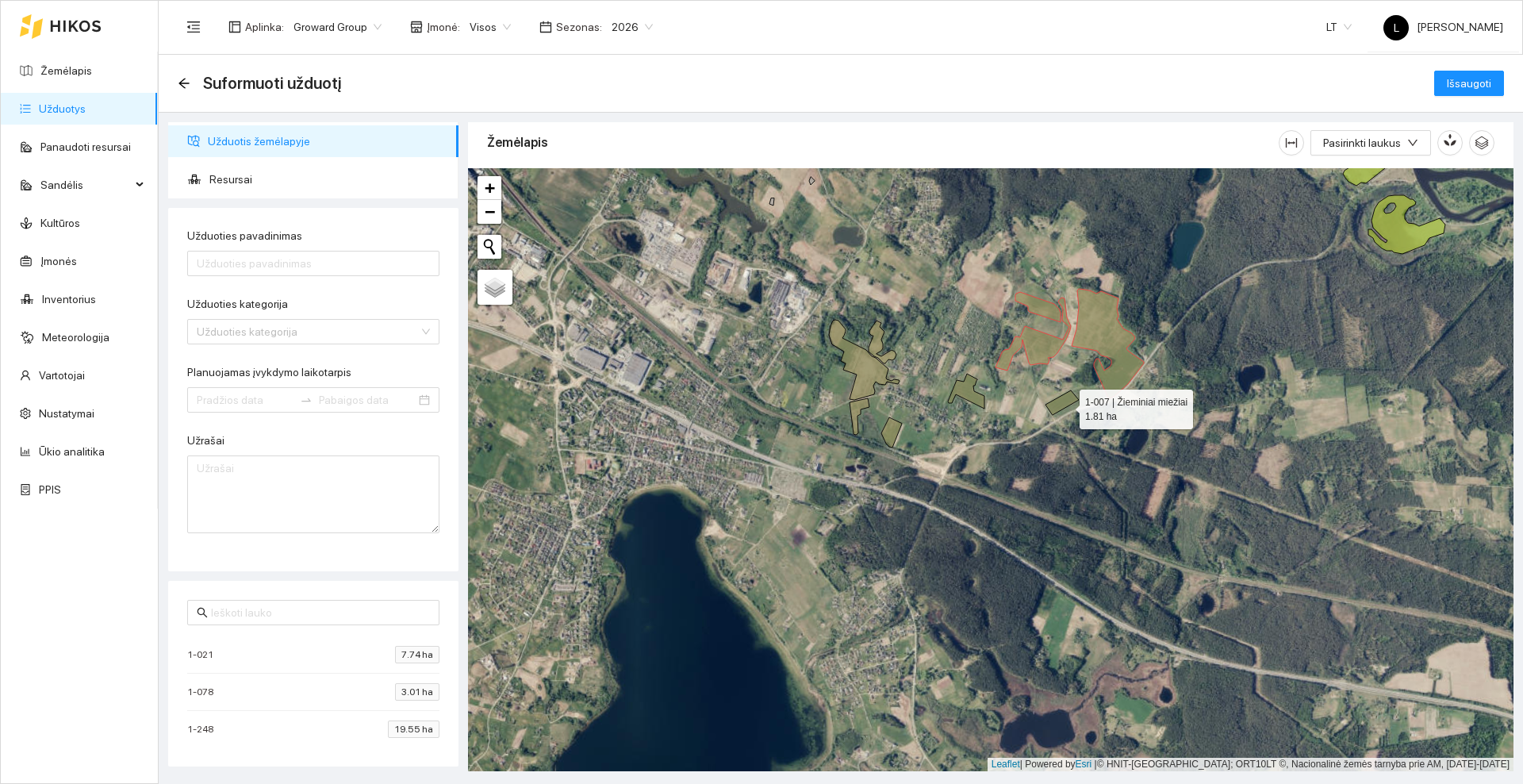
click at [1065, 405] on icon at bounding box center [1062, 403] width 34 height 25
click at [965, 393] on icon at bounding box center [966, 391] width 36 height 35
click at [893, 434] on icon at bounding box center [891, 431] width 21 height 30
click at [856, 409] on icon at bounding box center [859, 416] width 20 height 36
click at [865, 376] on icon at bounding box center [865, 360] width 71 height 81
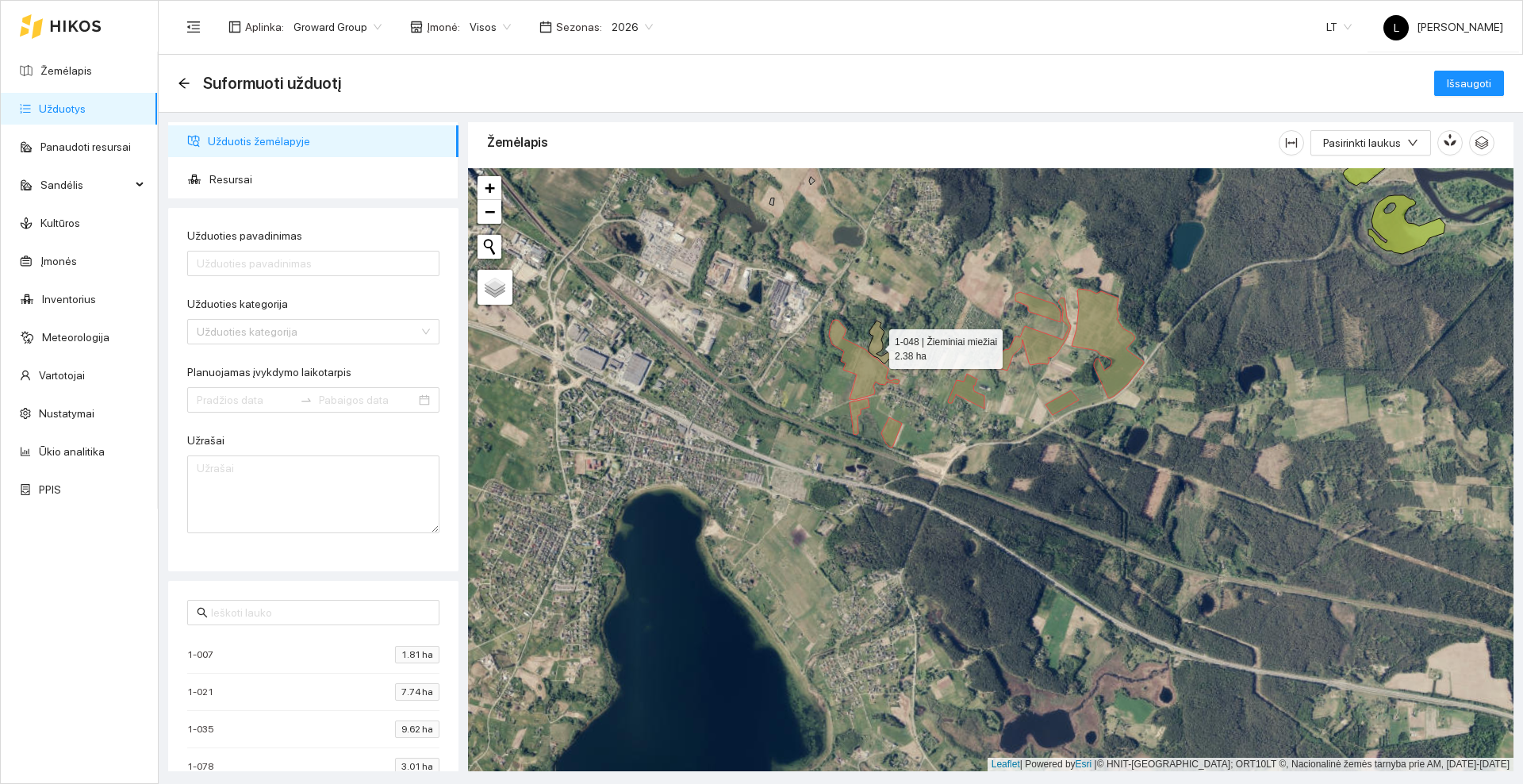
click at [875, 345] on icon at bounding box center [882, 341] width 28 height 43
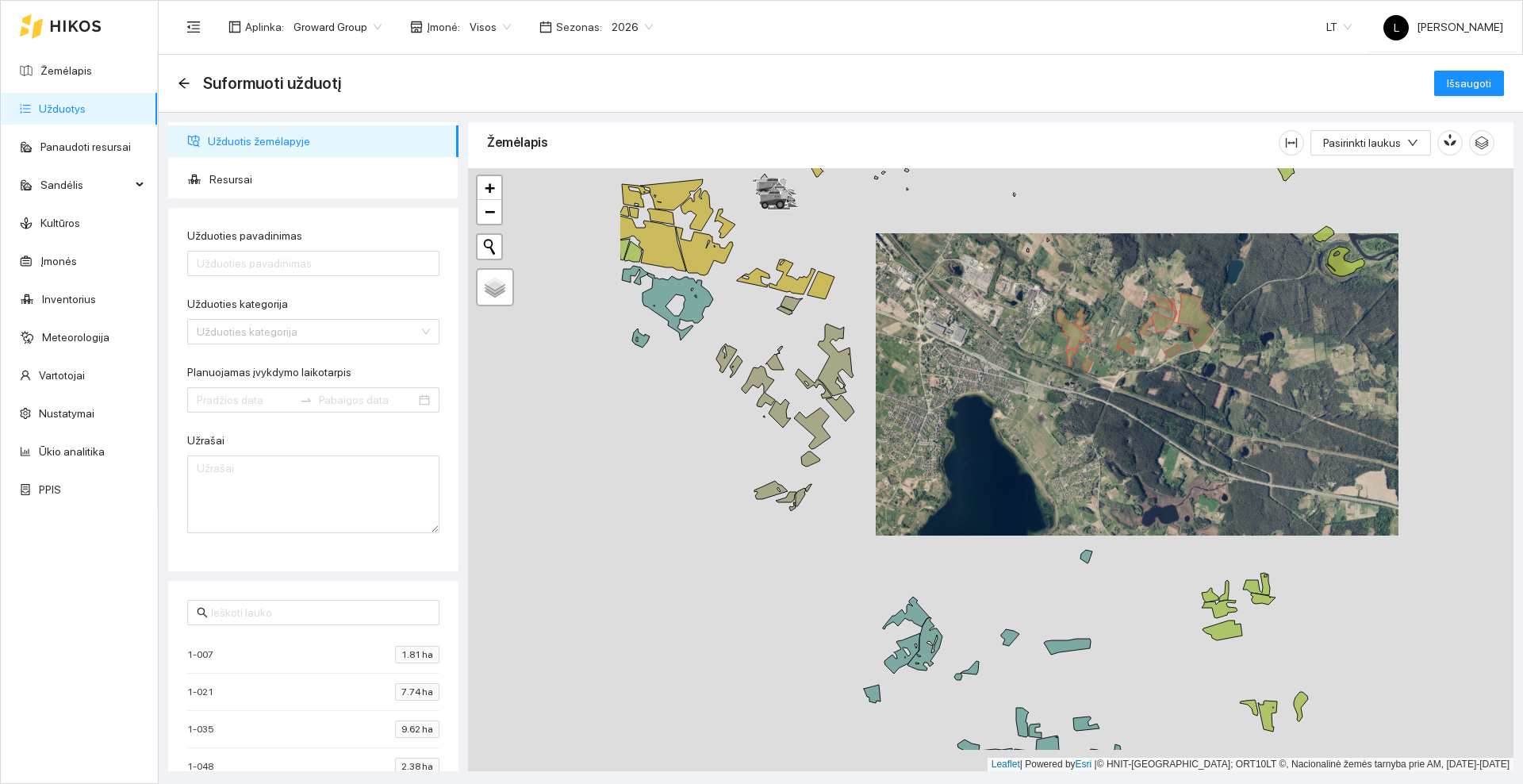
drag, startPoint x: 933, startPoint y: 419, endPoint x: 949, endPoint y: 417, distance: 16.1
click at [949, 417] on div at bounding box center [990, 469] width 1046 height 603
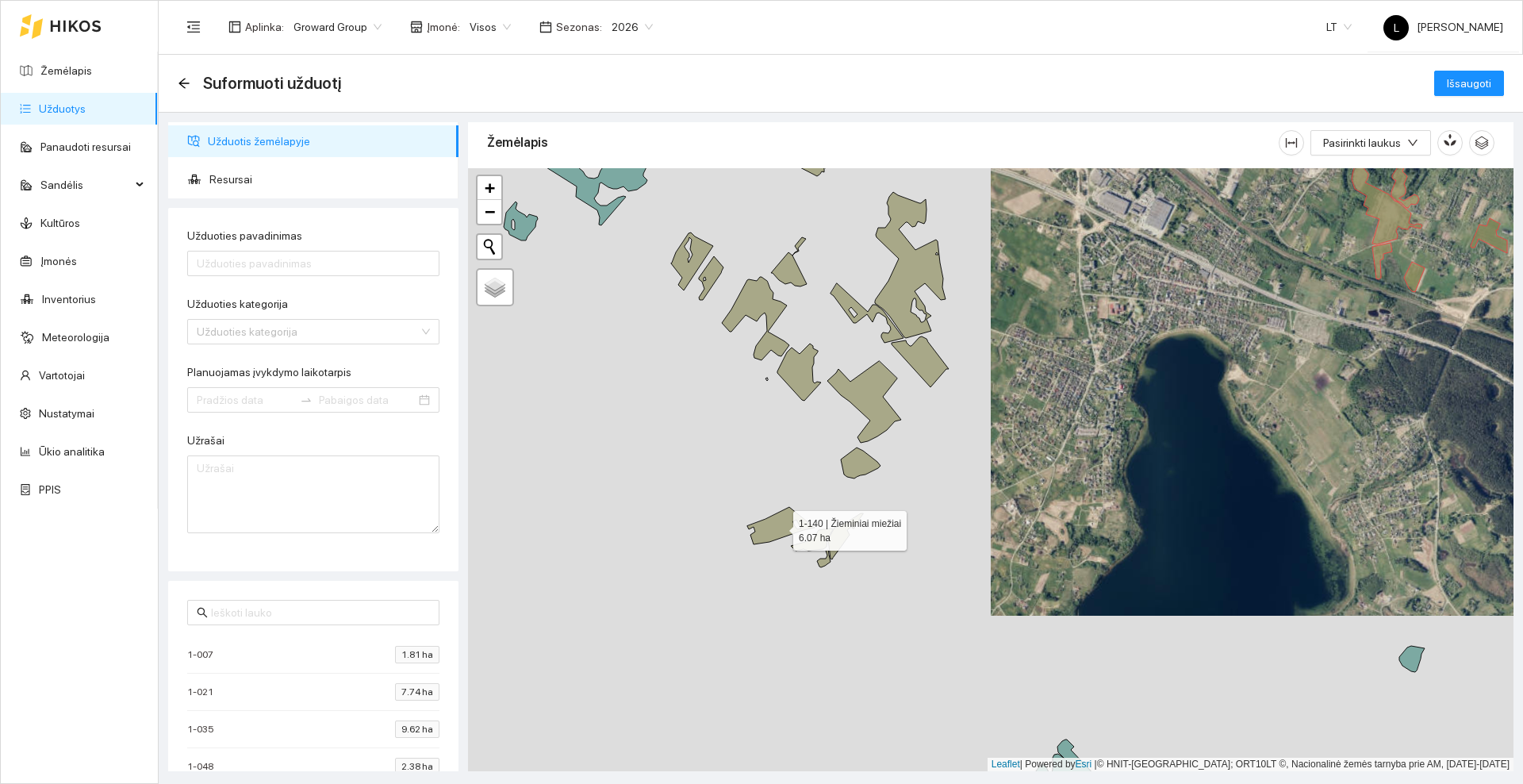
click at [769, 528] on icon at bounding box center [781, 525] width 67 height 37
click at [808, 547] on icon at bounding box center [812, 539] width 42 height 22
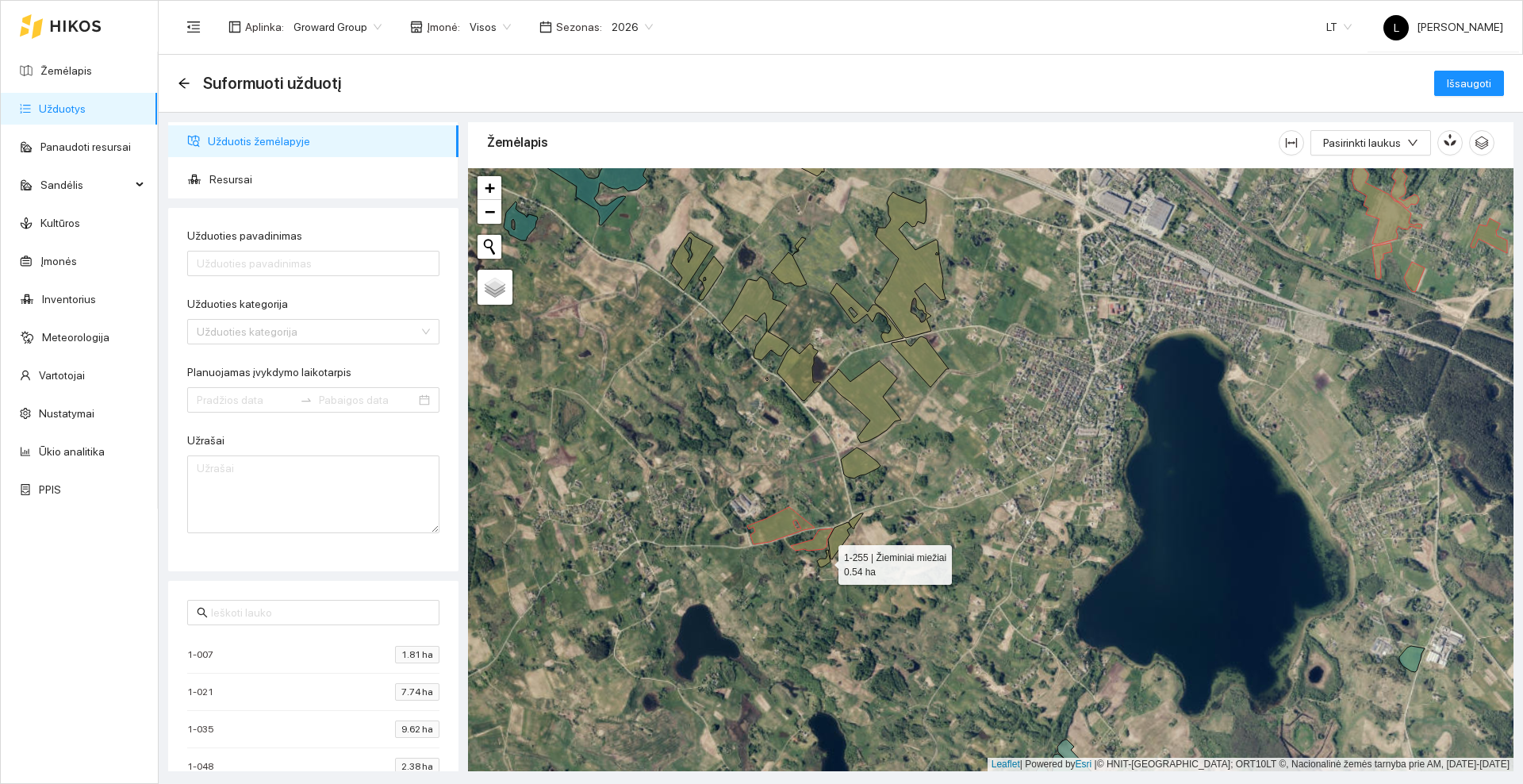
click at [827, 563] on icon at bounding box center [823, 559] width 13 height 17
click at [841, 538] on icon at bounding box center [840, 541] width 23 height 37
click at [854, 522] on icon at bounding box center [856, 520] width 14 height 15
click at [856, 473] on icon at bounding box center [860, 463] width 39 height 31
click at [865, 407] on icon at bounding box center [864, 402] width 74 height 81
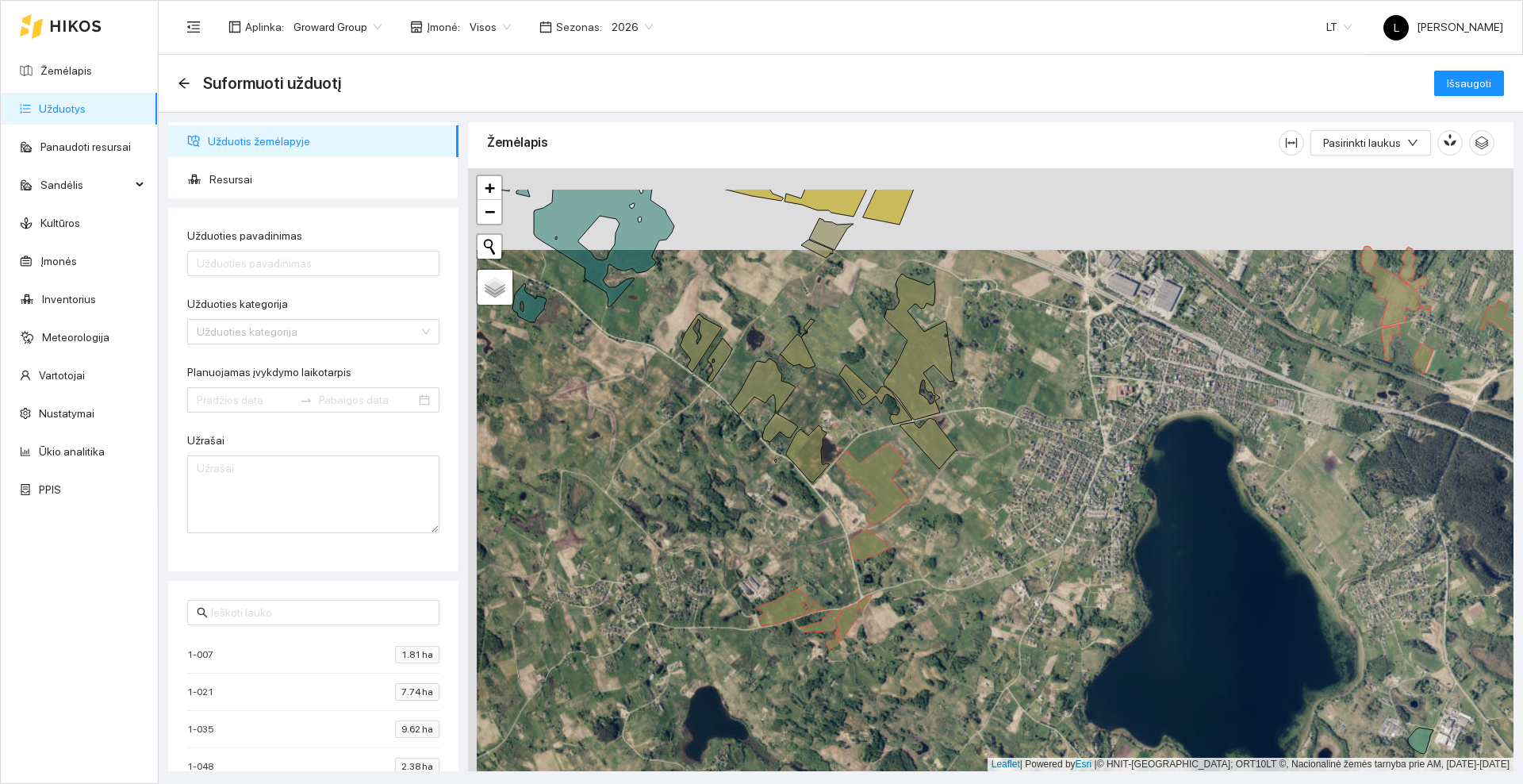
drag, startPoint x: 1015, startPoint y: 369, endPoint x: 1013, endPoint y: 425, distance: 56.0
click at [1014, 425] on div at bounding box center [990, 469] width 1046 height 603
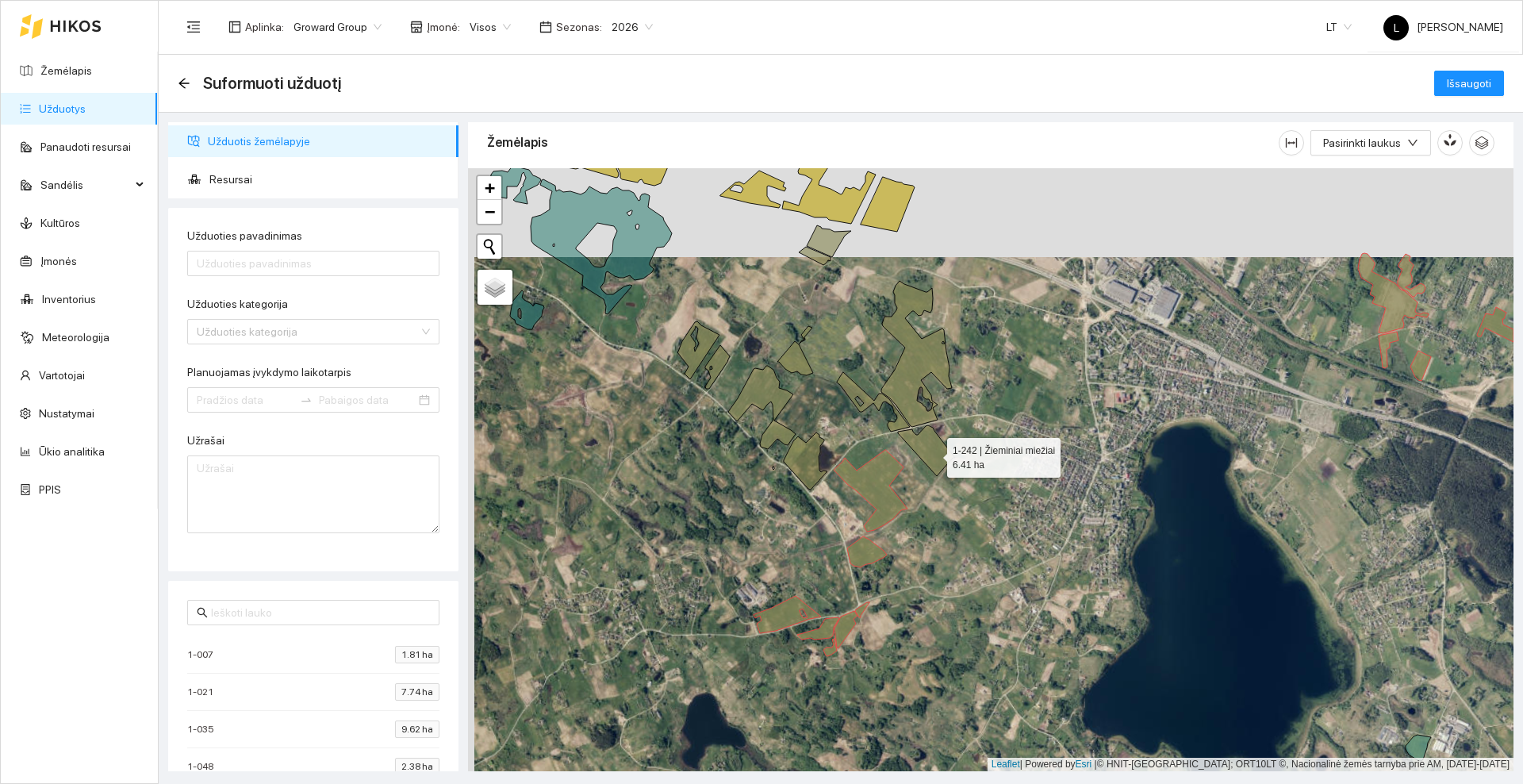
click at [933, 453] on icon at bounding box center [927, 450] width 58 height 51
click at [906, 383] on icon at bounding box center [916, 354] width 71 height 146
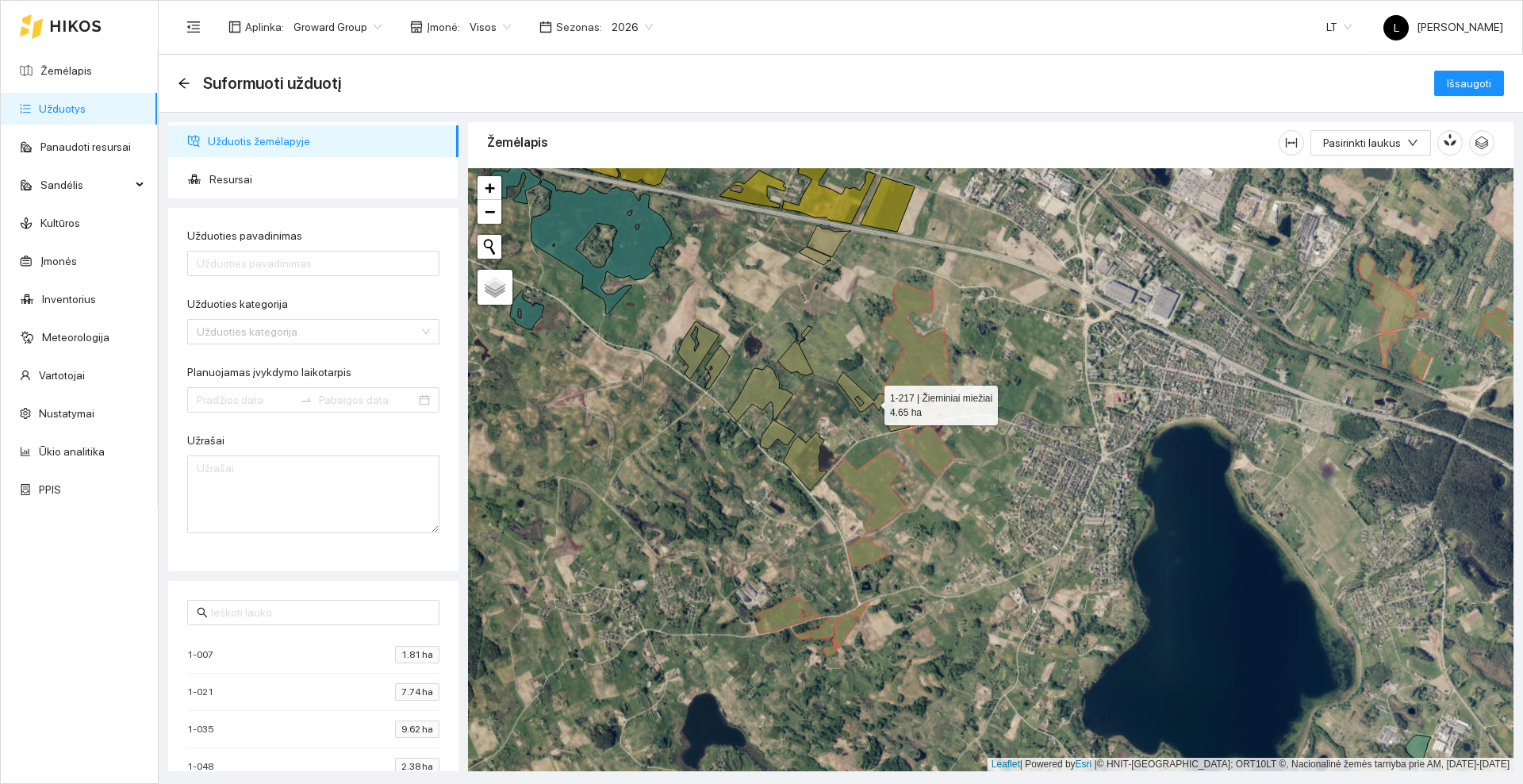
click at [845, 384] on icon at bounding box center [873, 402] width 73 height 59
click at [797, 462] on icon at bounding box center [806, 461] width 44 height 58
click at [779, 435] on icon at bounding box center [762, 407] width 67 height 83
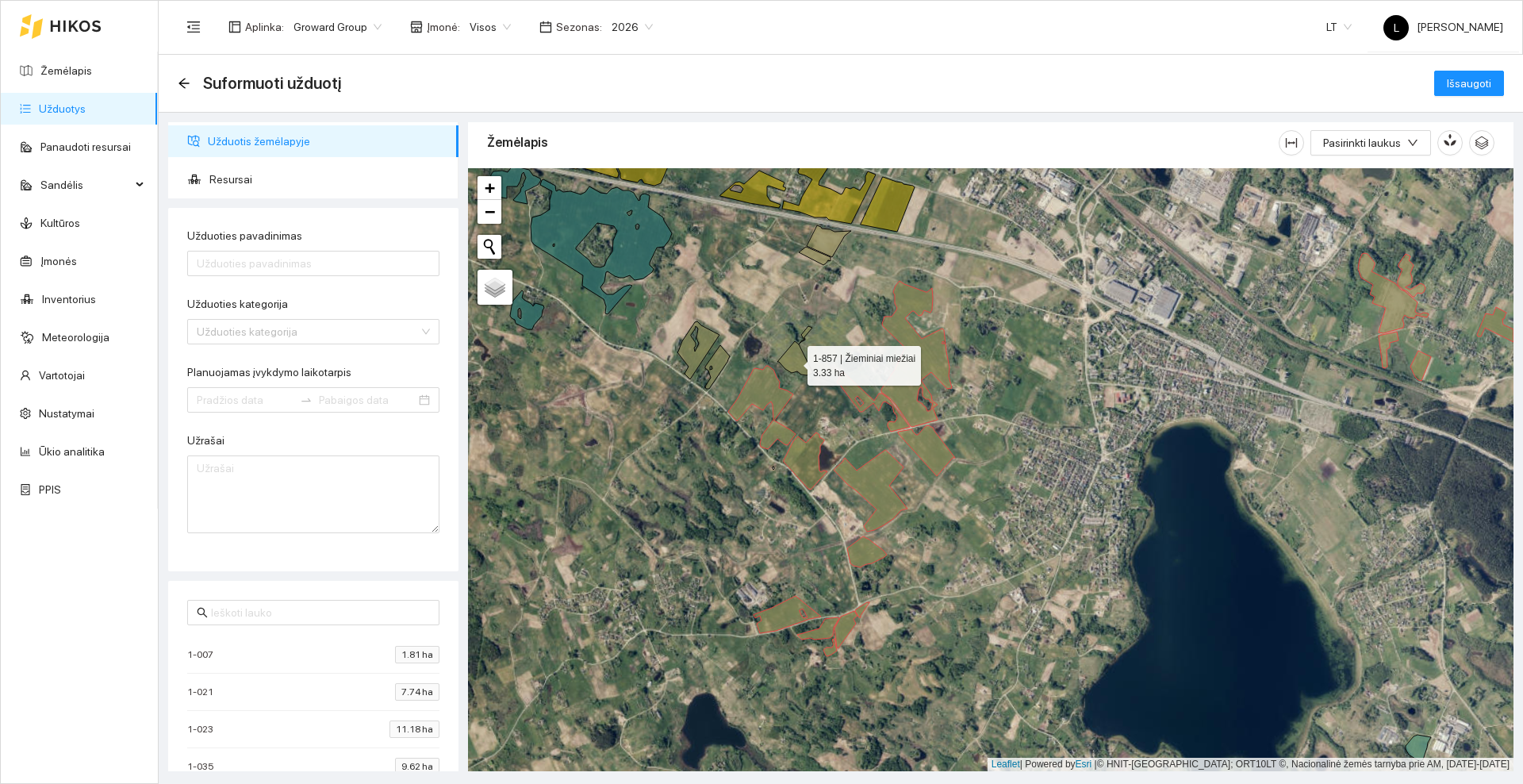
click at [794, 361] on icon at bounding box center [795, 350] width 35 height 49
click at [723, 362] on icon at bounding box center [718, 367] width 25 height 44
click at [710, 341] on icon at bounding box center [699, 350] width 42 height 58
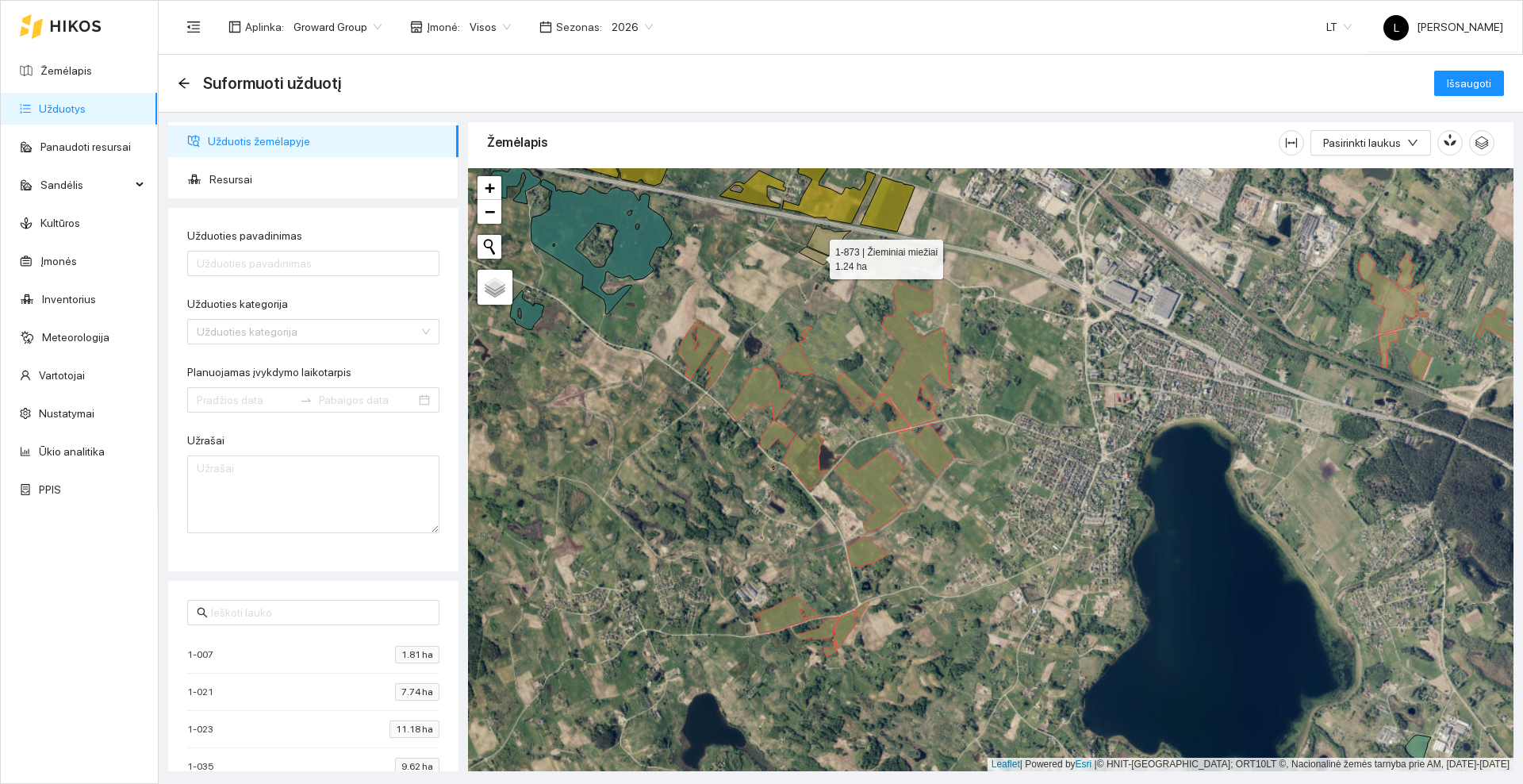
click at [822, 256] on icon at bounding box center [814, 255] width 32 height 18
click at [827, 249] on icon at bounding box center [829, 241] width 44 height 32
click at [255, 258] on input "Užduoties pavadinimas" at bounding box center [312, 264] width 252 height 25
type input "Kviečių pabirų purškimas"
click at [310, 326] on input "Užduoties kategorija" at bounding box center [308, 332] width 222 height 24
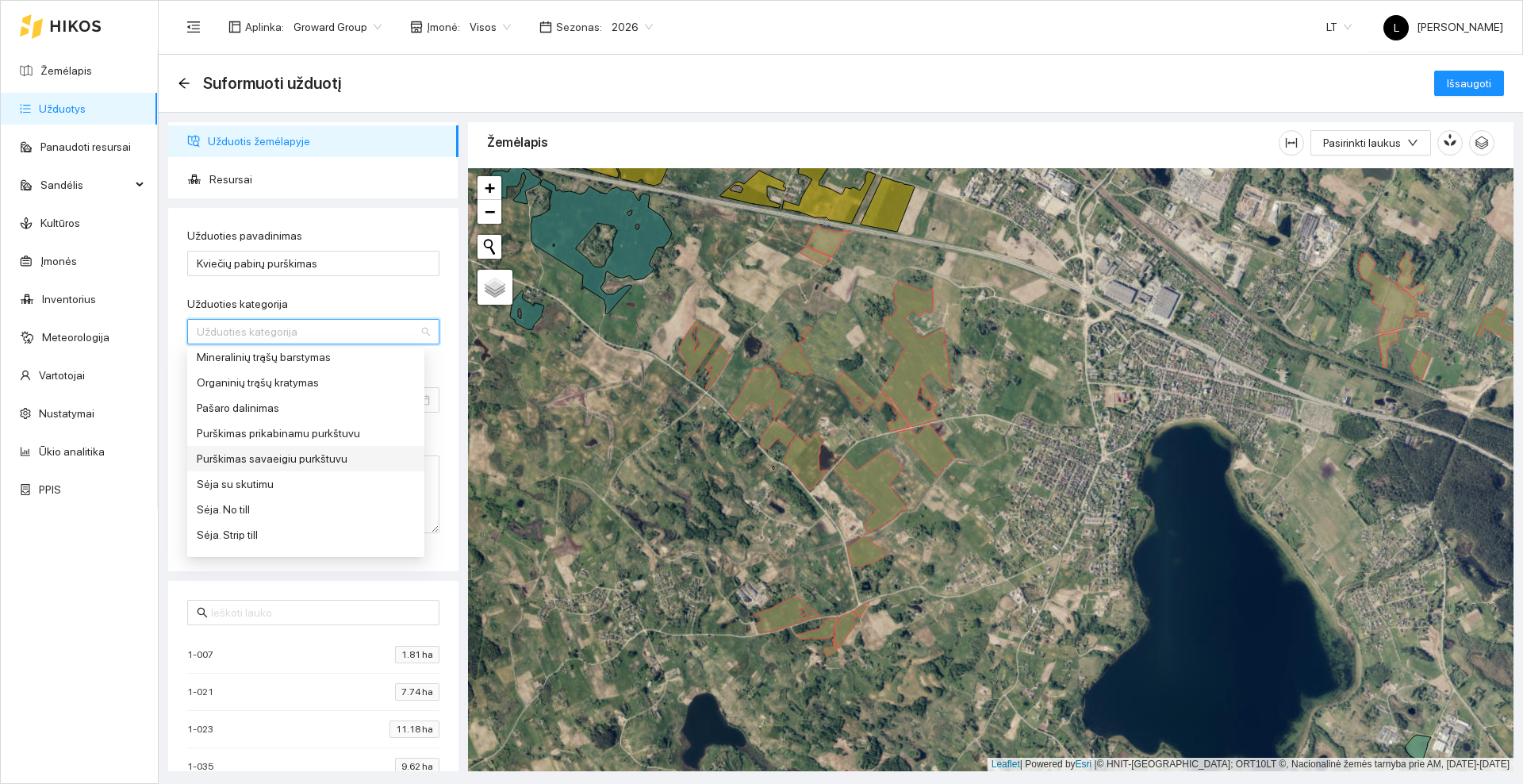
scroll to position [595, 0]
click at [258, 406] on div "Purškimas prikabinamu purkštuvu" at bounding box center [306, 403] width 219 height 17
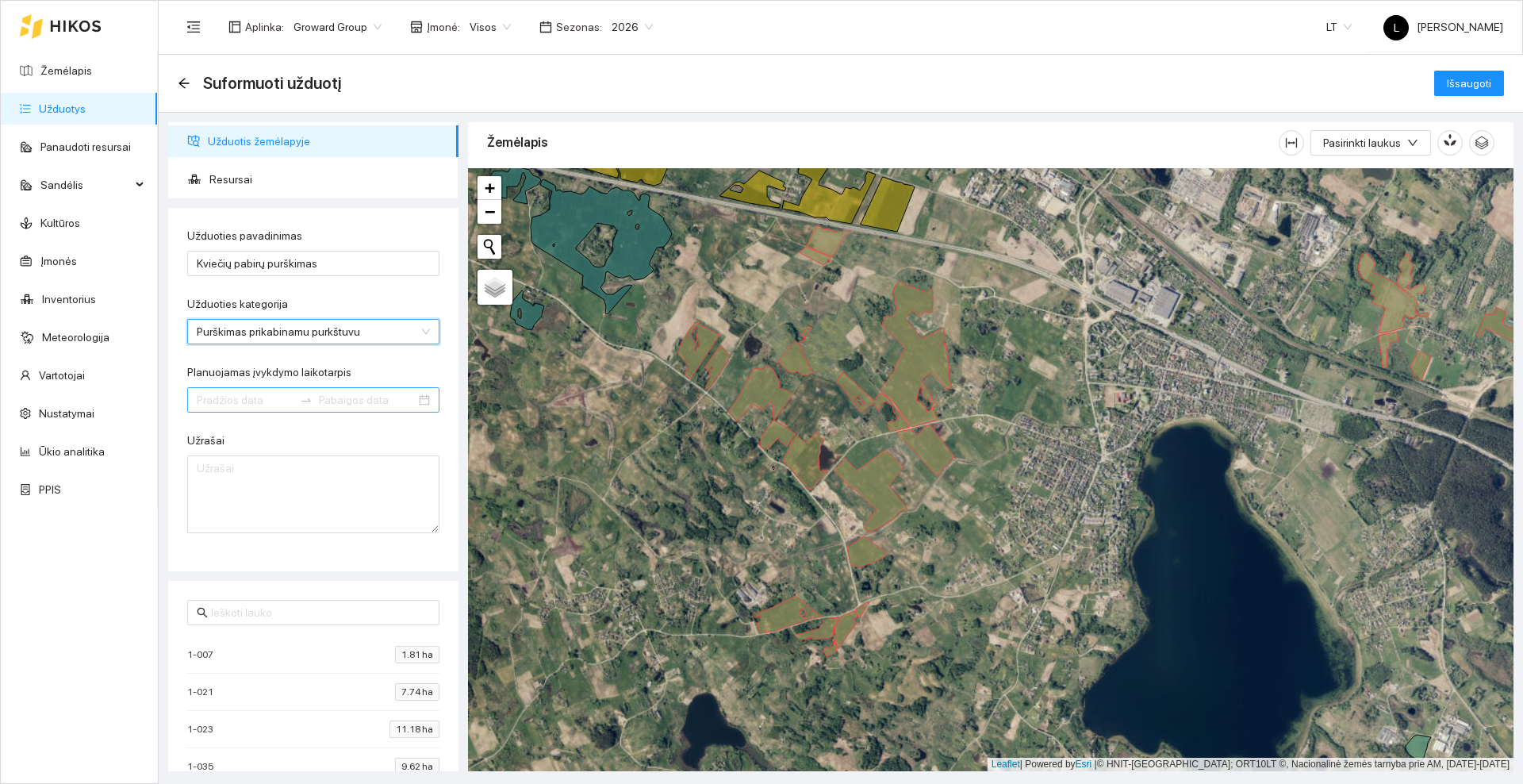
click at [250, 403] on input "Planuojamas įvykdymo laikotarpis" at bounding box center [244, 400] width 97 height 17
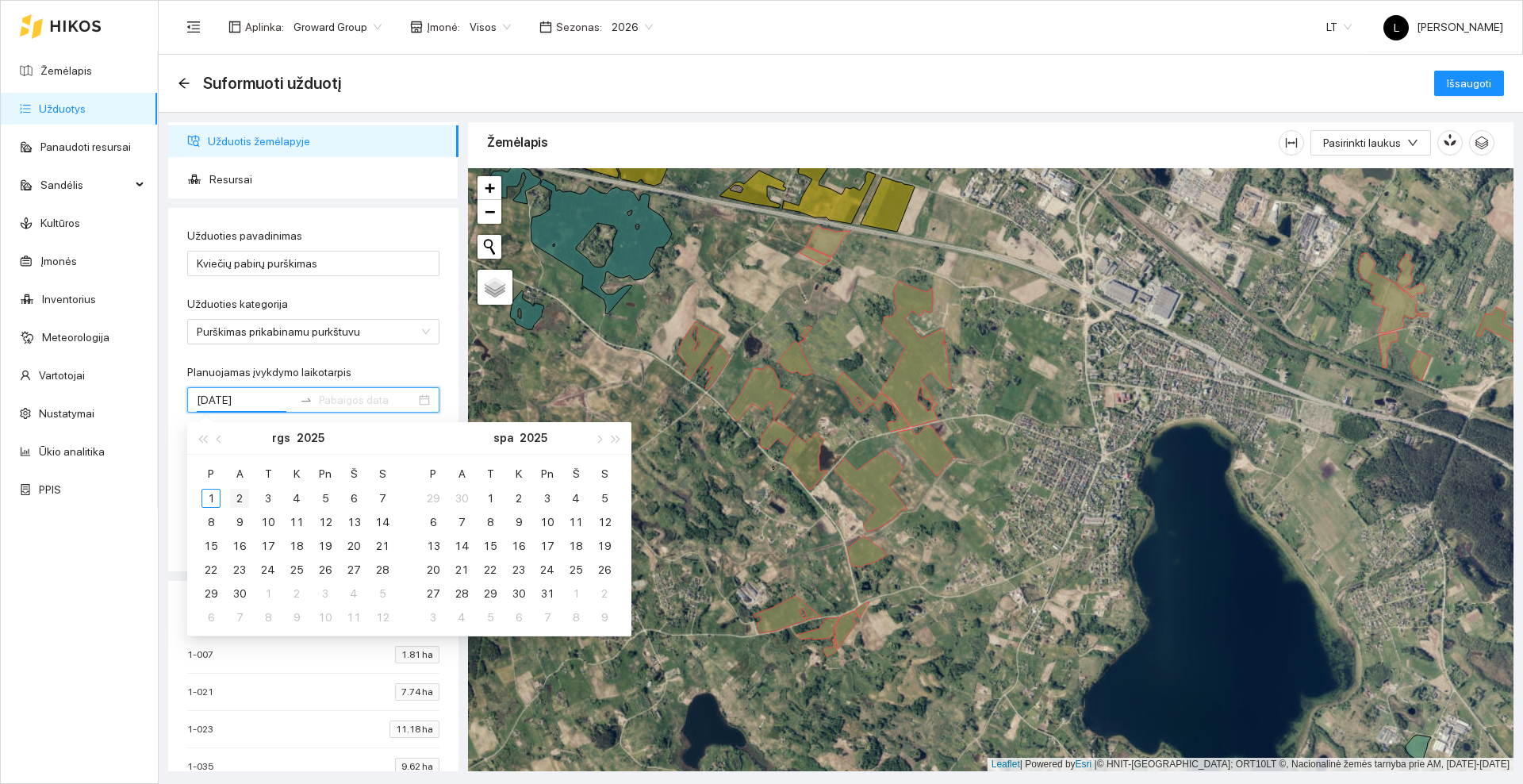
type input "[DATE]"
click at [243, 499] on div "2" at bounding box center [240, 498] width 19 height 19
type input "[DATE]"
click at [385, 518] on div "14" at bounding box center [382, 522] width 19 height 19
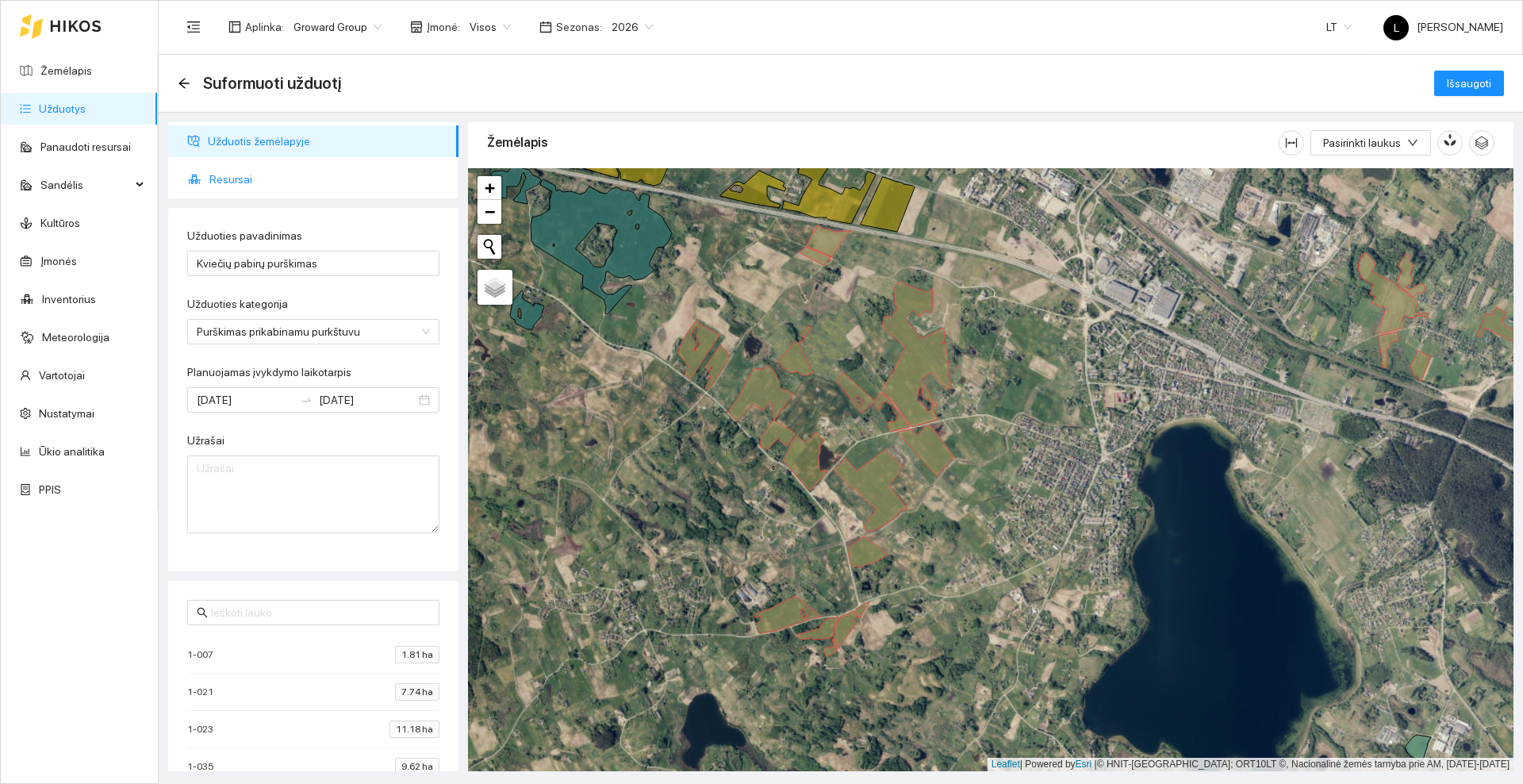
click at [232, 177] on span "Resursai" at bounding box center [327, 178] width 237 height 32
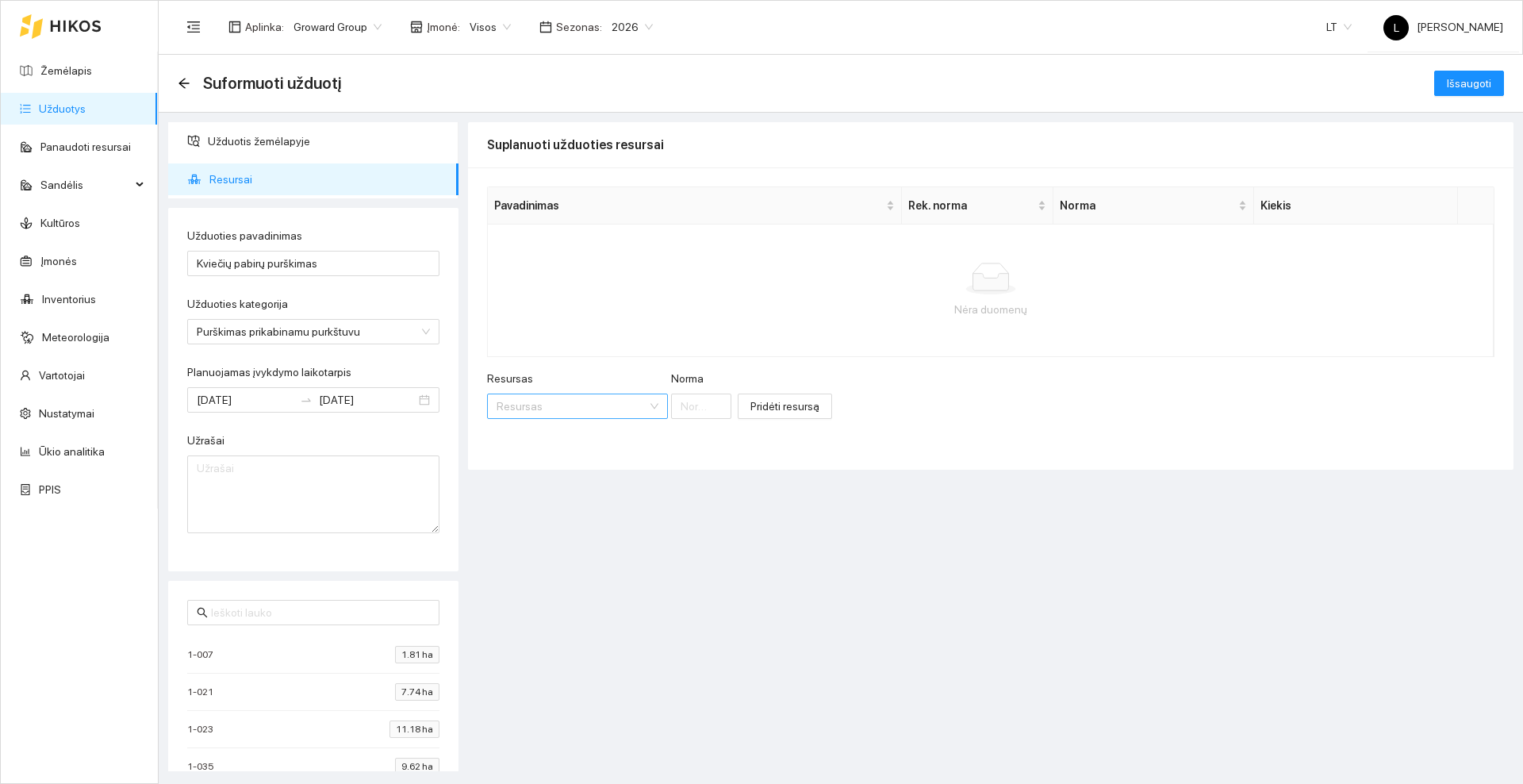
click at [570, 402] on input "Resursas" at bounding box center [571, 405] width 150 height 24
type input "Halvetic"
click at [565, 430] on div "Herbicidai / Halvetic" at bounding box center [542, 438] width 93 height 17
type input "1"
click at [712, 408] on input "1" at bounding box center [747, 405] width 73 height 25
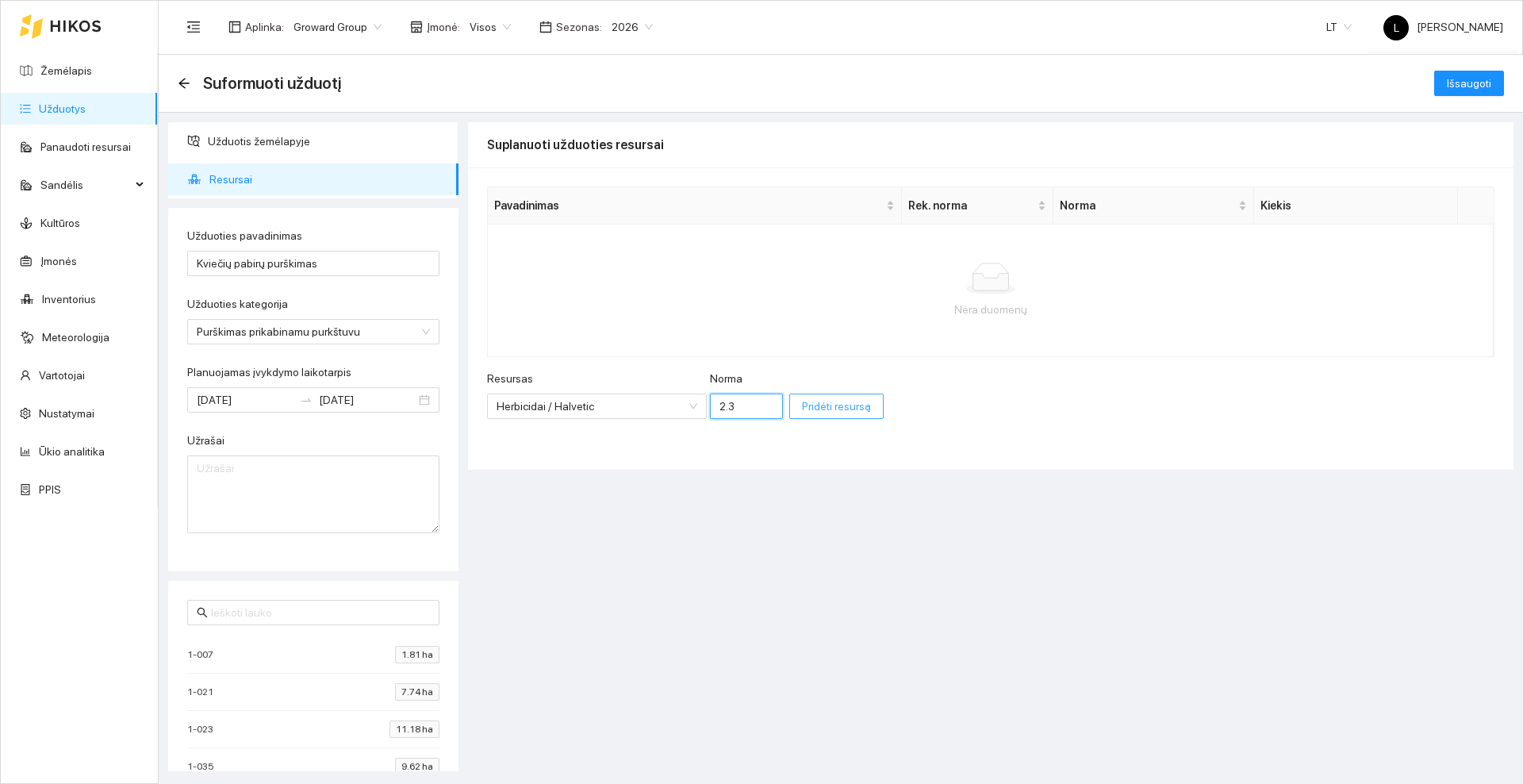
type input "2.3"
click at [802, 404] on span "Pridėti resursą" at bounding box center [837, 406] width 69 height 17
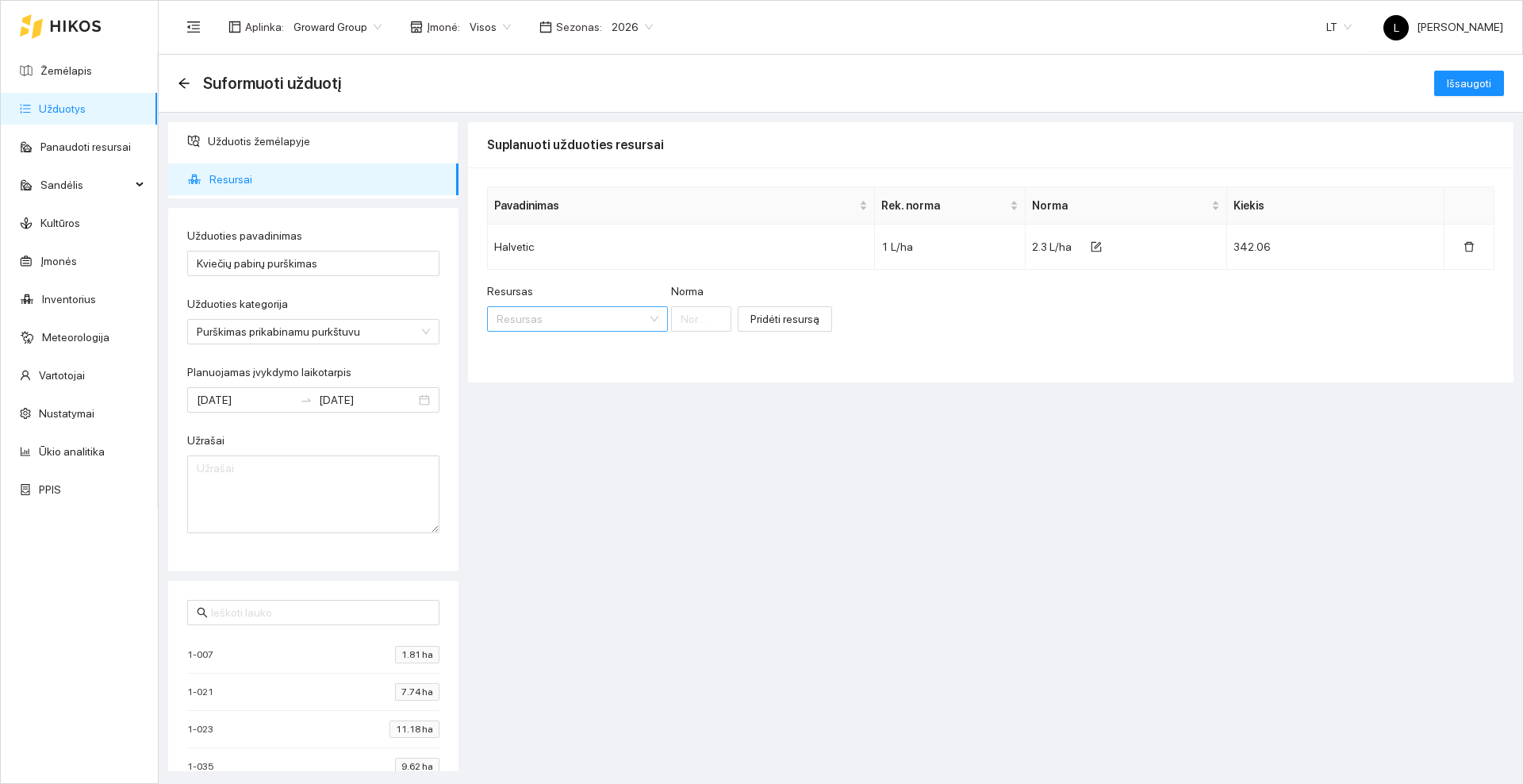
click at [541, 319] on input "Resursas" at bounding box center [571, 318] width 150 height 24
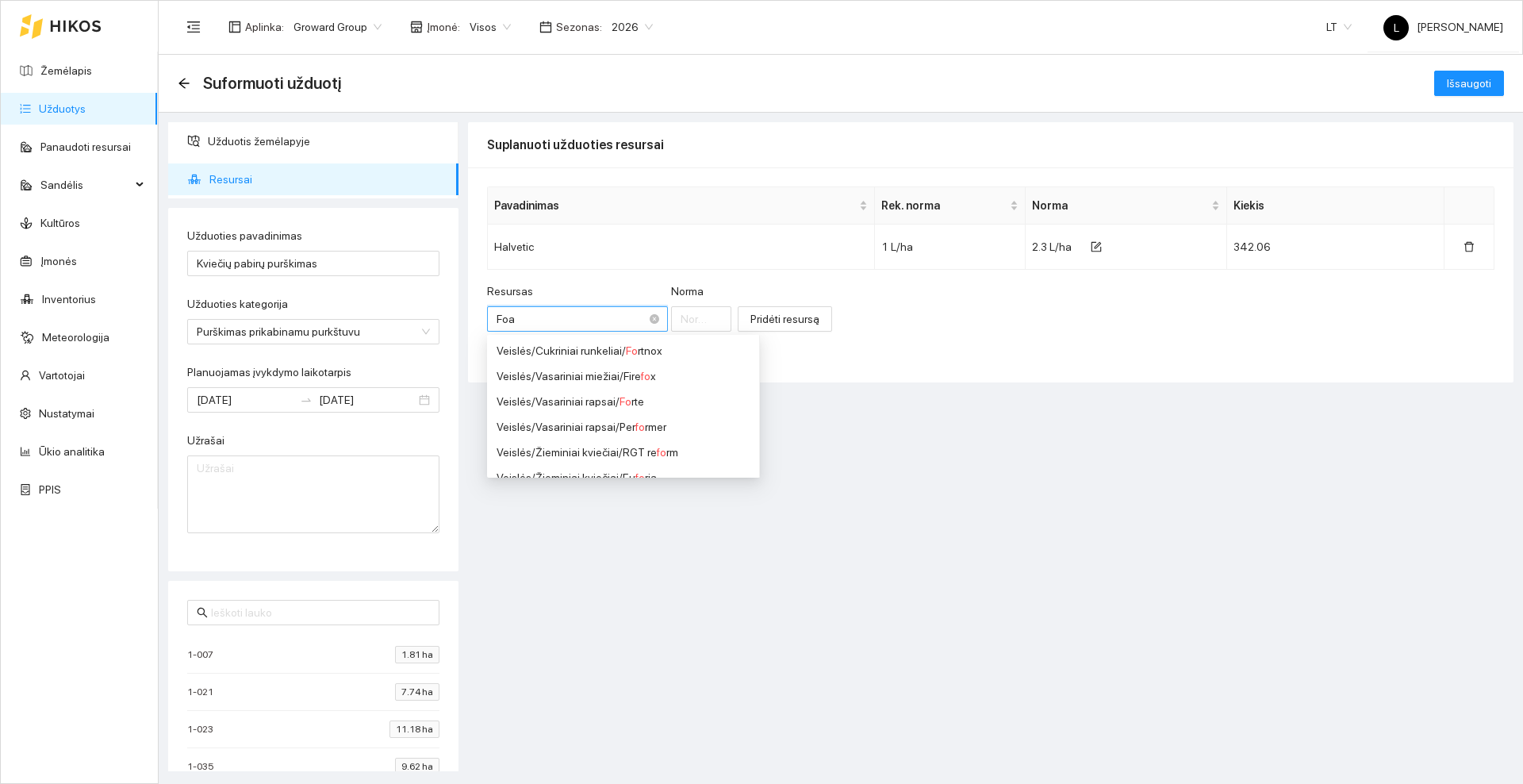
type input "Foam"
click at [693, 397] on div "Paviršiaus aktyvios medžiagos / Foam terminator forte" at bounding box center [623, 402] width 253 height 17
type input "1"
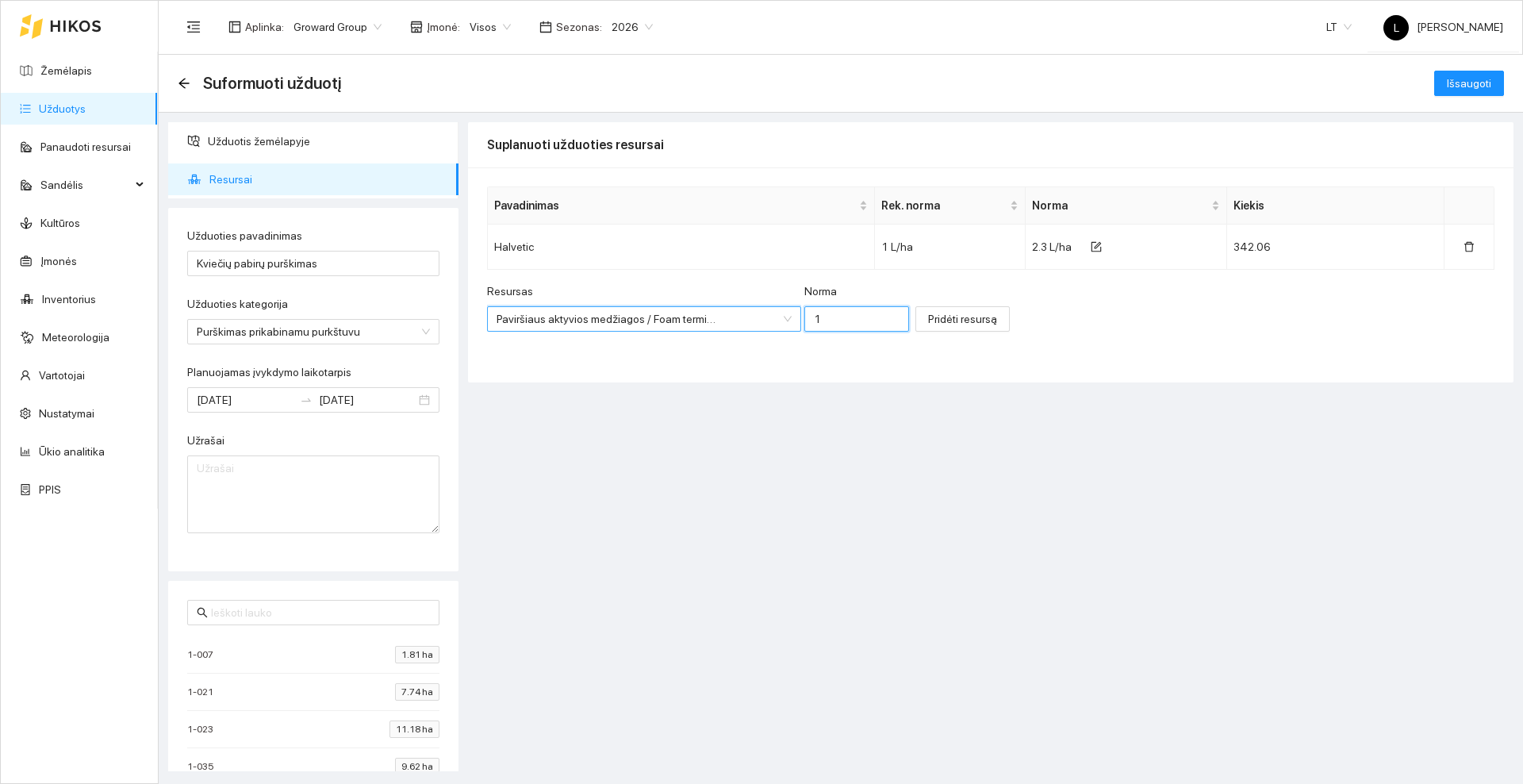
click at [826, 318] on input "1" at bounding box center [856, 318] width 104 height 25
type input "0.01"
click at [948, 322] on span "Pridėti resursą" at bounding box center [962, 319] width 69 height 17
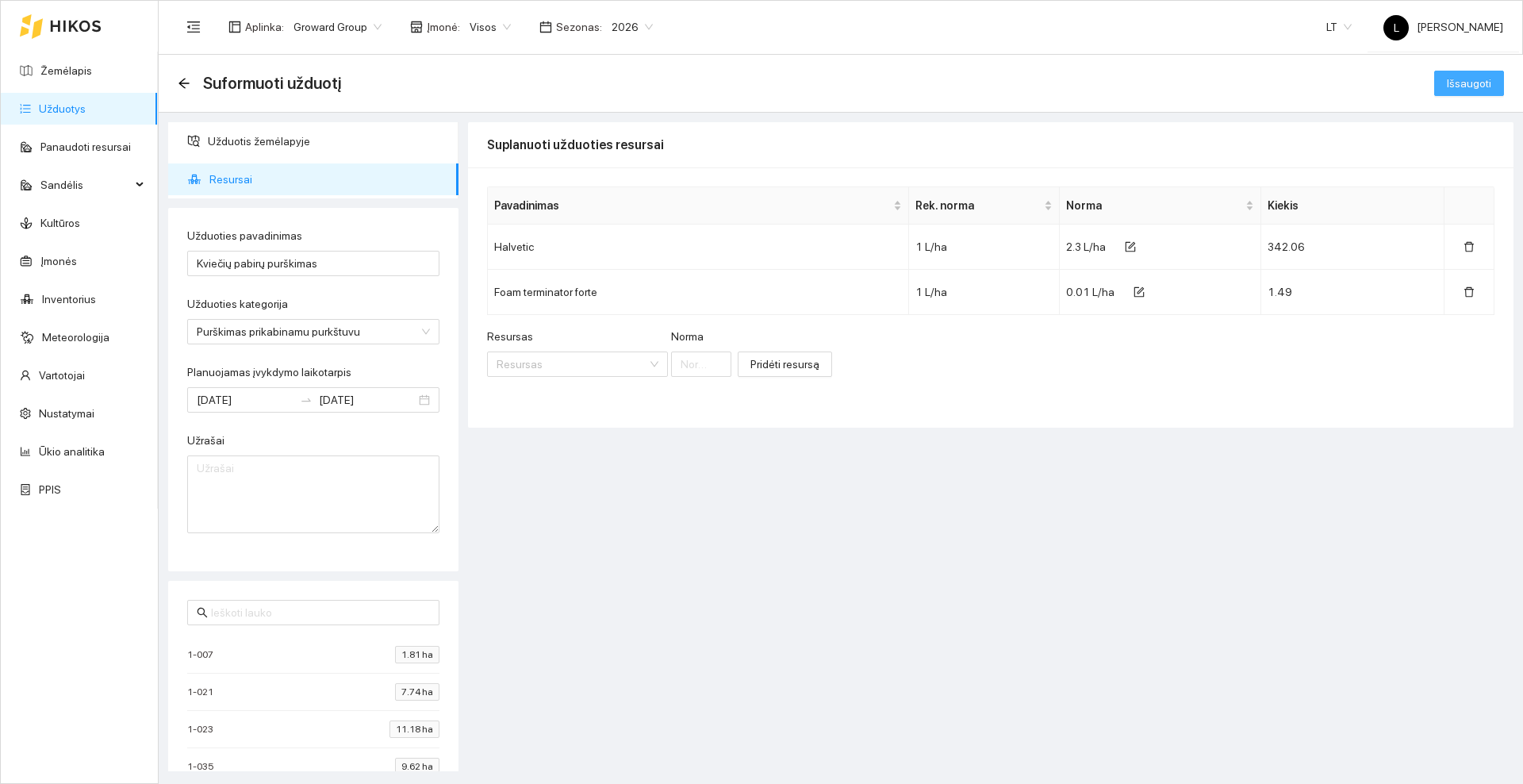
click at [1458, 83] on span "Išsaugoti" at bounding box center [1469, 83] width 44 height 17
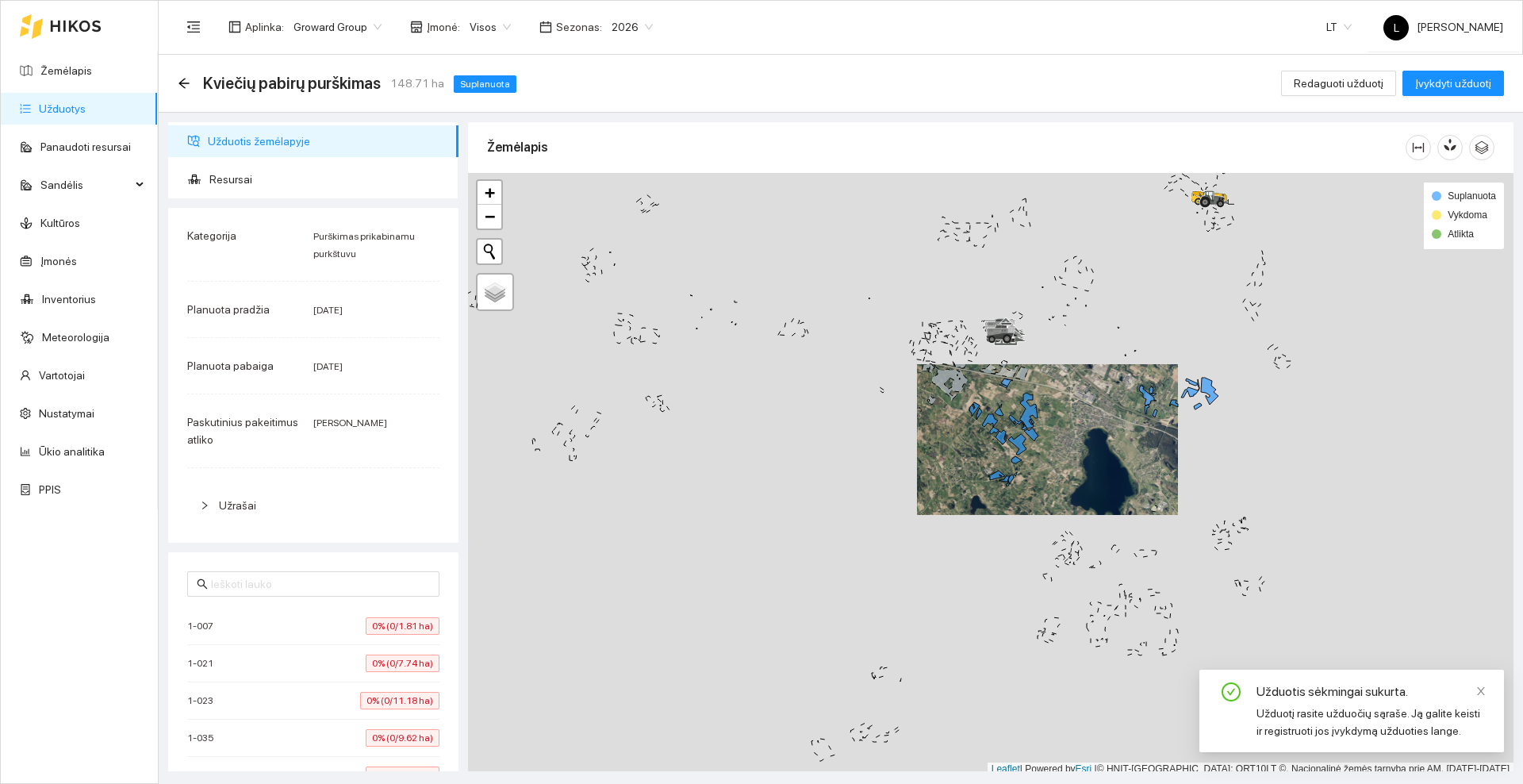
scroll to position [5, 0]
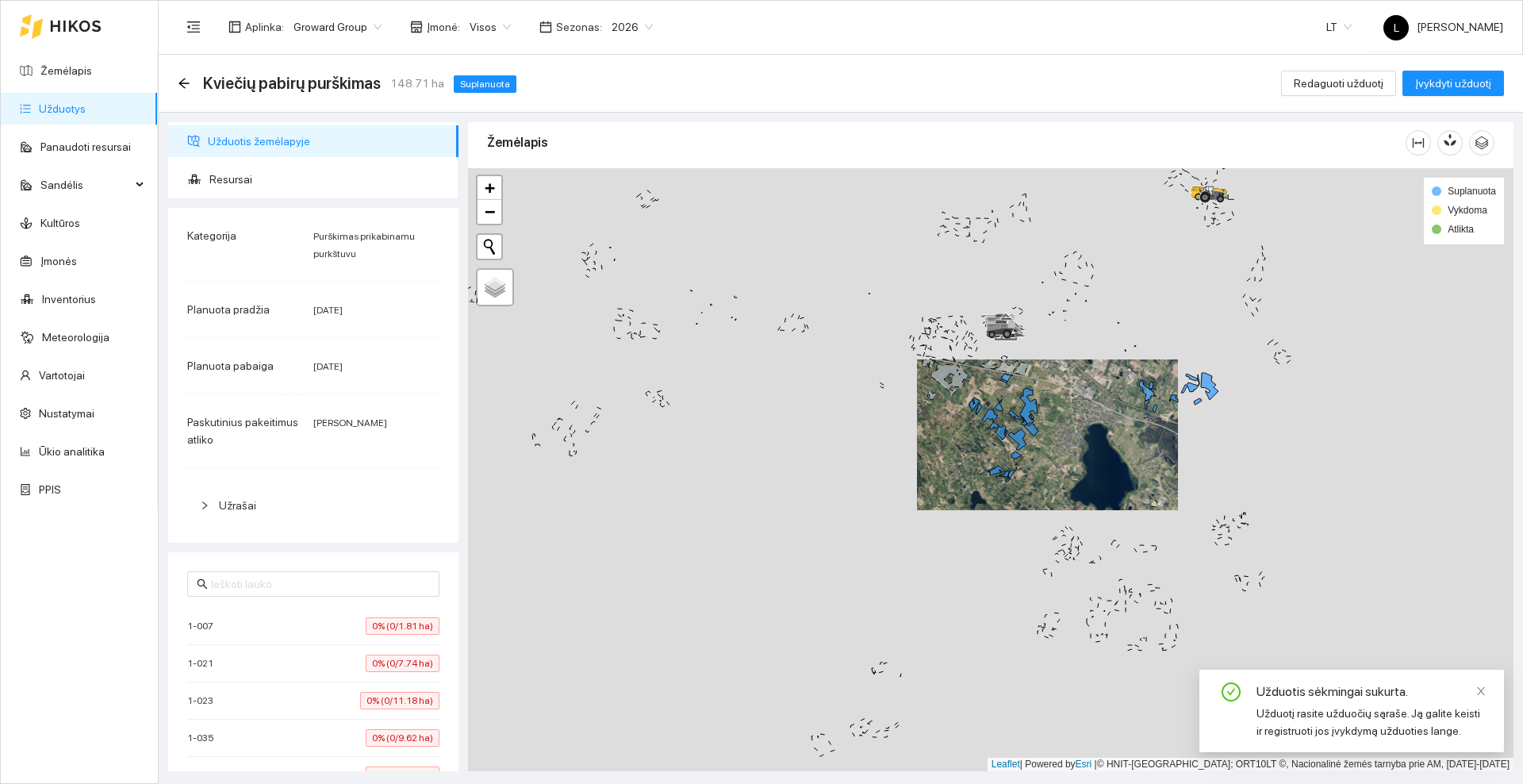
drag, startPoint x: 1101, startPoint y: 434, endPoint x: 951, endPoint y: 443, distance: 150.3
click at [951, 443] on div at bounding box center [990, 469] width 1046 height 603
